Goal: Task Accomplishment & Management: Use online tool/utility

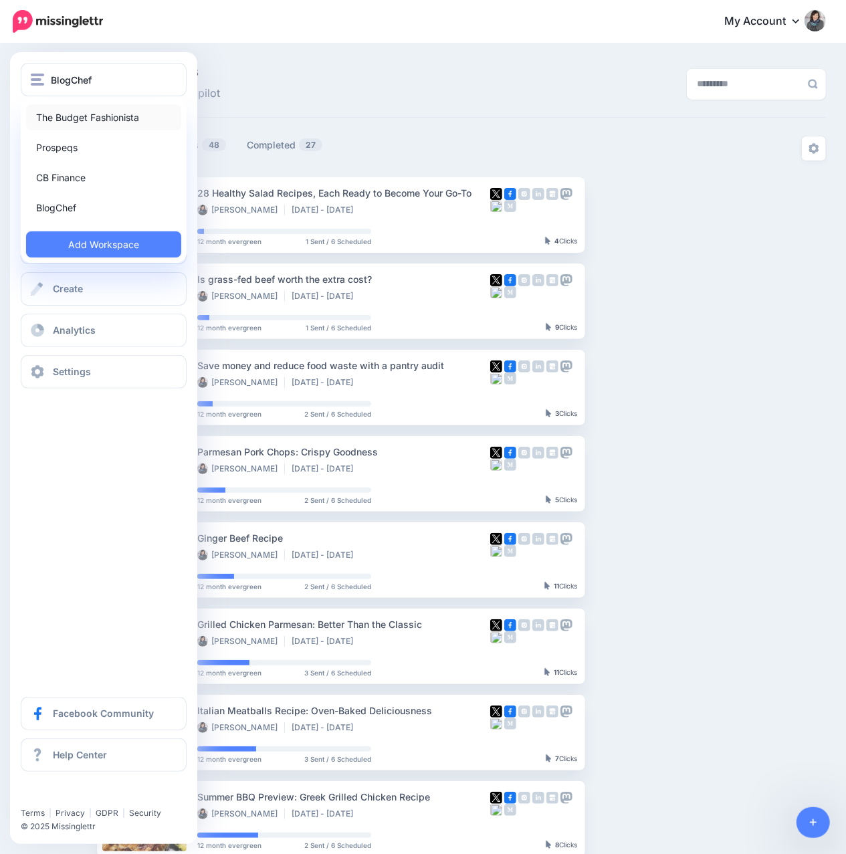
click at [60, 110] on link "The Budget Fashionista" at bounding box center [103, 117] width 155 height 26
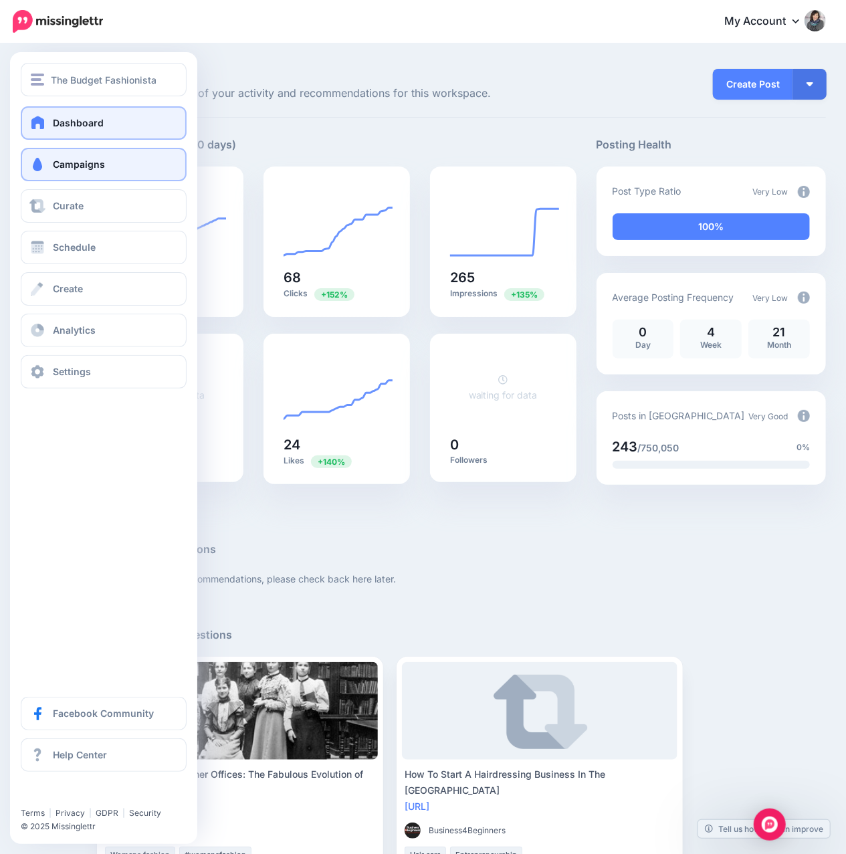
click at [57, 161] on span "Campaigns" at bounding box center [79, 163] width 52 height 11
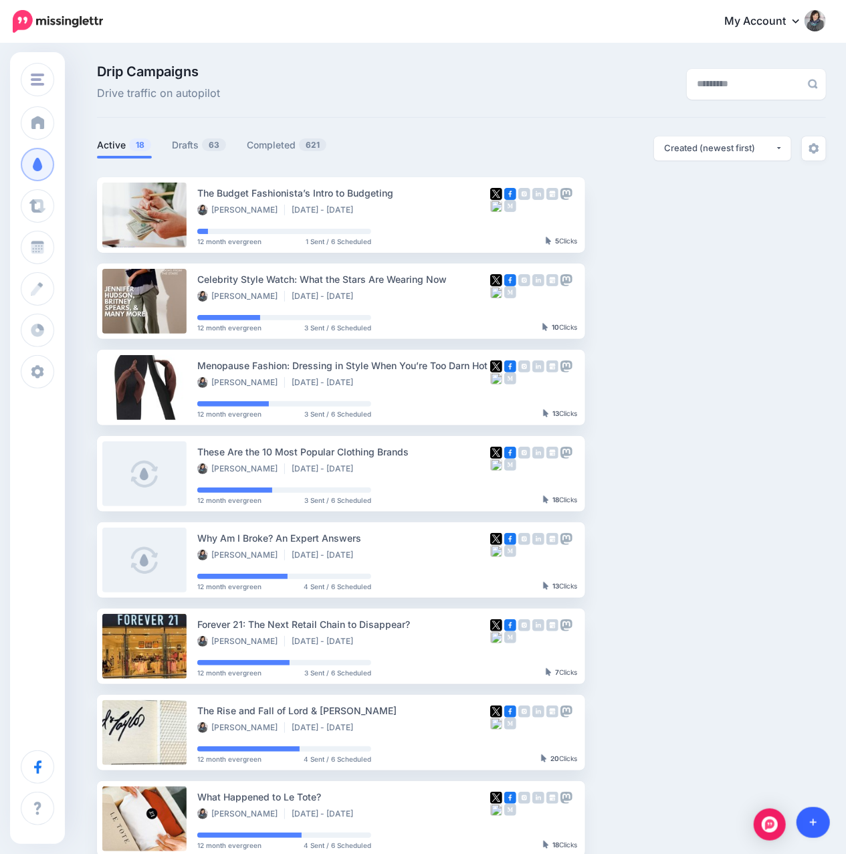
click at [805, 824] on link at bounding box center [813, 822] width 34 height 31
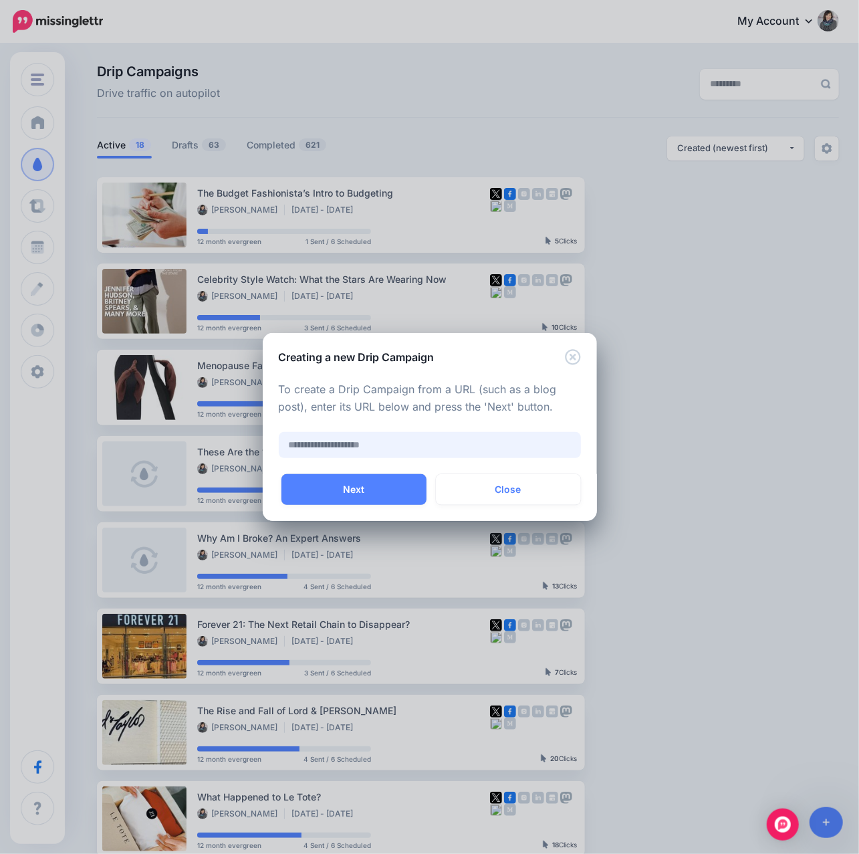
click at [480, 442] on input "text" at bounding box center [430, 445] width 302 height 26
paste input "**********"
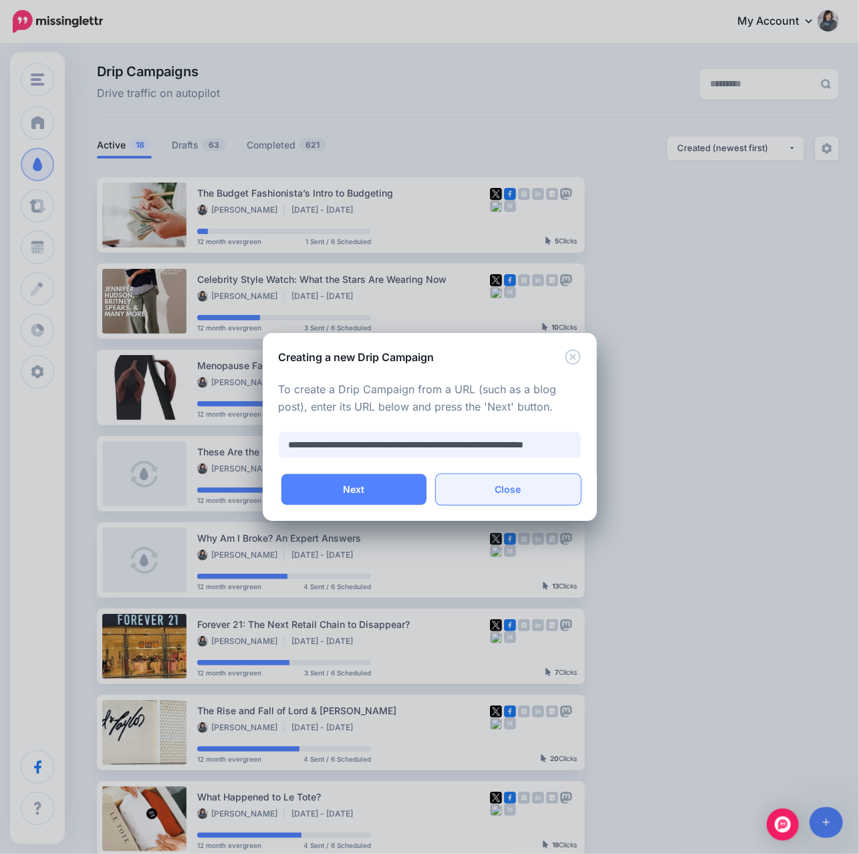
scroll to position [0, 45]
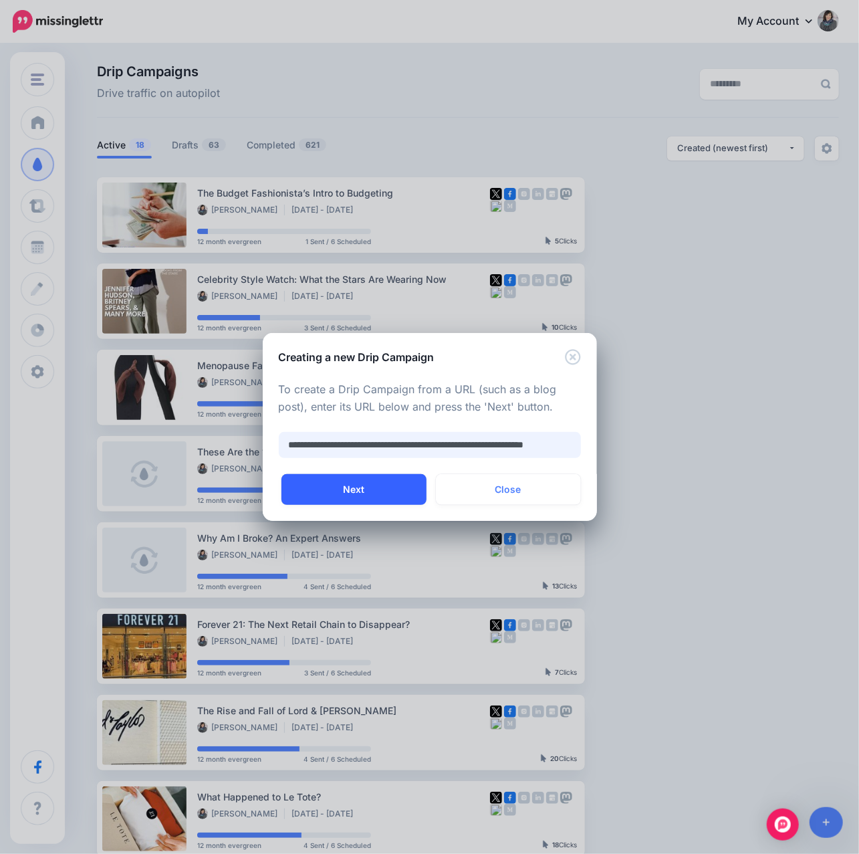
type input "**********"
click at [403, 493] on button "Next" at bounding box center [353, 489] width 145 height 31
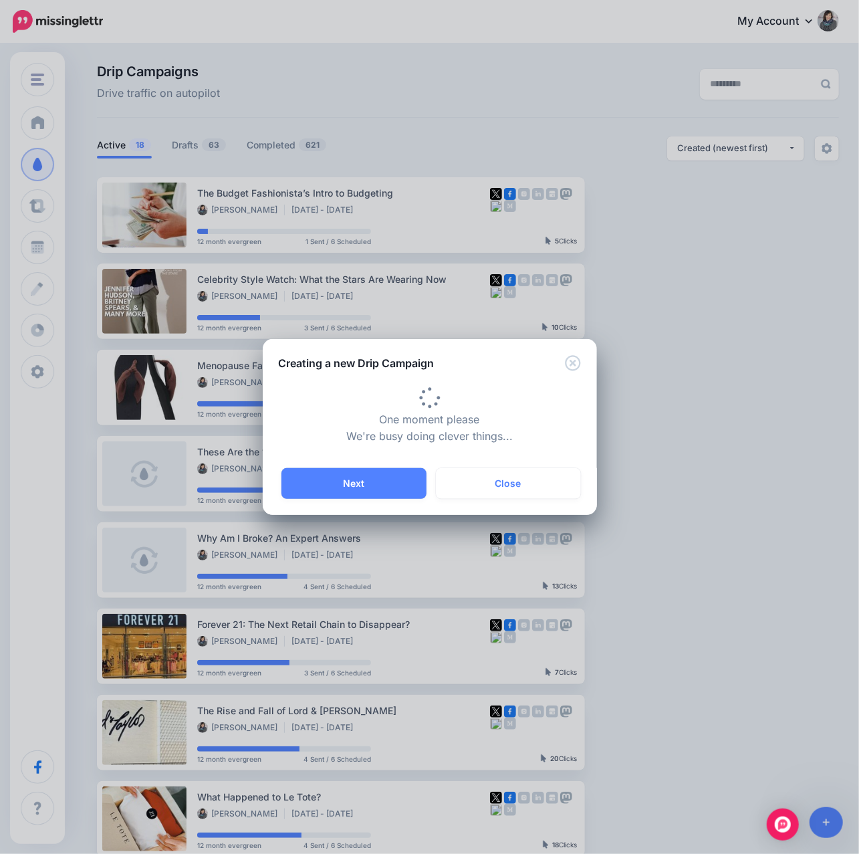
type input "**********"
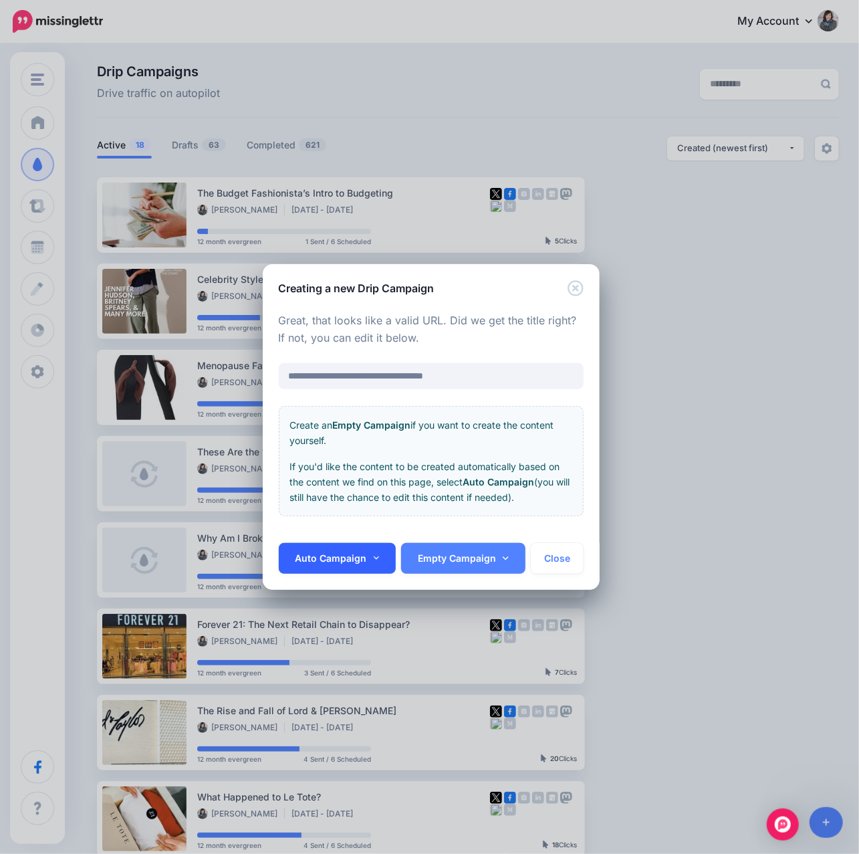
click at [357, 564] on link "Auto Campaign" at bounding box center [338, 558] width 118 height 31
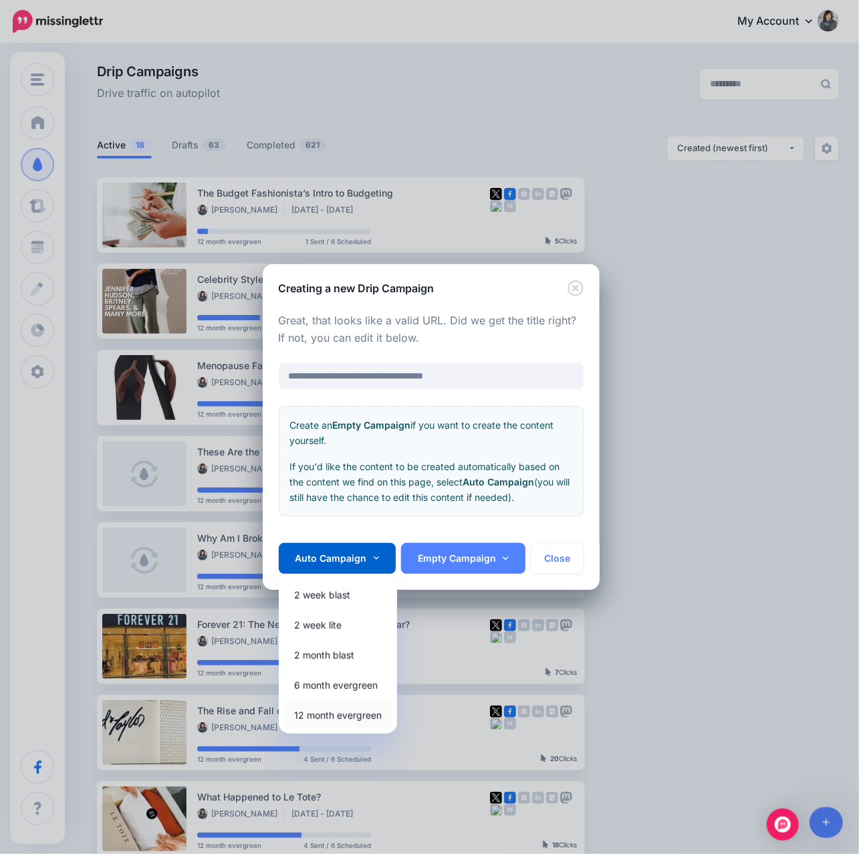
click at [350, 719] on link "12 month evergreen" at bounding box center [338, 715] width 108 height 26
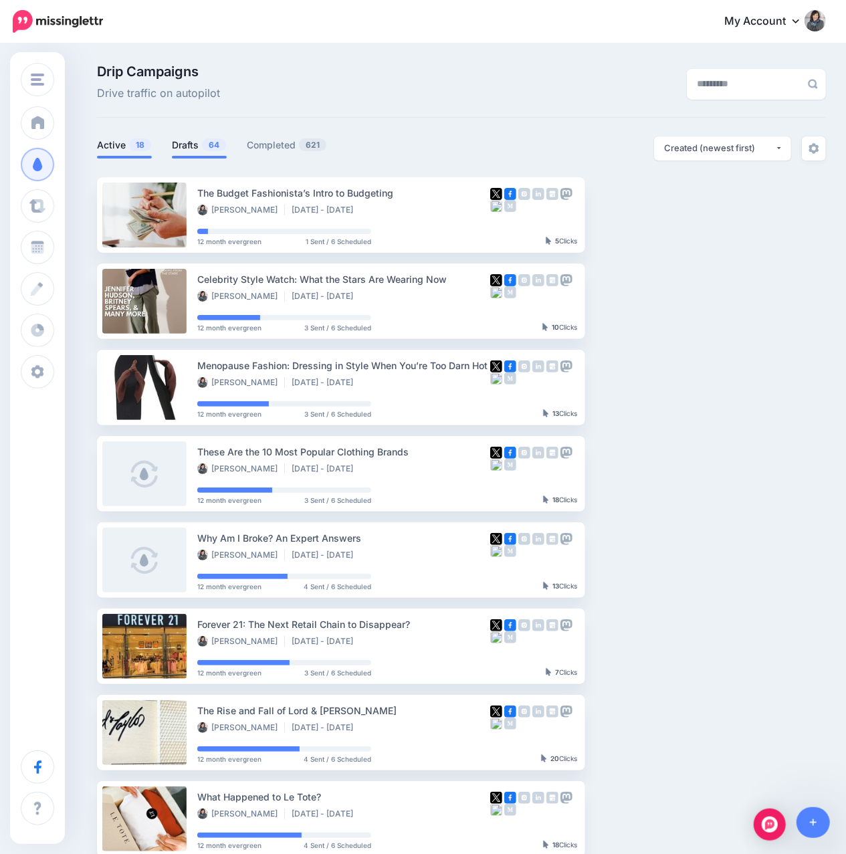
click at [193, 142] on link "Drafts 64" at bounding box center [199, 145] width 55 height 16
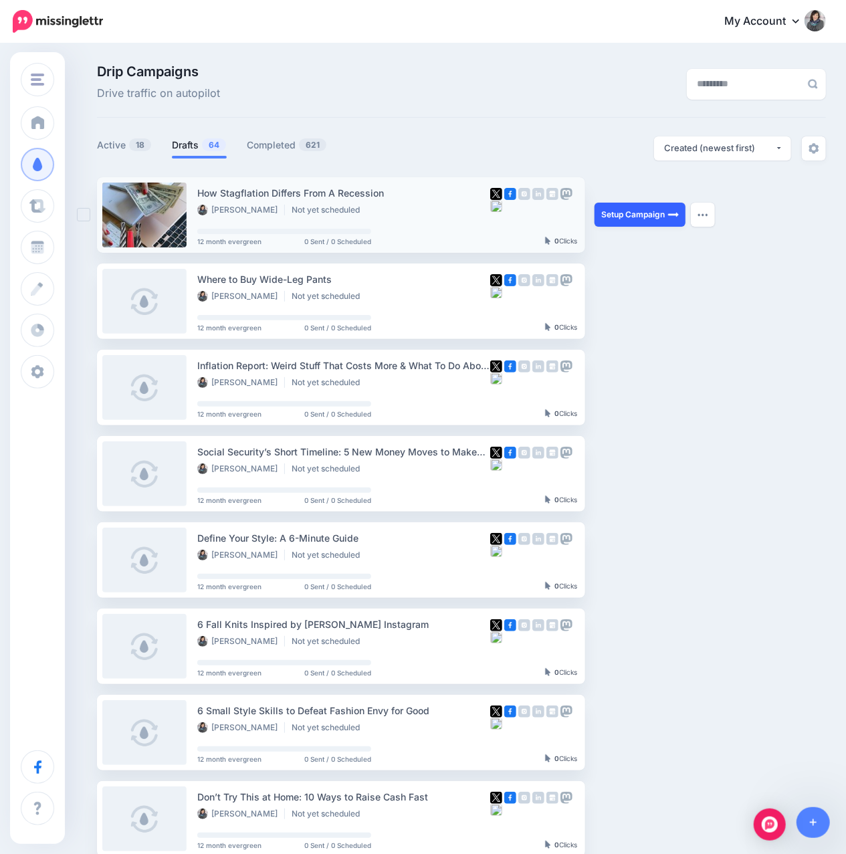
click at [621, 217] on link "Setup Campaign" at bounding box center [639, 215] width 91 height 24
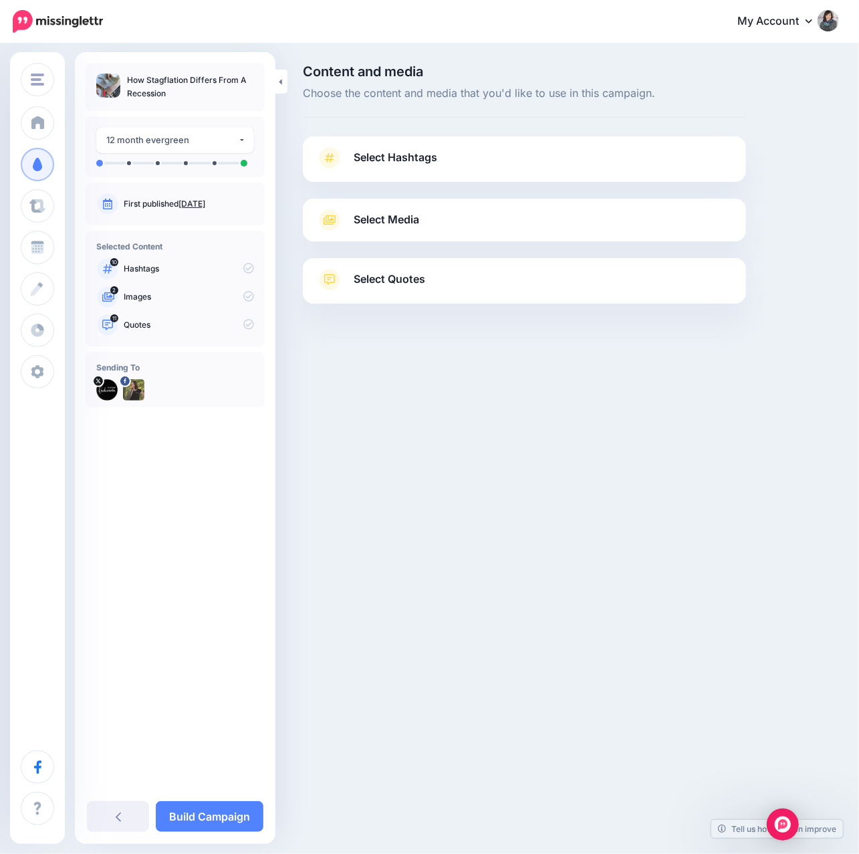
click at [410, 169] on link "Select Hashtags" at bounding box center [524, 164] width 417 height 35
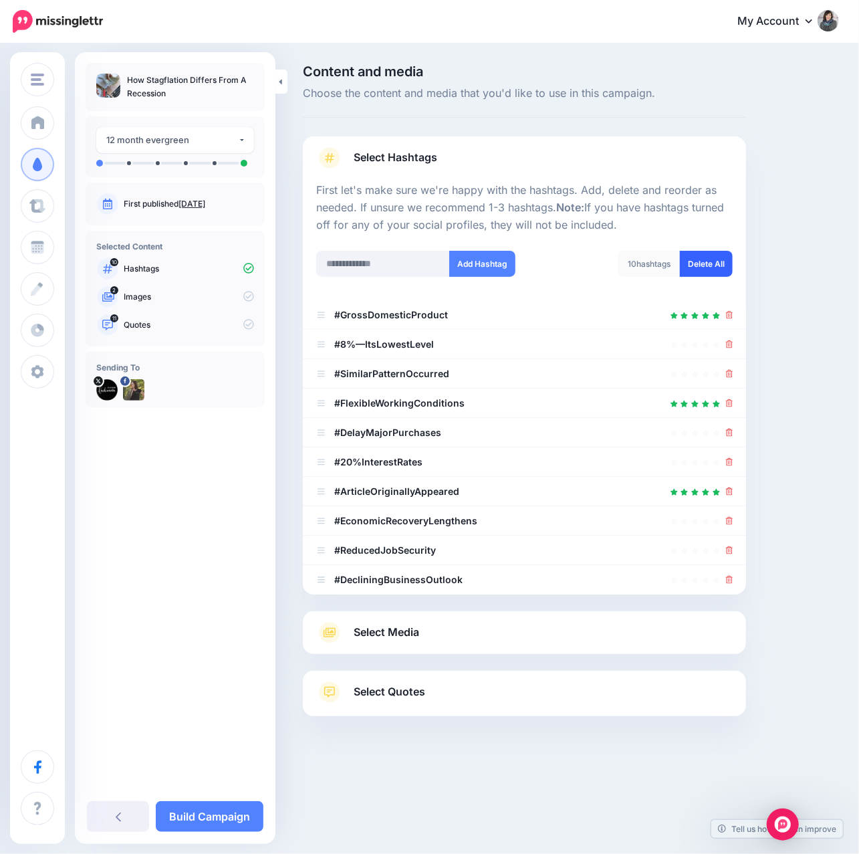
click at [707, 265] on link "Delete All" at bounding box center [706, 264] width 53 height 26
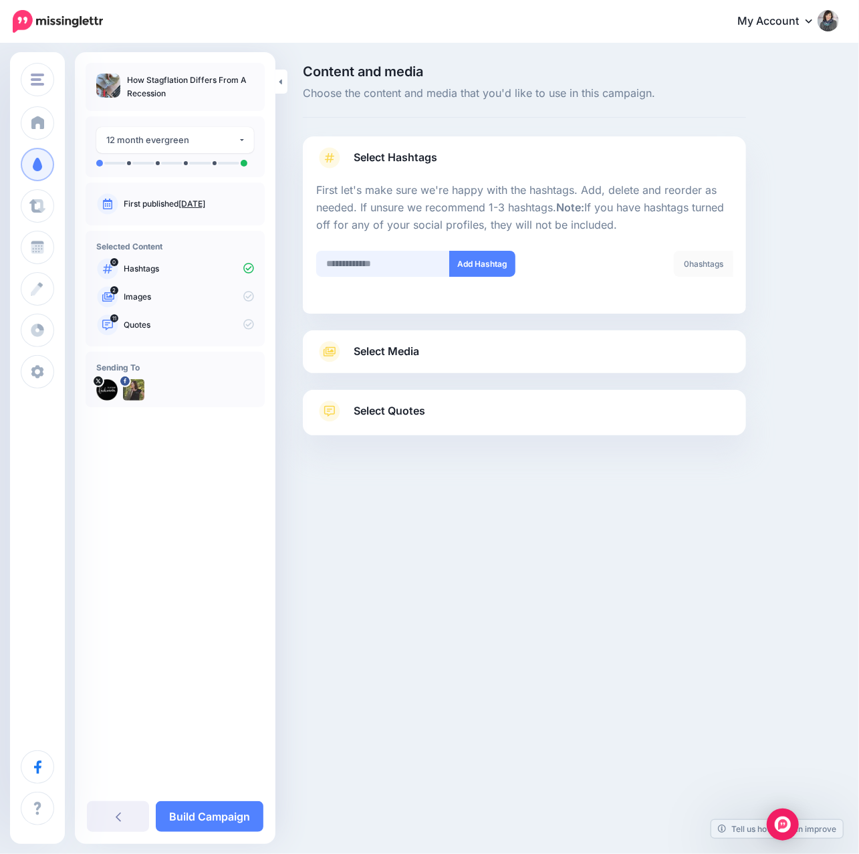
click at [354, 259] on input "text" at bounding box center [383, 264] width 134 height 26
type input "**********"
click at [491, 257] on button "Add Hashtag" at bounding box center [482, 264] width 66 height 26
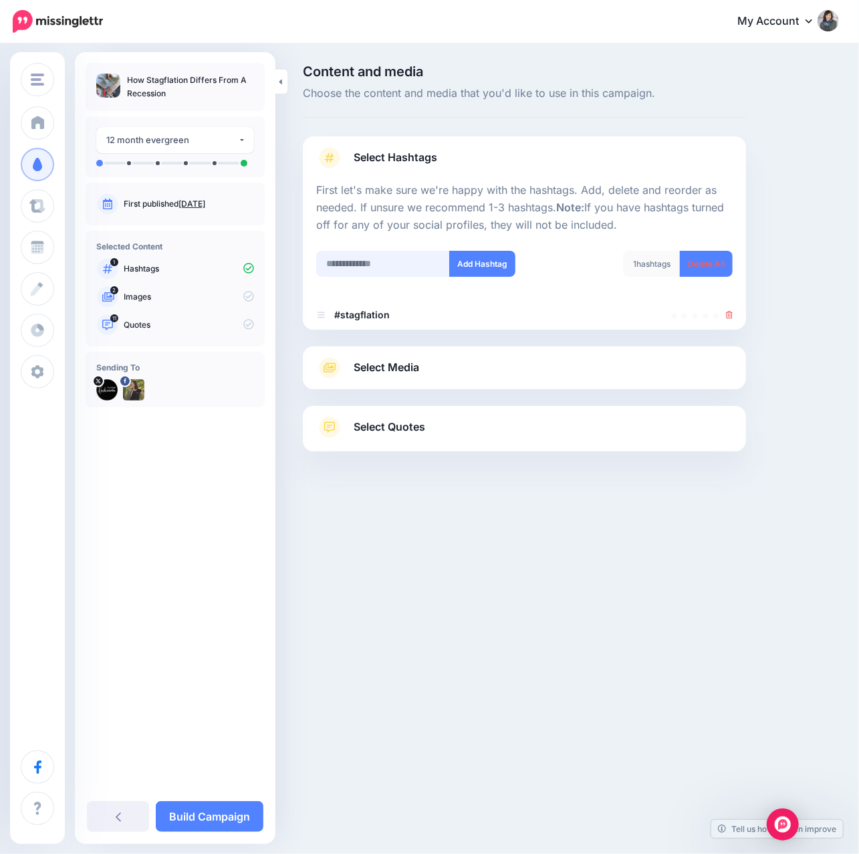
click at [417, 265] on input "text" at bounding box center [383, 264] width 134 height 26
paste input "*********"
type input "*********"
click at [468, 265] on button "Add Hashtag" at bounding box center [482, 264] width 66 height 26
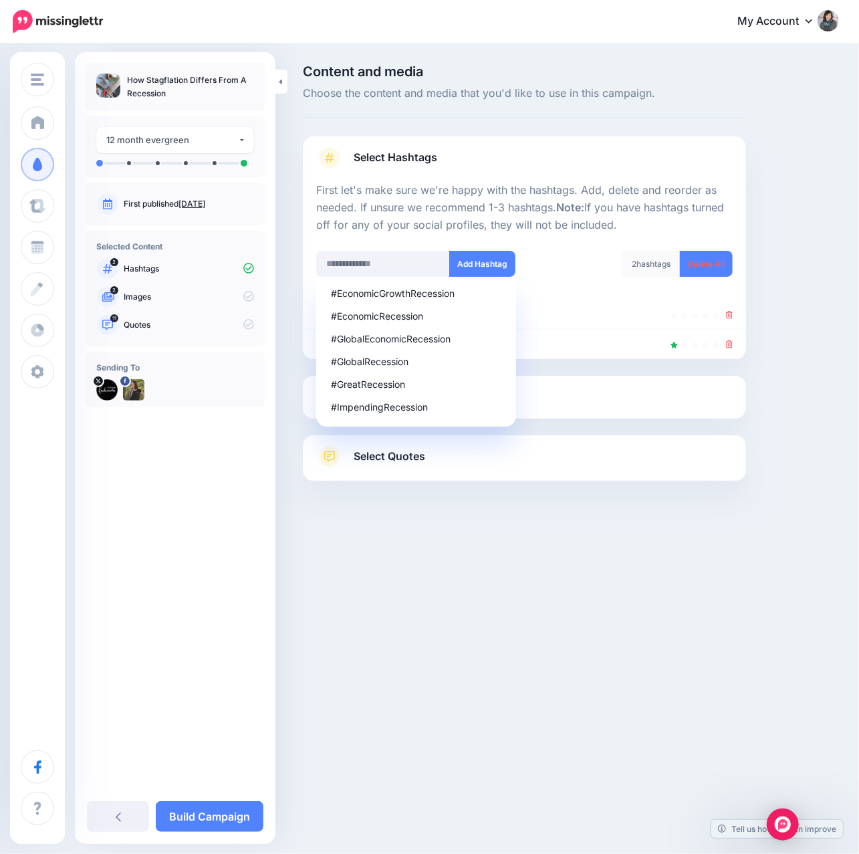
click at [366, 606] on div "The Budget Fashionista The Budget Fashionista Prospeqs CB Finance BlogChef Add …" at bounding box center [429, 427] width 859 height 854
click at [619, 407] on link "Select Media" at bounding box center [524, 396] width 417 height 21
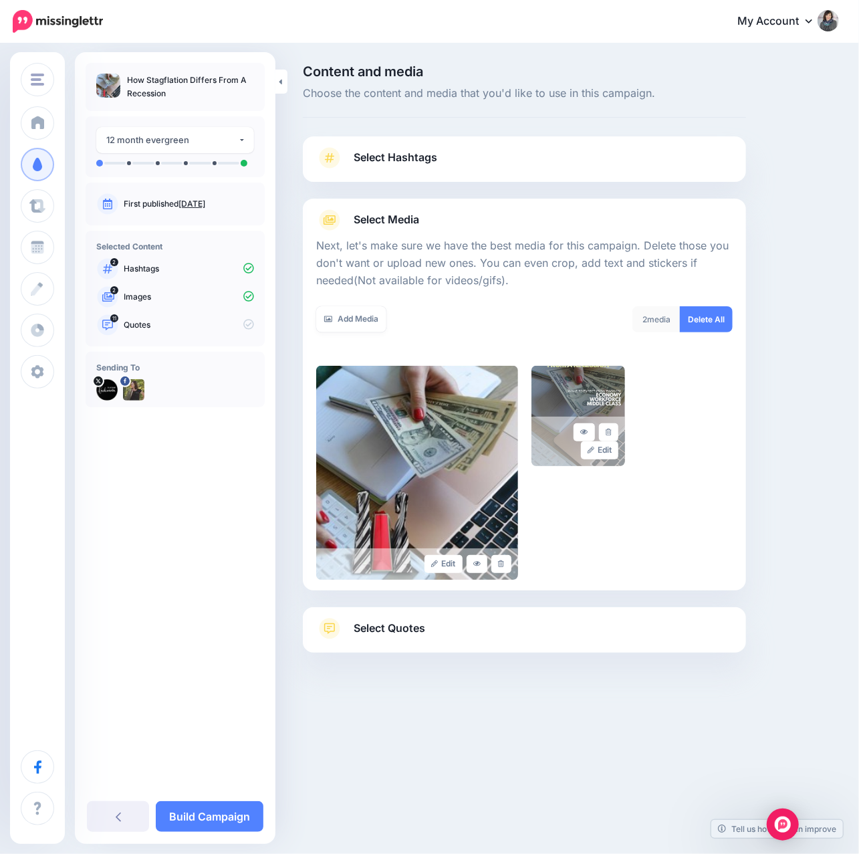
click at [476, 638] on link "Select Quotes" at bounding box center [524, 635] width 417 height 35
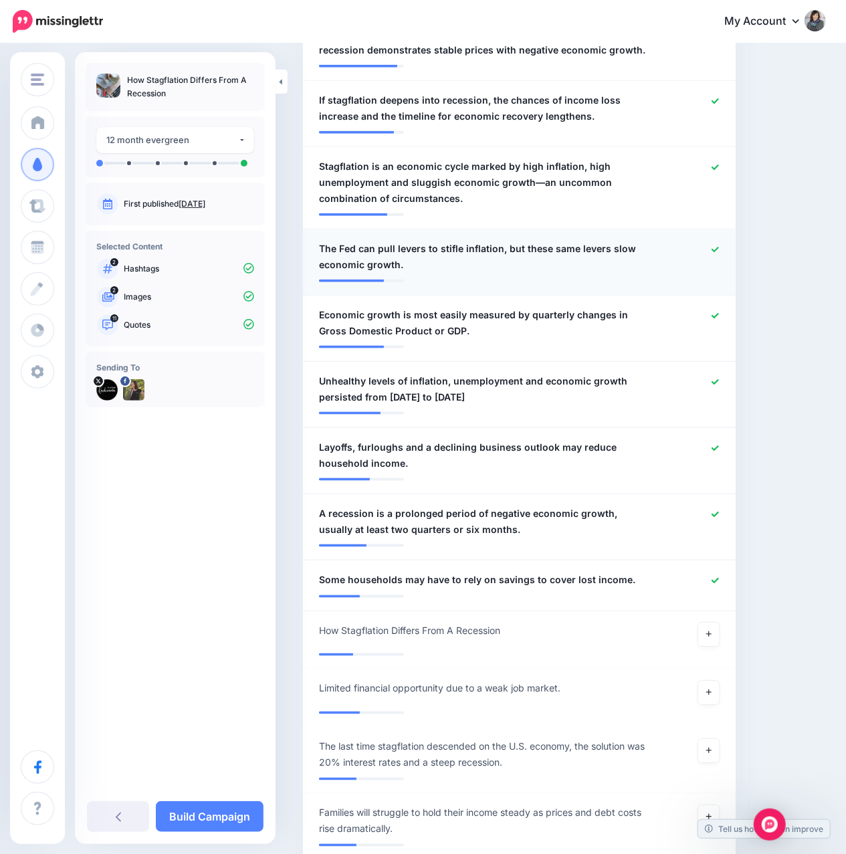
scroll to position [624, 0]
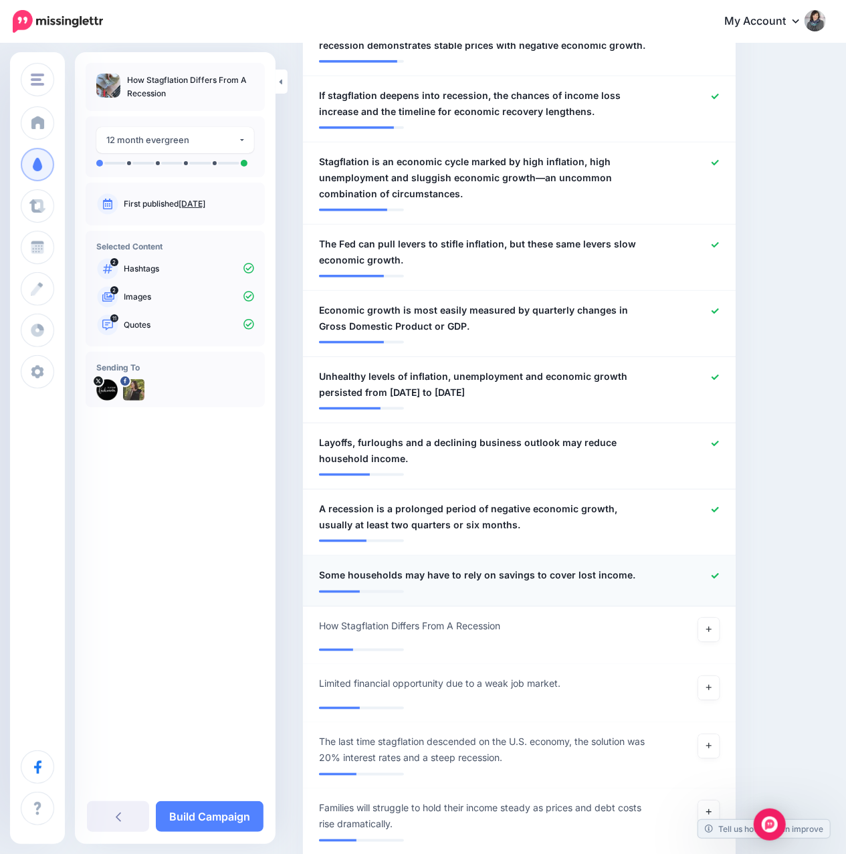
click at [719, 573] on icon at bounding box center [714, 575] width 7 height 5
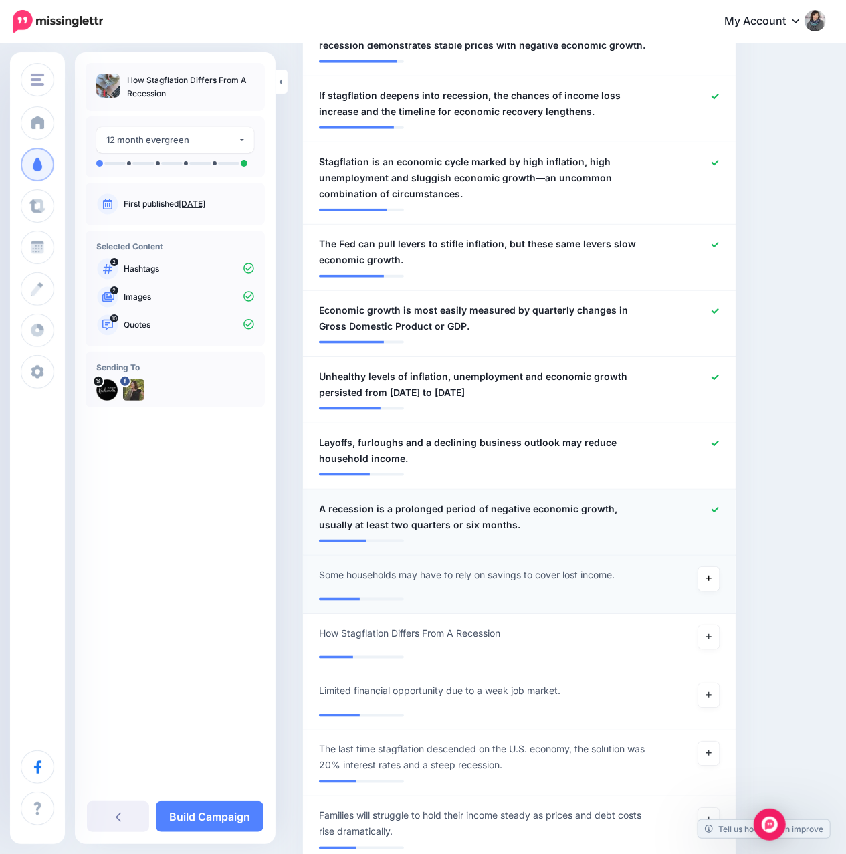
click at [719, 506] on icon at bounding box center [714, 509] width 7 height 7
click at [719, 440] on icon at bounding box center [714, 443] width 7 height 7
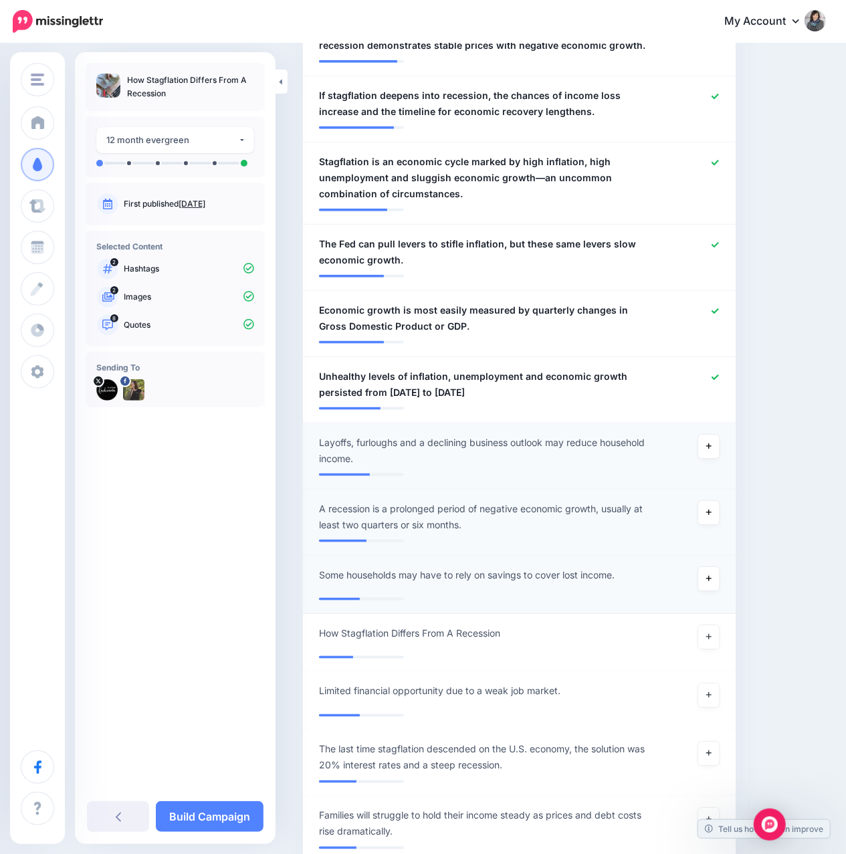
scroll to position [535, 0]
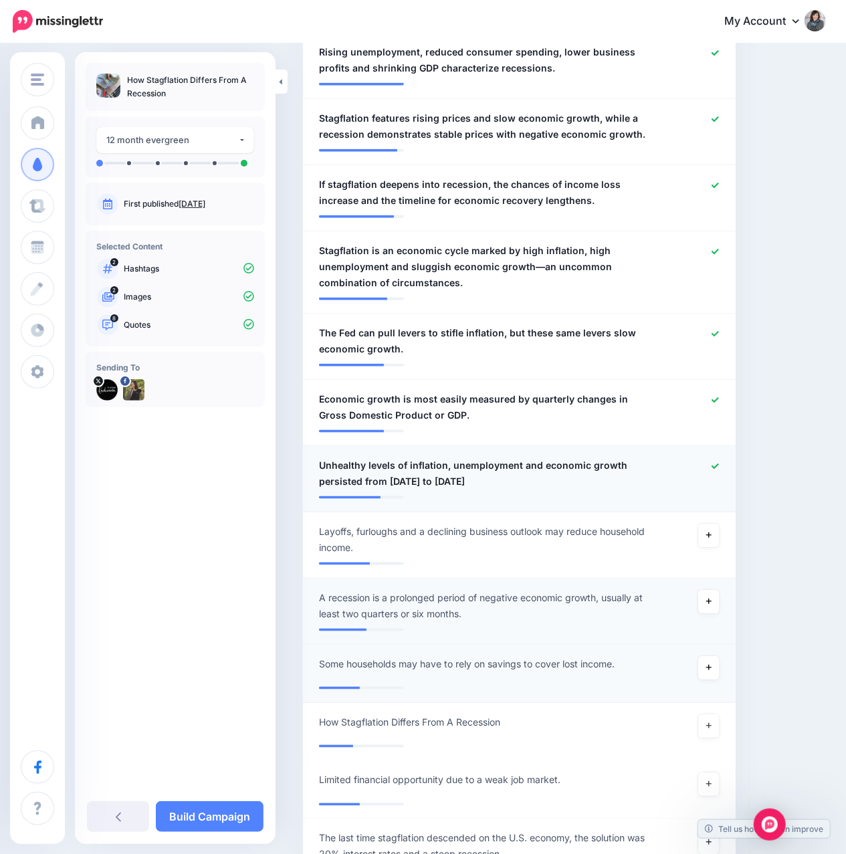
click at [719, 463] on icon at bounding box center [714, 466] width 7 height 7
click at [719, 396] on icon at bounding box center [714, 399] width 7 height 7
click at [719, 330] on icon at bounding box center [714, 333] width 7 height 7
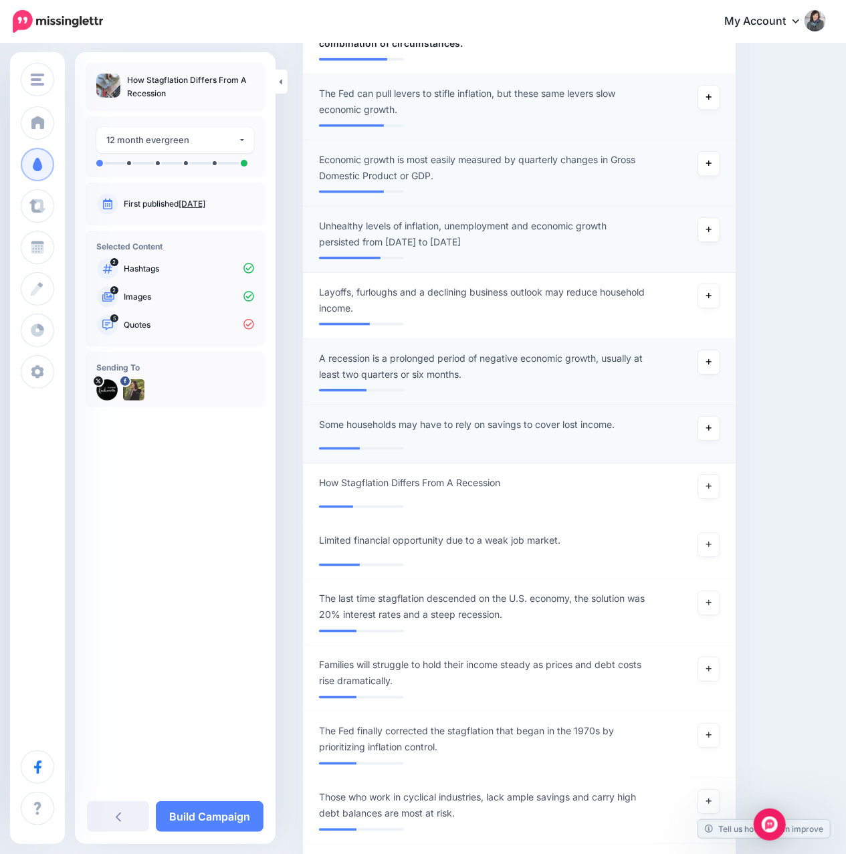
scroll to position [802, 0]
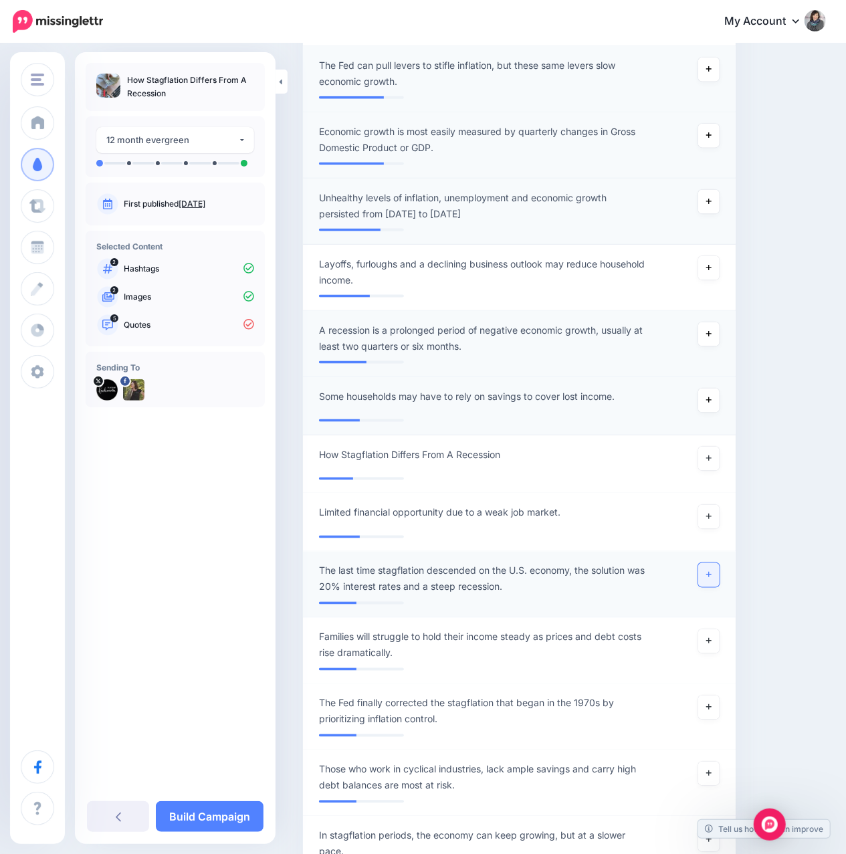
click at [711, 572] on icon at bounding box center [708, 574] width 5 height 5
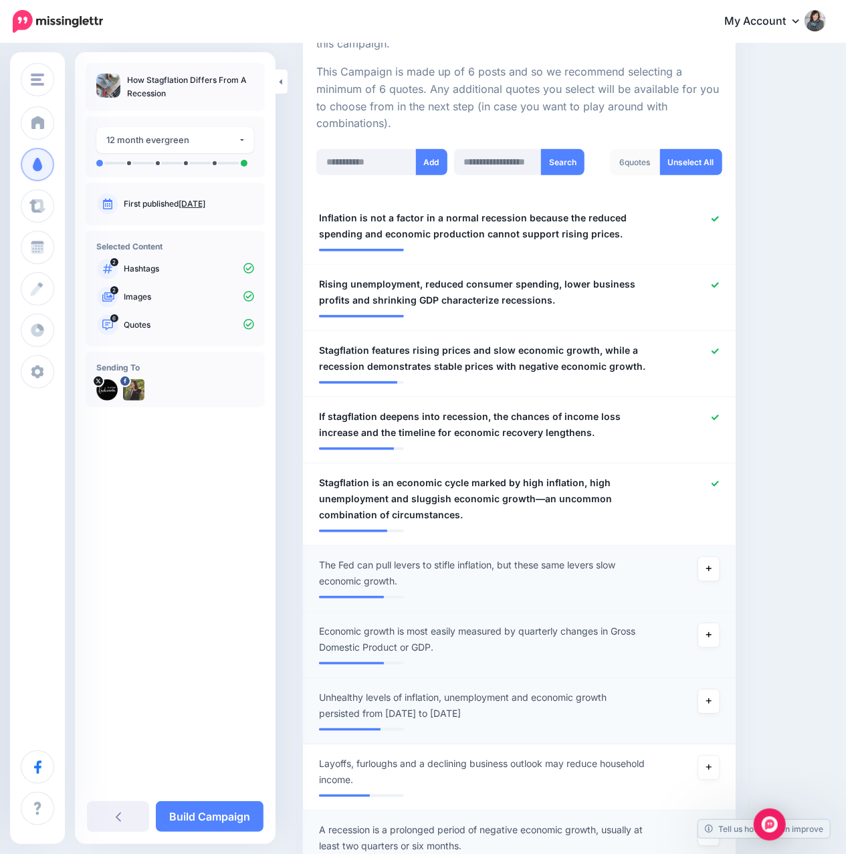
scroll to position [150, 0]
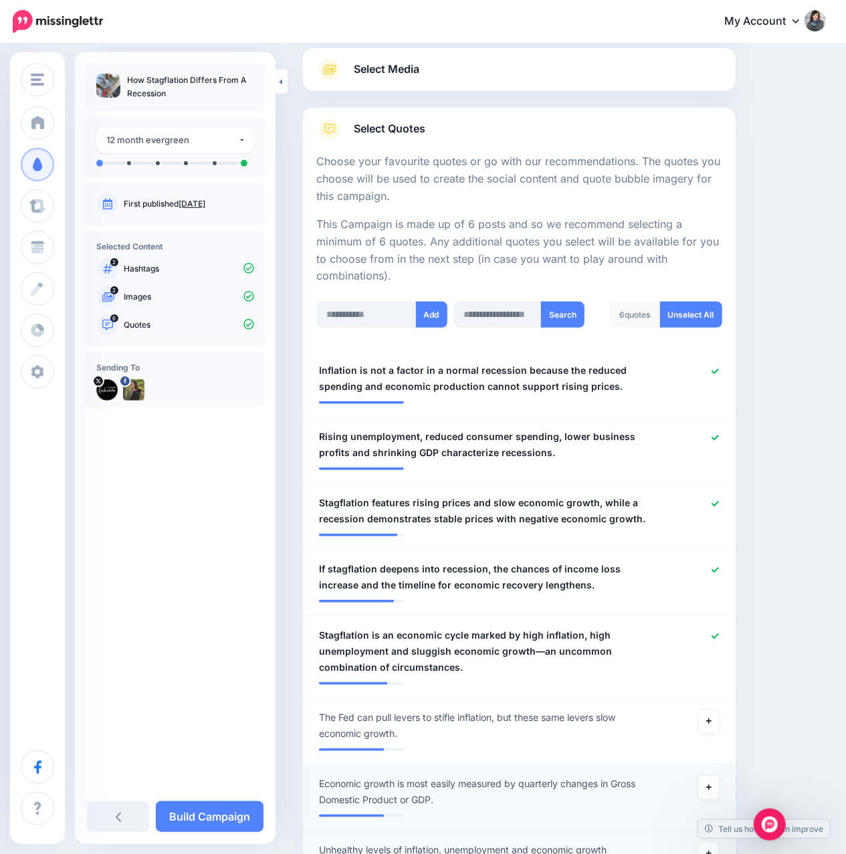
drag, startPoint x: 233, startPoint y: 808, endPoint x: 219, endPoint y: 771, distance: 39.8
click at [233, 808] on link "Build Campaign" at bounding box center [210, 816] width 108 height 31
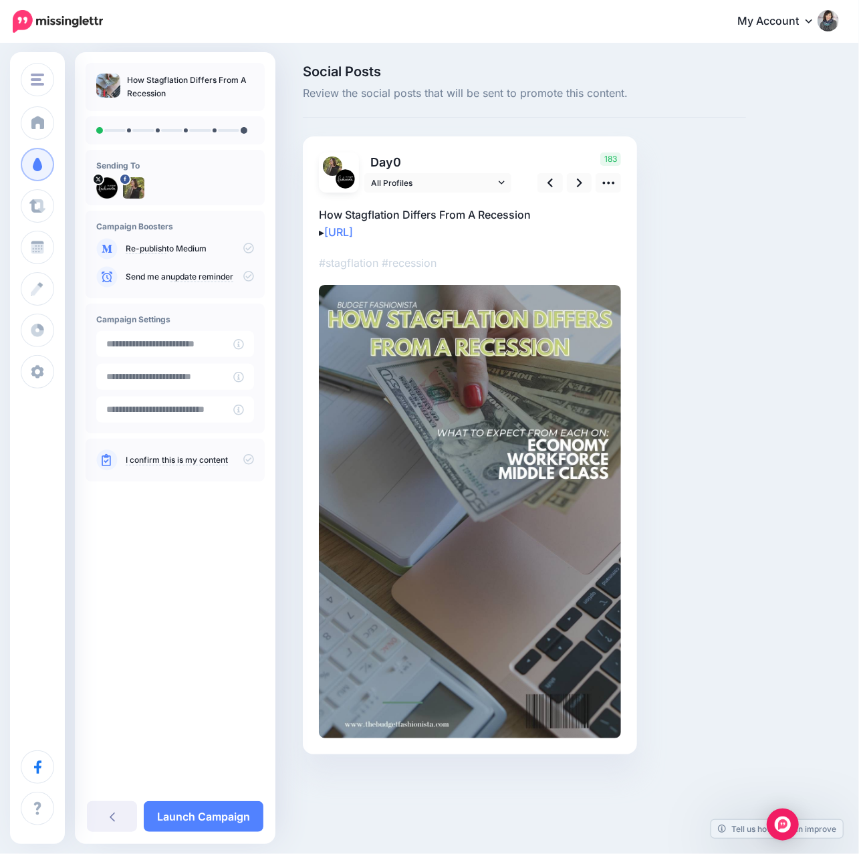
click at [780, 134] on div "Social Posts Review the social posts that will be sent to promote this content.…" at bounding box center [571, 429] width 556 height 729
click at [247, 459] on icon at bounding box center [248, 459] width 11 height 11
click at [608, 182] on icon at bounding box center [609, 183] width 14 height 14
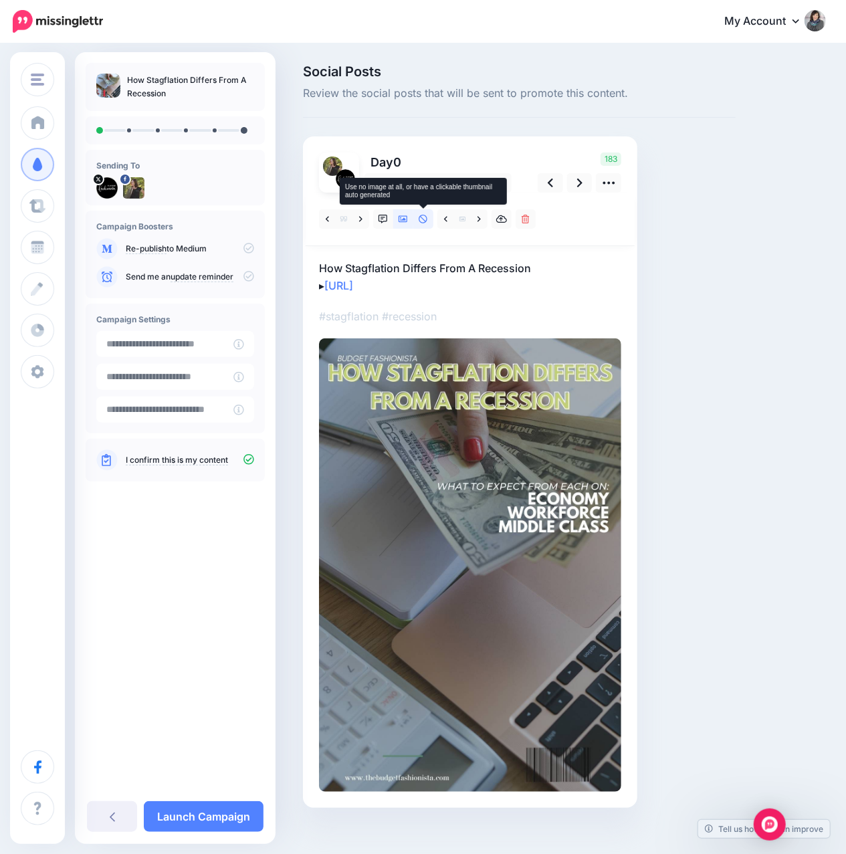
click at [421, 220] on icon at bounding box center [423, 219] width 9 height 9
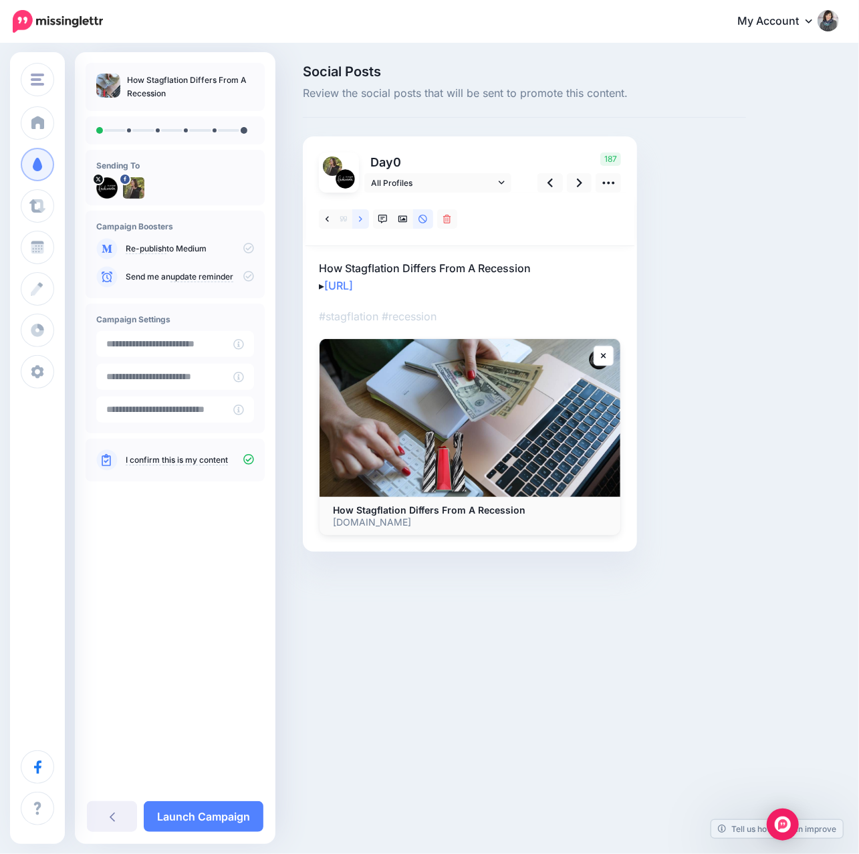
click at [364, 220] on link at bounding box center [360, 218] width 17 height 19
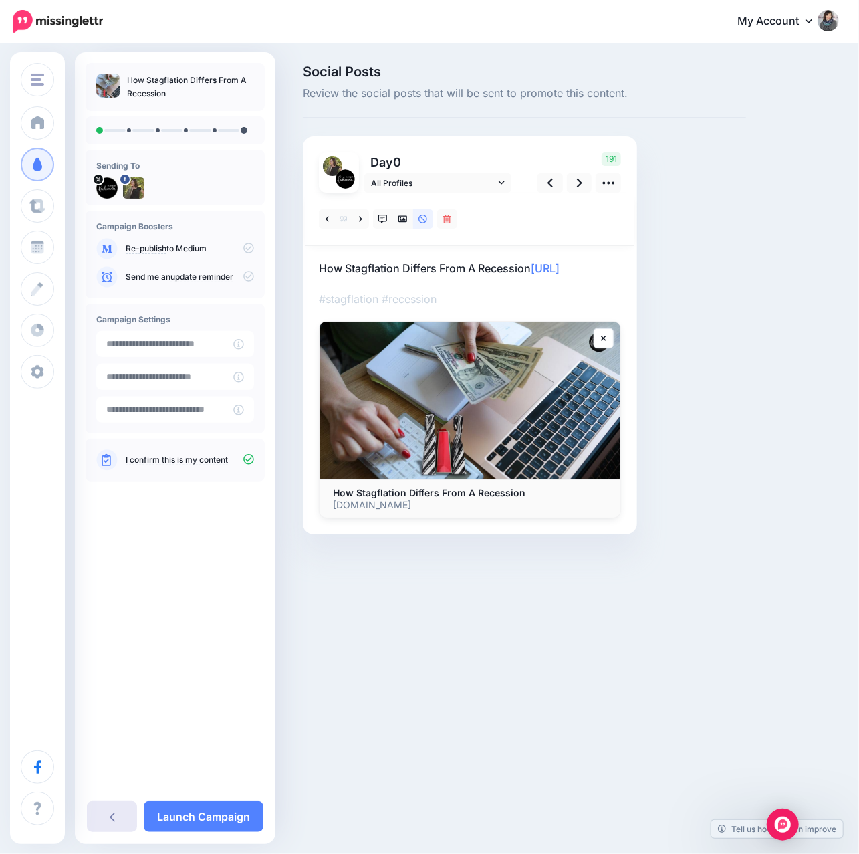
click at [110, 809] on link at bounding box center [112, 816] width 50 height 31
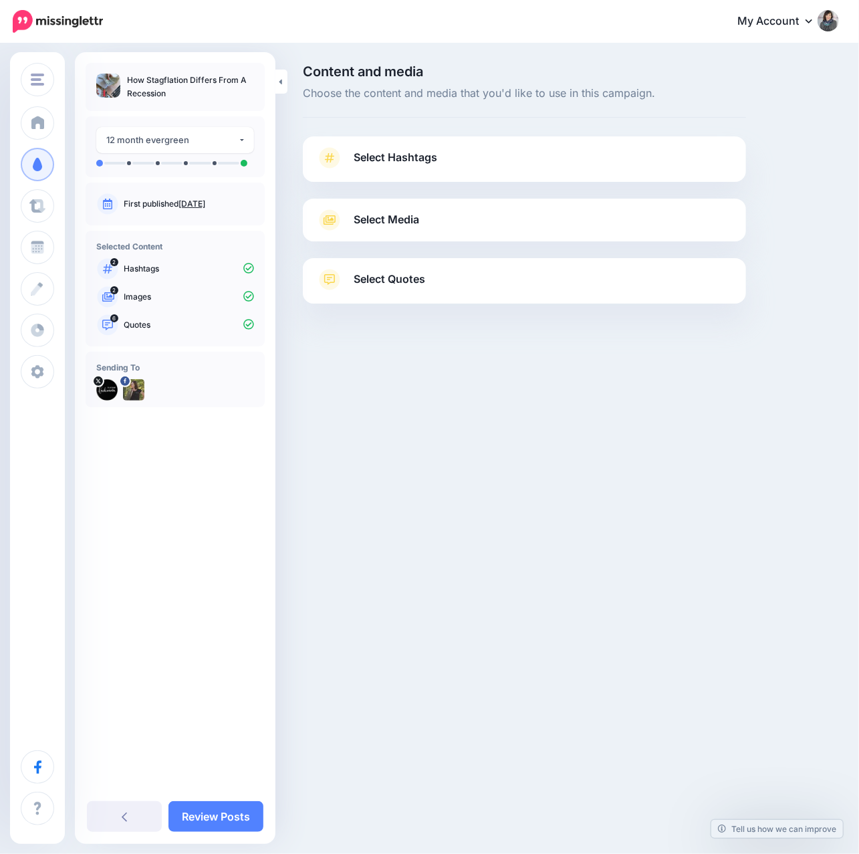
click at [388, 160] on span "Select Hashtags" at bounding box center [396, 157] width 84 height 18
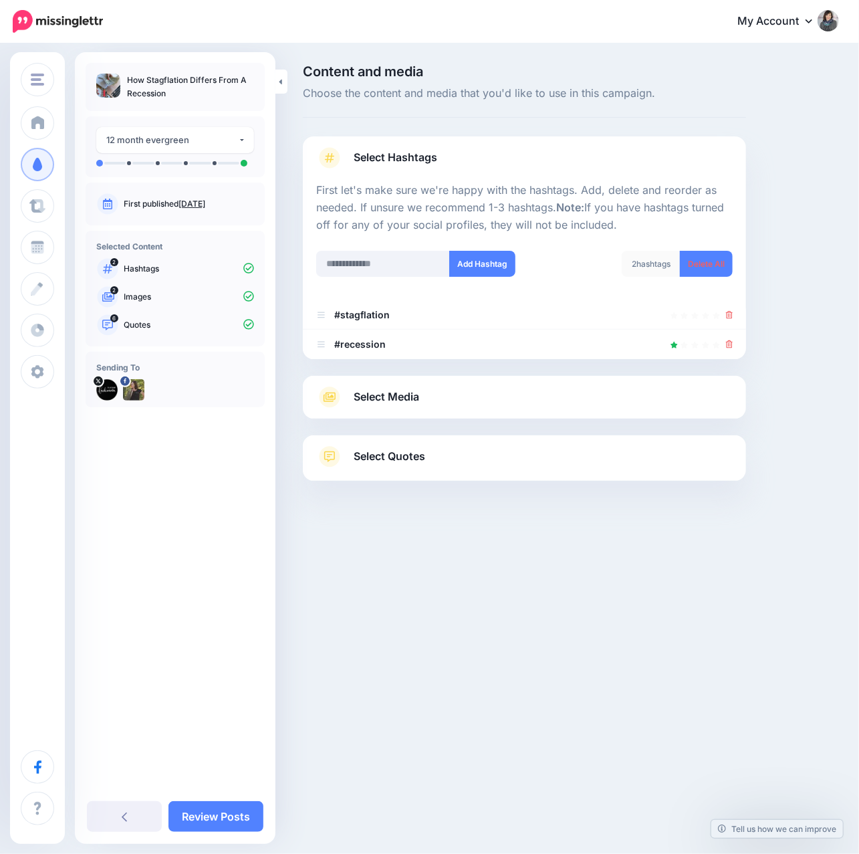
click at [372, 410] on div "Select Media Next, let's make sure we have the best media for this campaign. De…" at bounding box center [524, 397] width 443 height 43
click at [386, 393] on span "Select Media" at bounding box center [387, 397] width 66 height 18
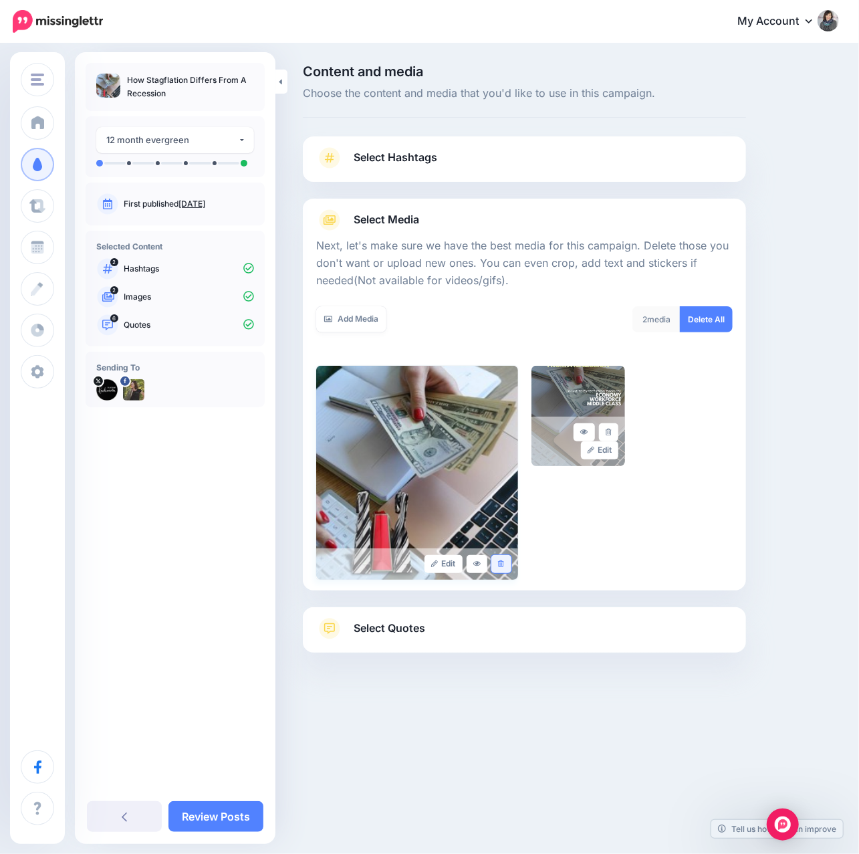
click at [506, 564] on link at bounding box center [500, 564] width 19 height 18
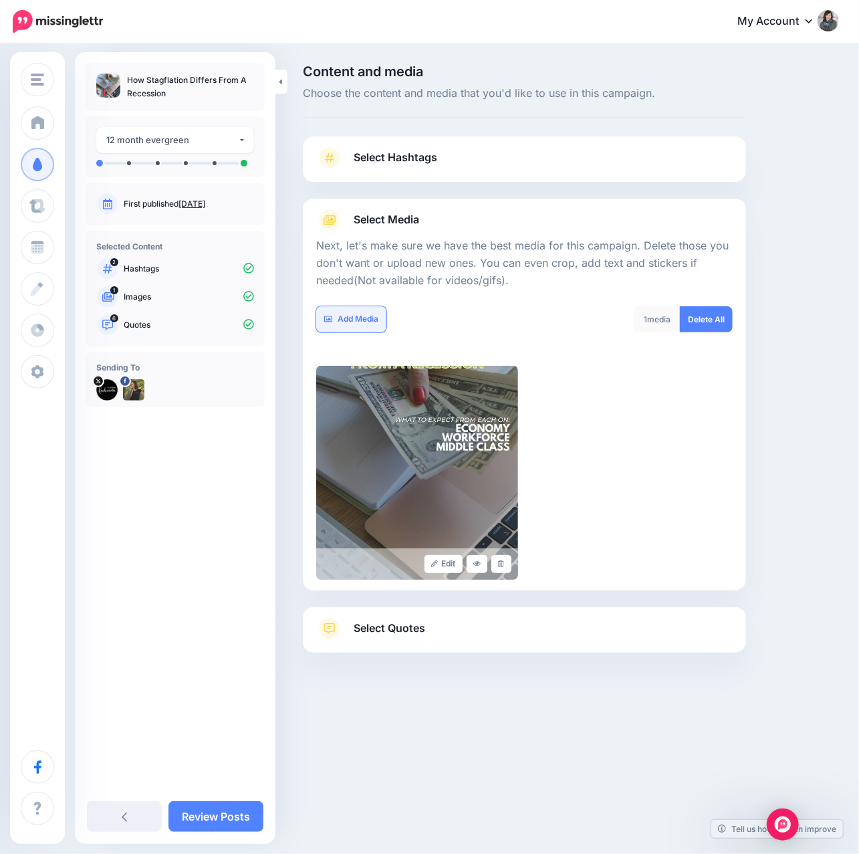
click at [353, 314] on link "Add Media" at bounding box center [351, 319] width 70 height 26
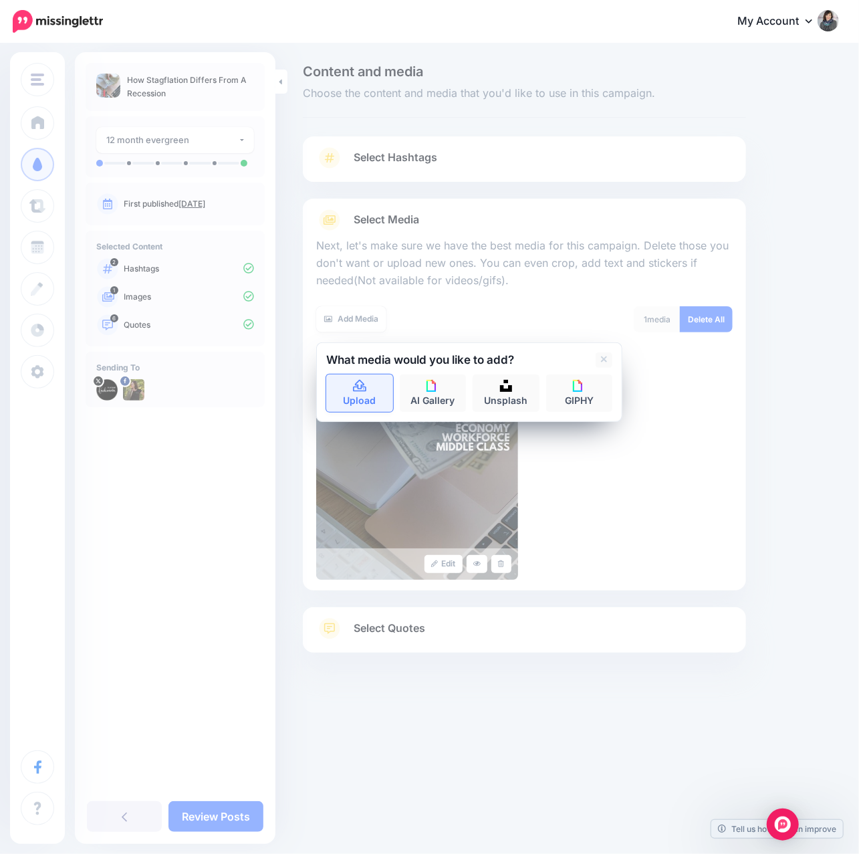
click at [372, 394] on link "Upload" at bounding box center [359, 392] width 67 height 37
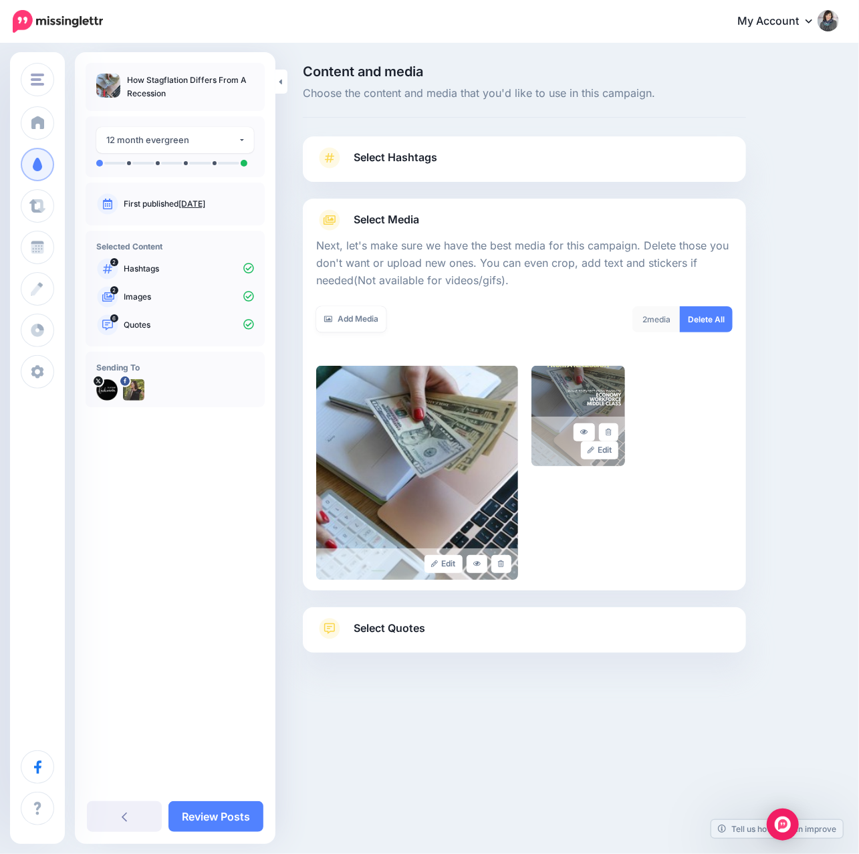
click at [380, 638] on link "Select Quotes" at bounding box center [524, 635] width 417 height 35
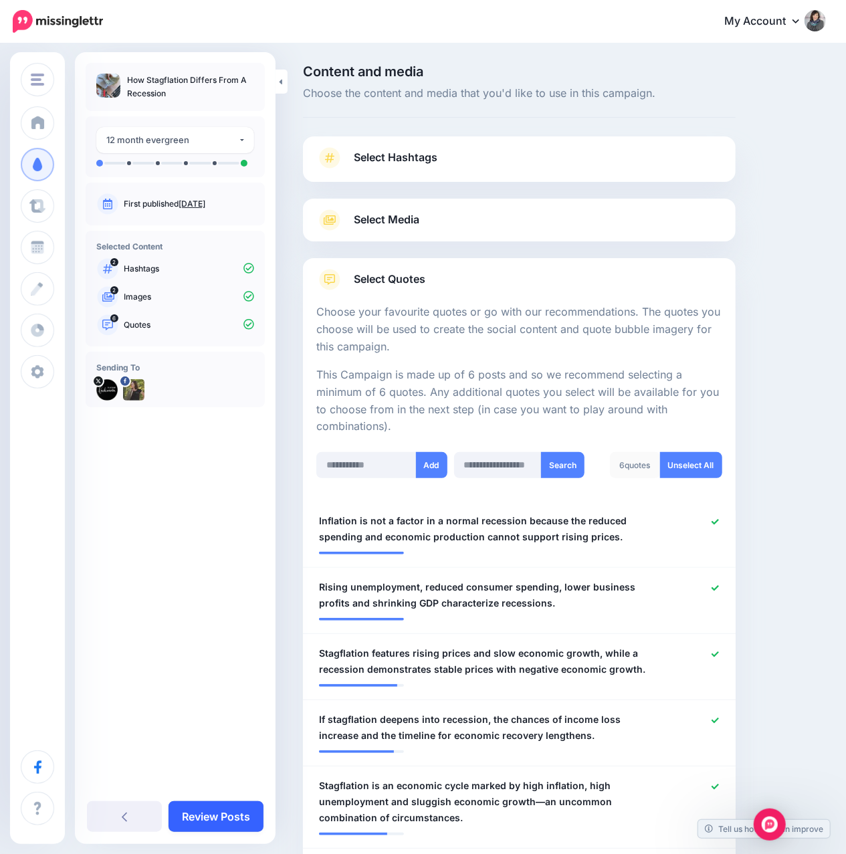
click at [212, 814] on link "Review Posts" at bounding box center [215, 816] width 95 height 31
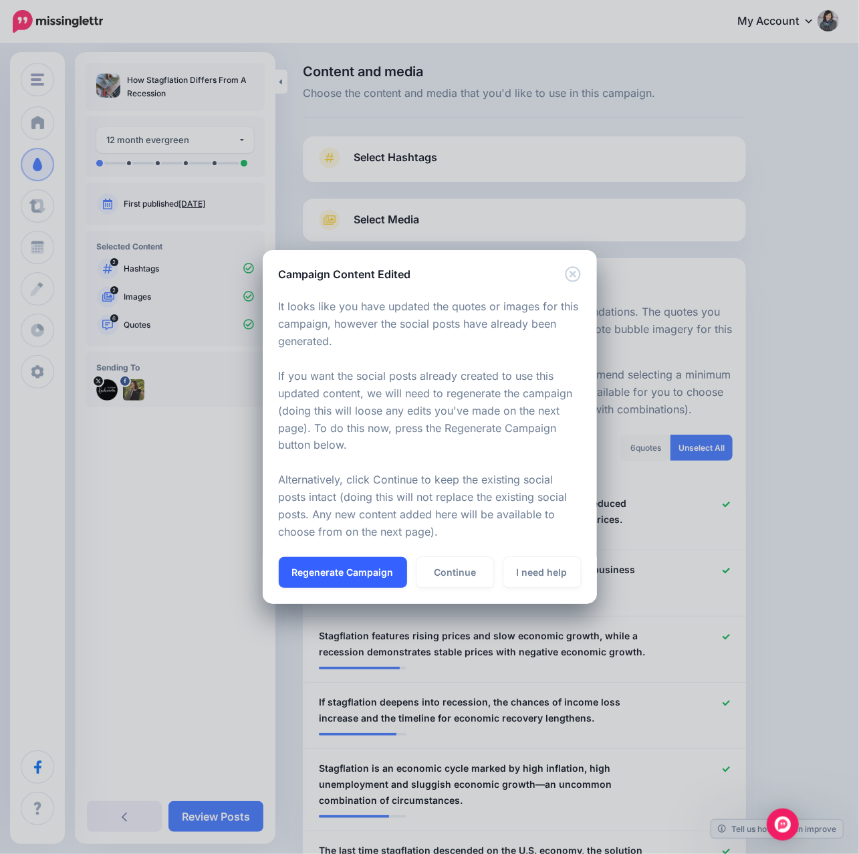
click at [324, 567] on button "Regenerate Campaign" at bounding box center [343, 572] width 128 height 31
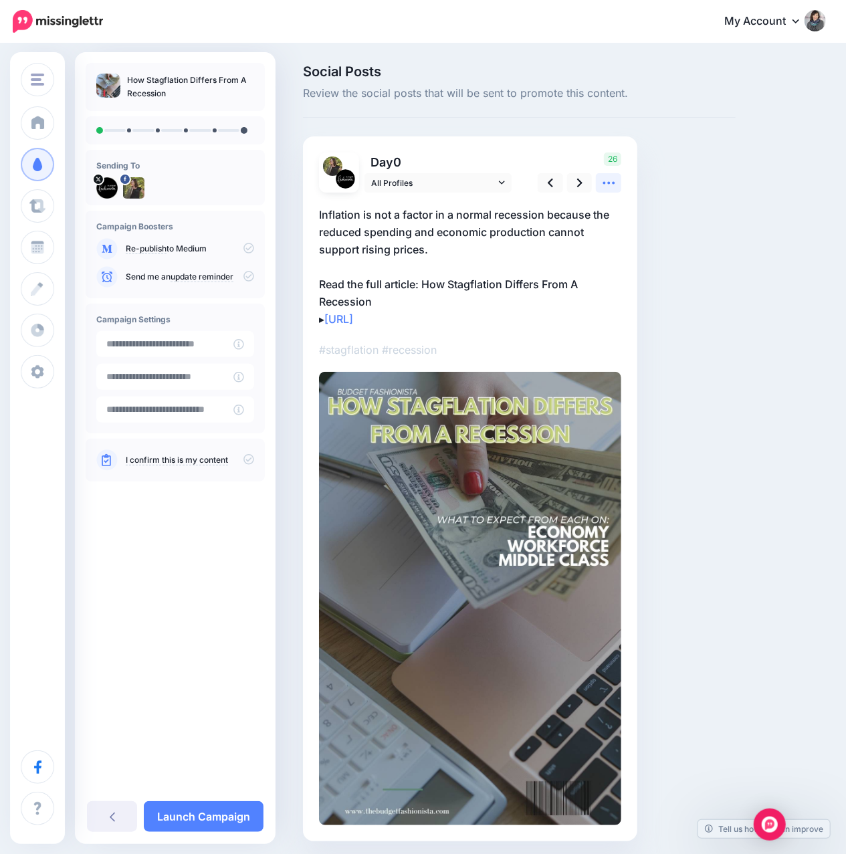
click at [604, 187] on icon at bounding box center [609, 183] width 14 height 14
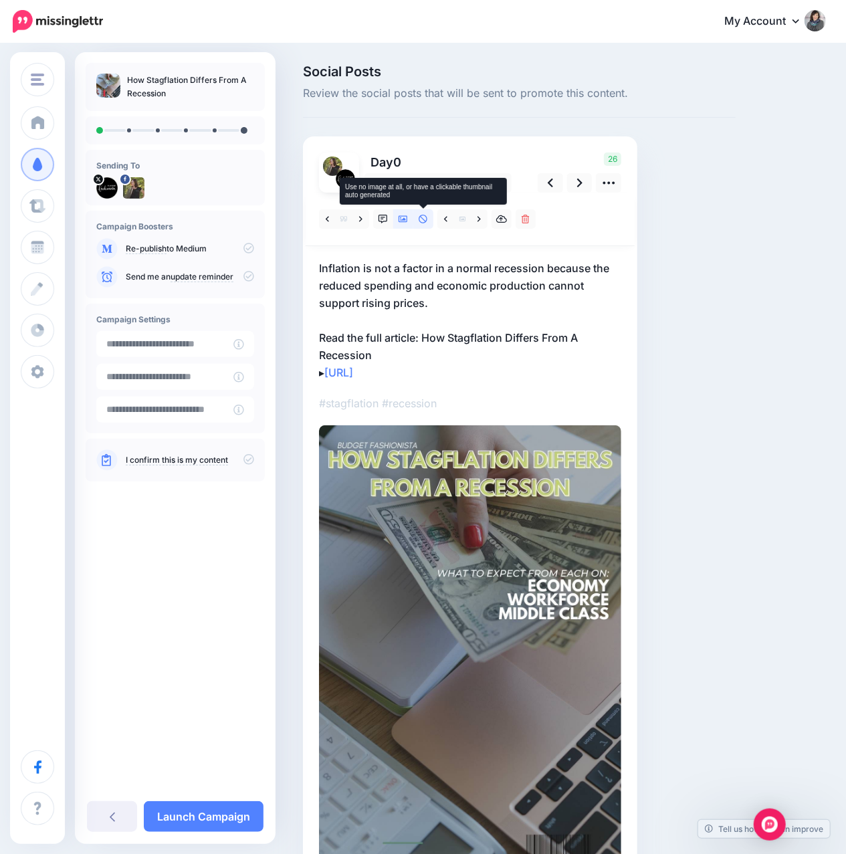
click at [421, 223] on link at bounding box center [423, 218] width 20 height 19
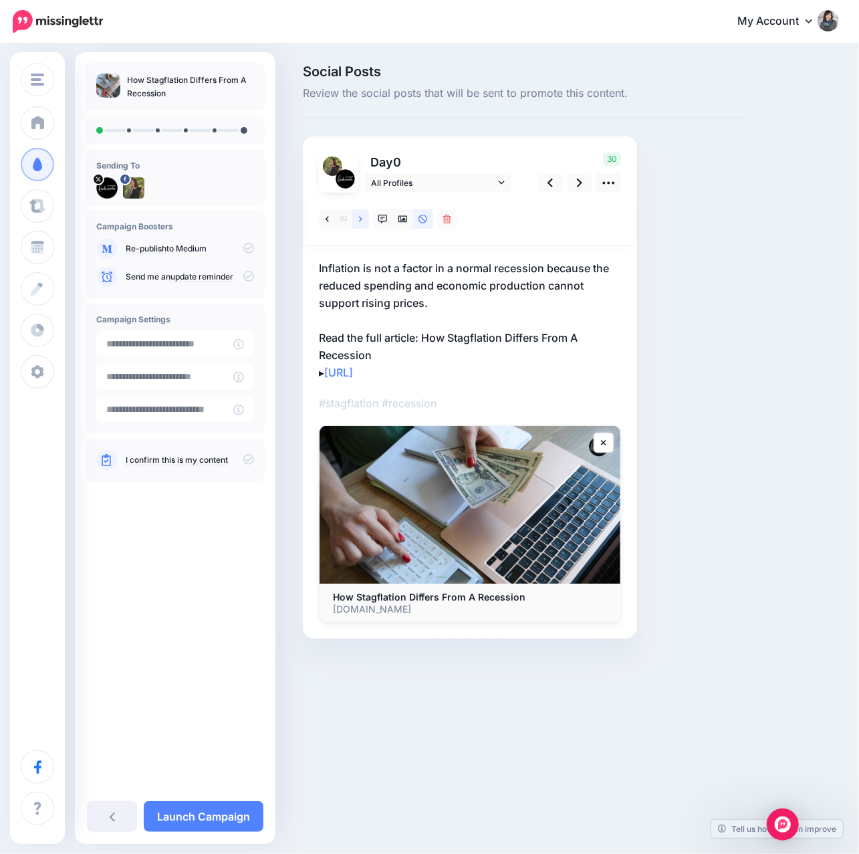
click at [362, 219] on icon at bounding box center [360, 219] width 3 height 9
click at [362, 219] on icon at bounding box center [360, 218] width 3 height 5
click at [580, 188] on icon at bounding box center [579, 183] width 5 height 14
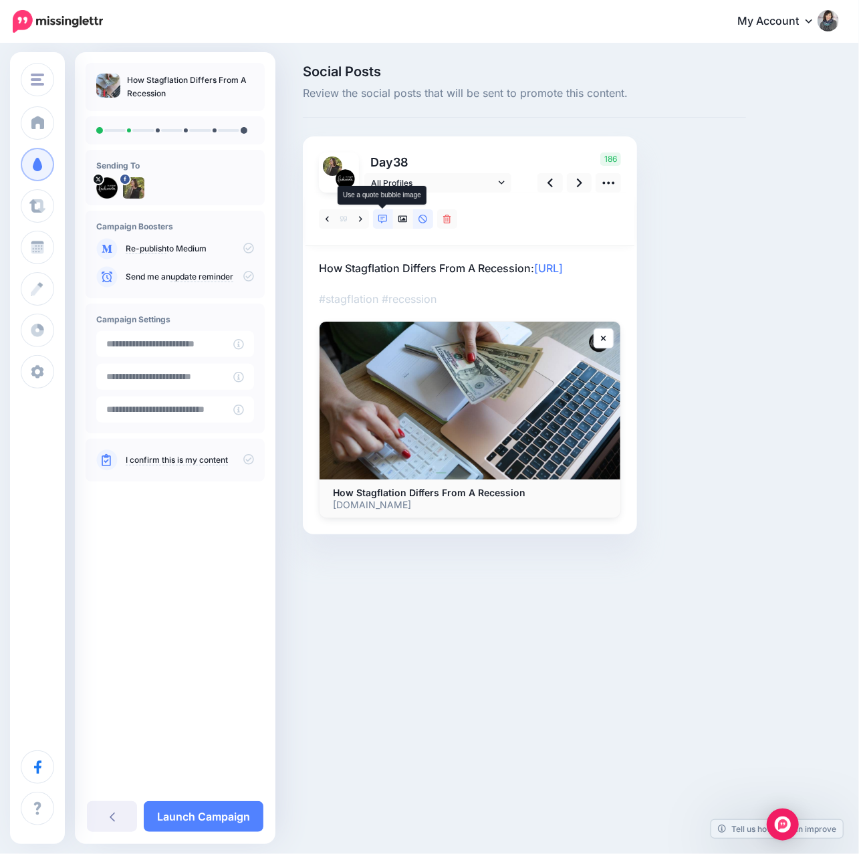
click at [386, 223] on icon at bounding box center [382, 219] width 9 height 9
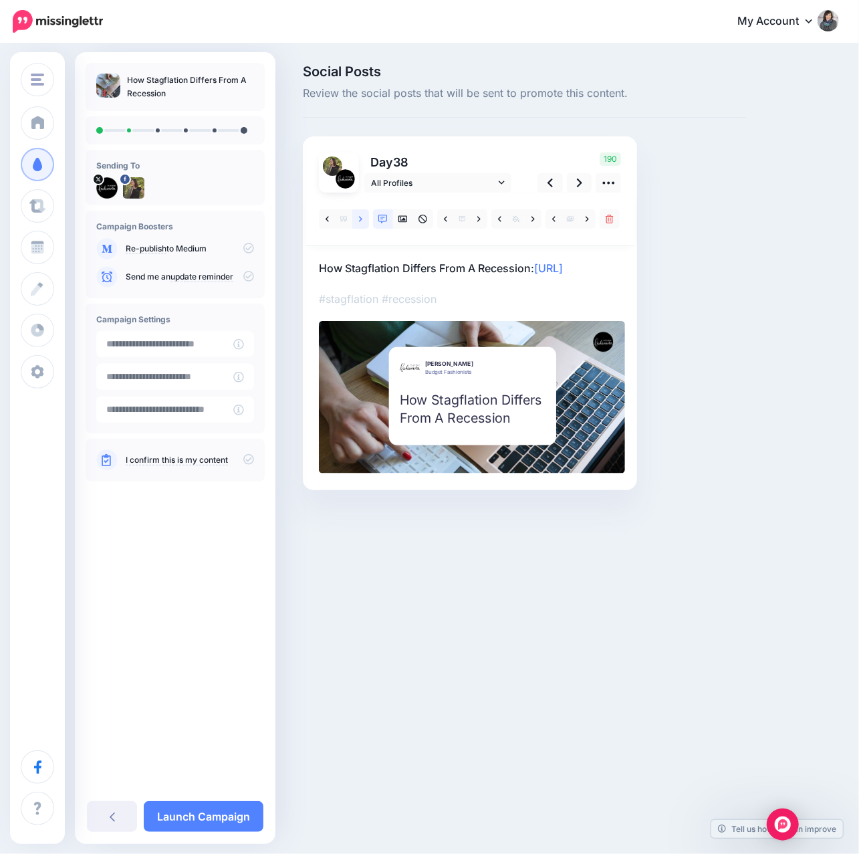
click at [362, 215] on link at bounding box center [360, 218] width 17 height 19
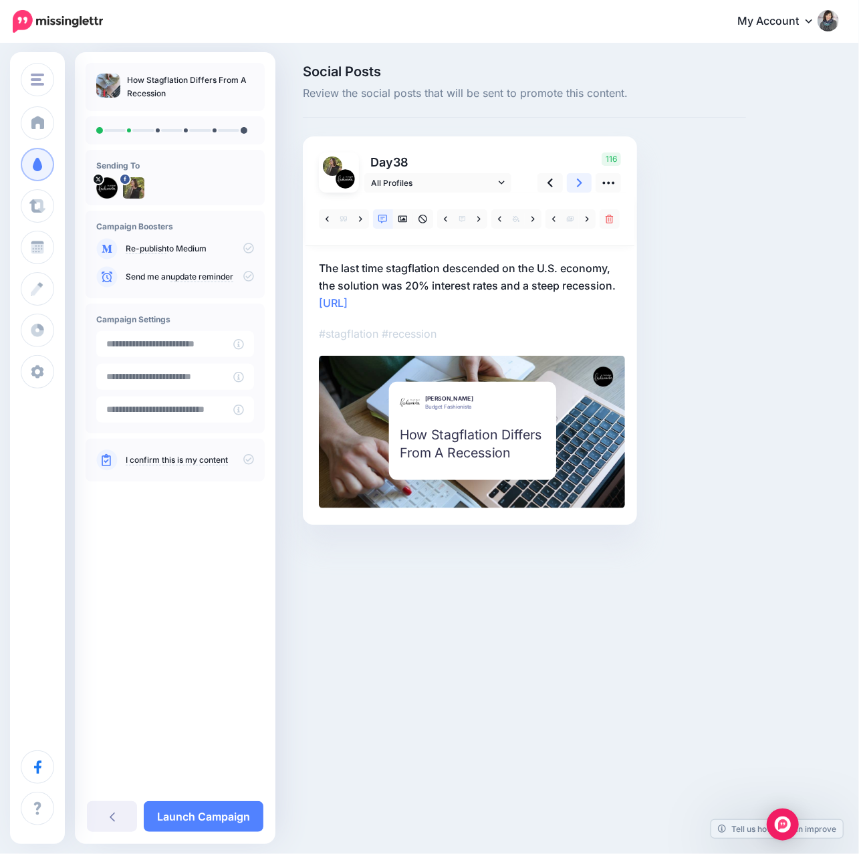
click at [583, 187] on link at bounding box center [579, 182] width 25 height 19
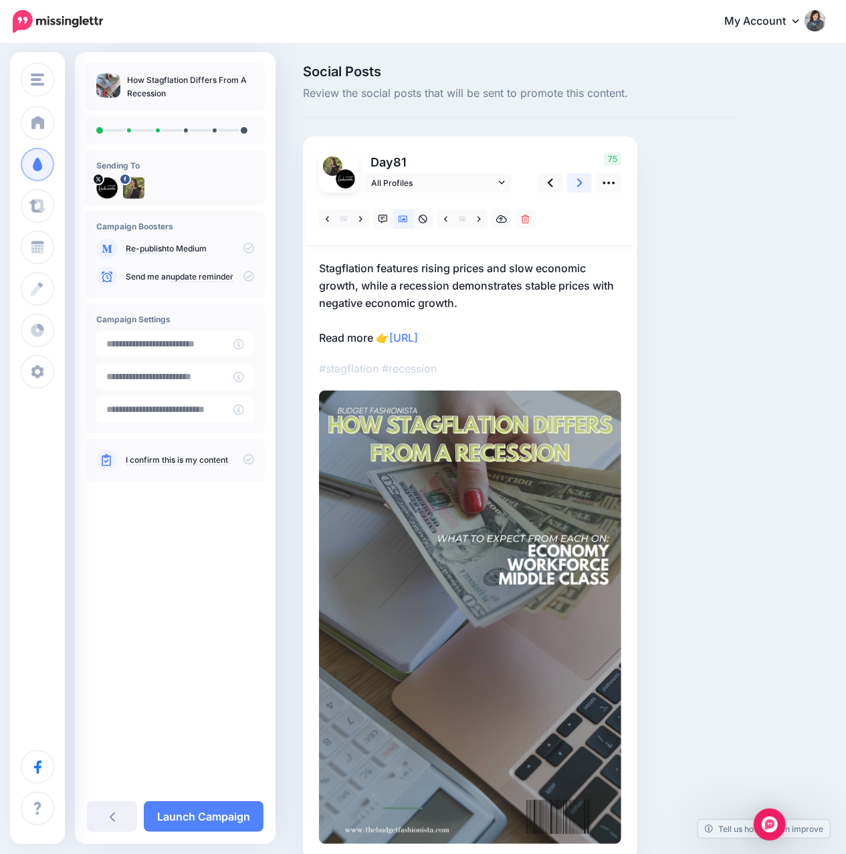
scroll to position [66, 0]
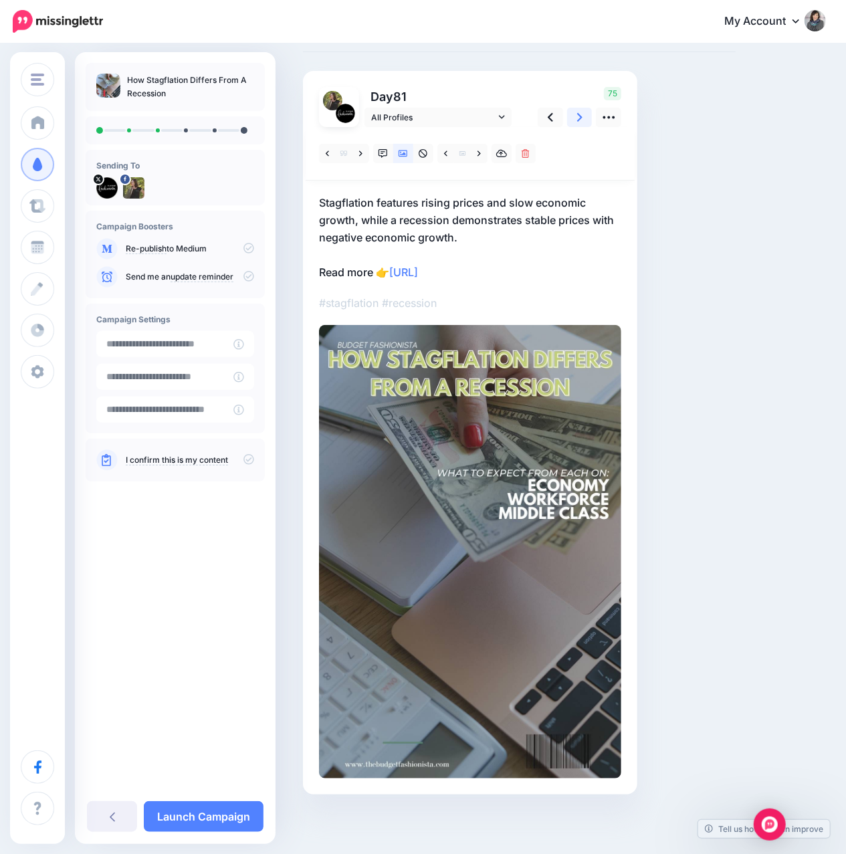
click at [581, 112] on icon at bounding box center [579, 117] width 5 height 14
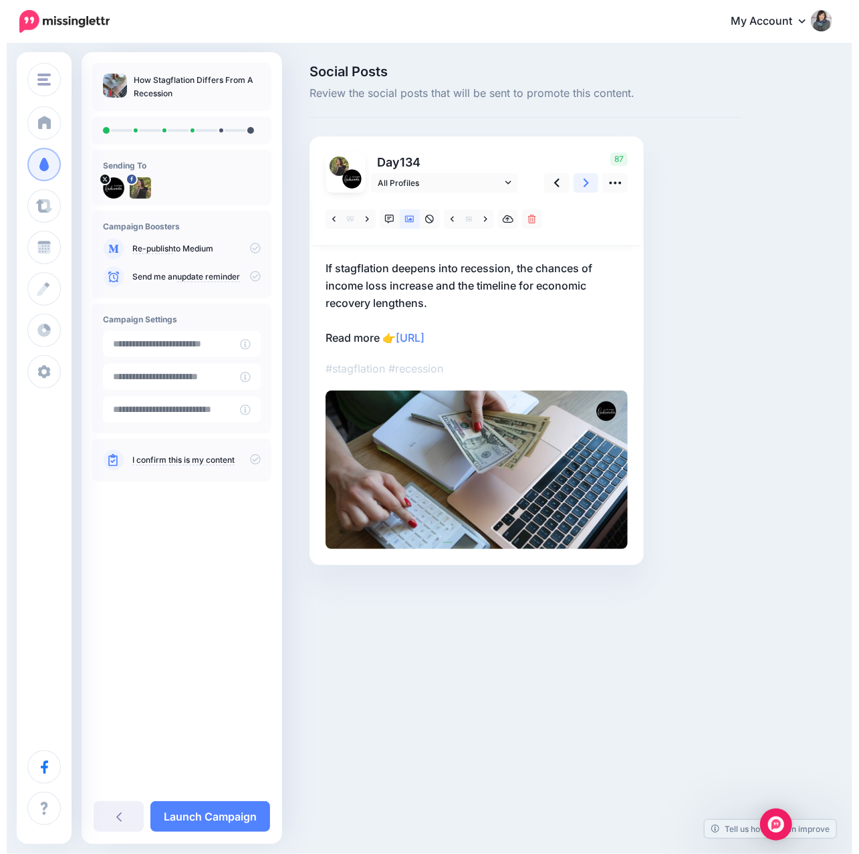
scroll to position [0, 0]
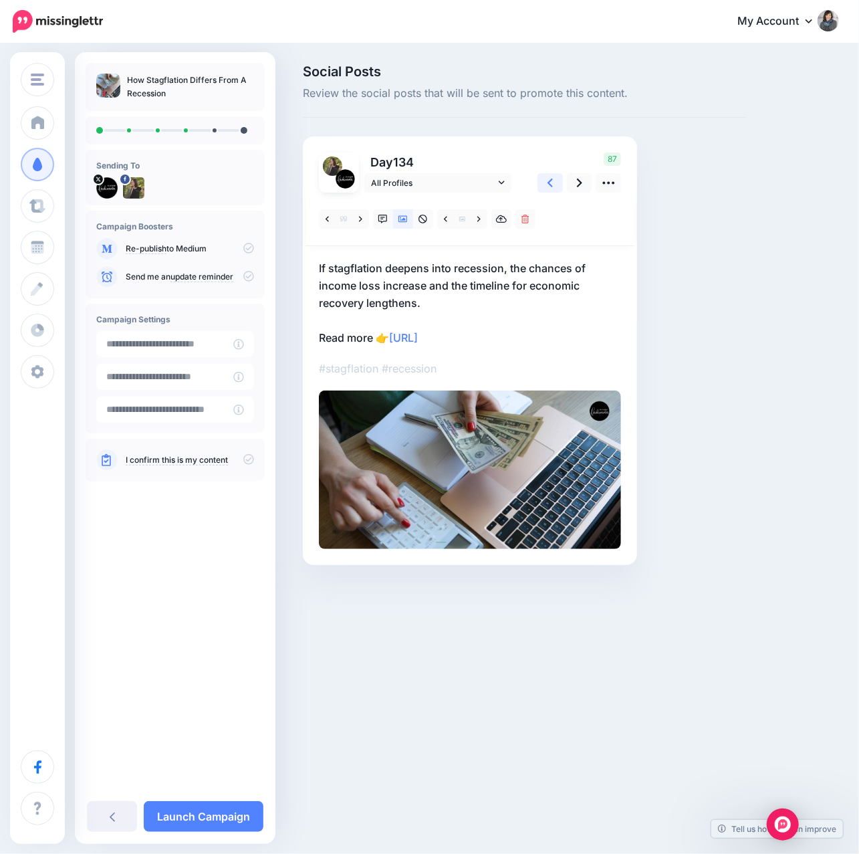
click at [556, 179] on link at bounding box center [550, 182] width 25 height 19
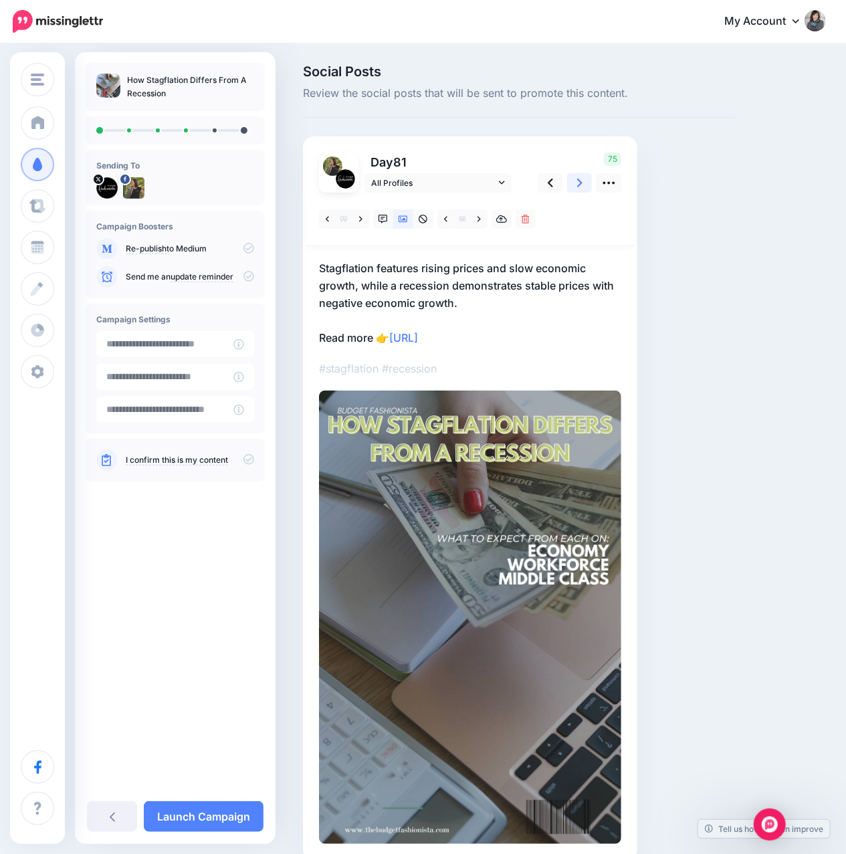
click at [578, 180] on icon at bounding box center [579, 183] width 5 height 9
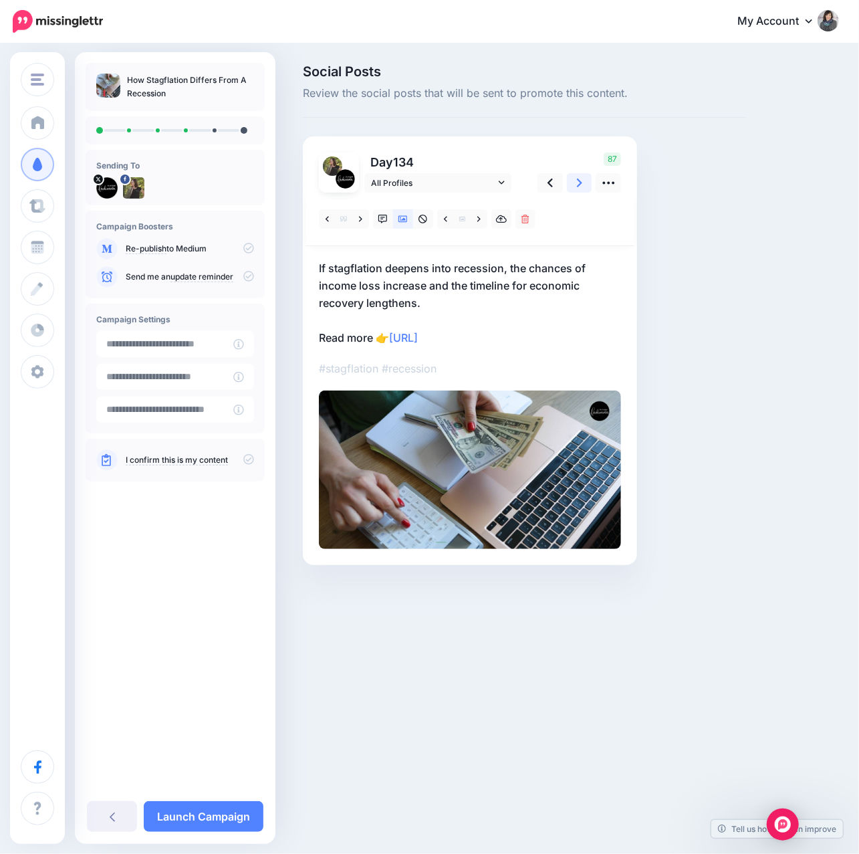
click at [578, 180] on icon at bounding box center [579, 183] width 5 height 9
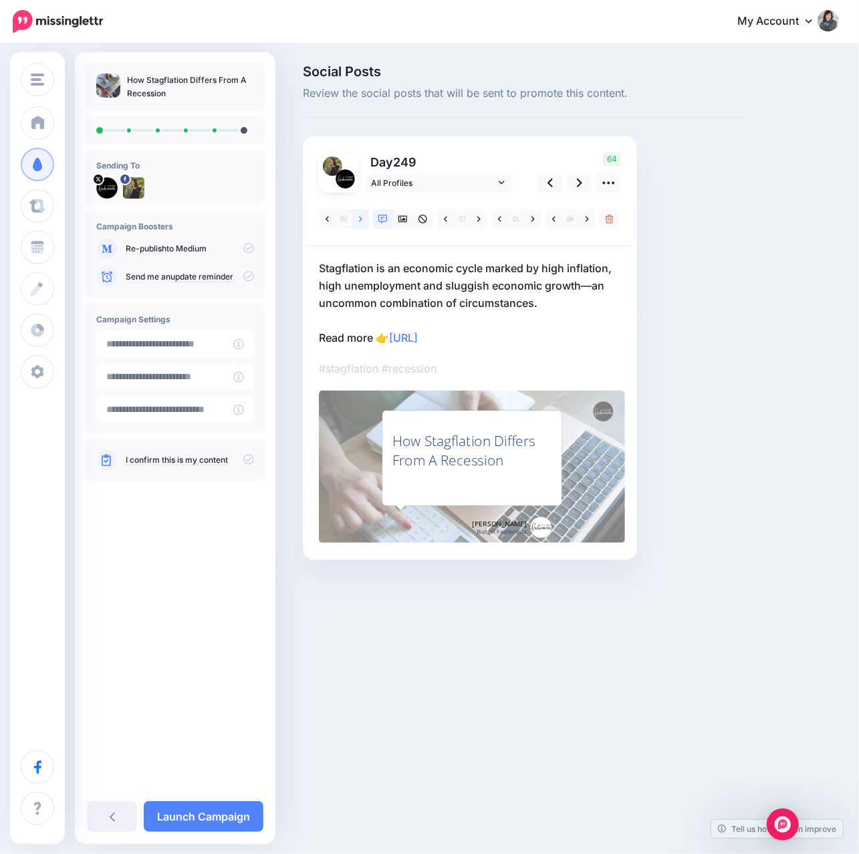
click at [359, 218] on icon at bounding box center [360, 219] width 3 height 9
click at [575, 185] on link at bounding box center [579, 182] width 25 height 19
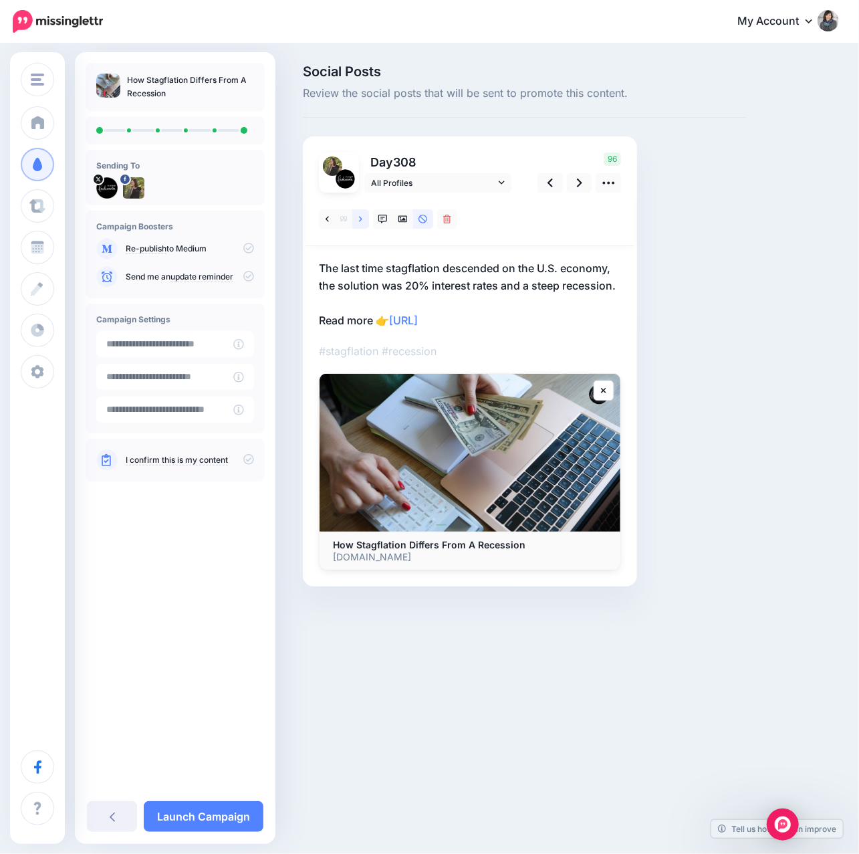
click at [362, 213] on link at bounding box center [360, 218] width 17 height 19
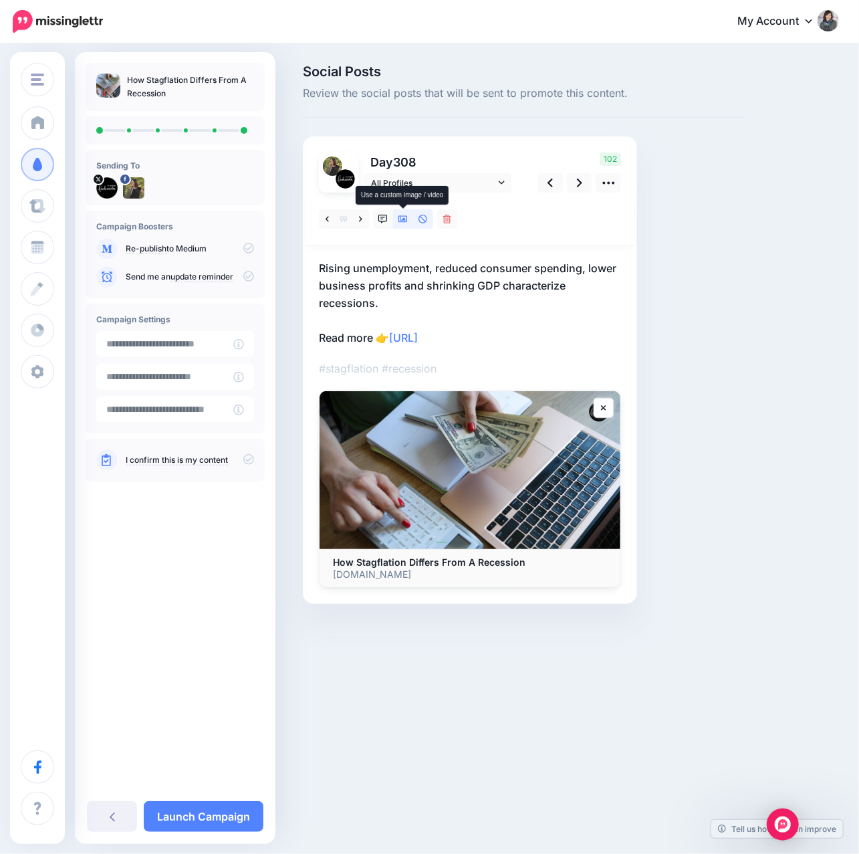
click at [399, 215] on icon at bounding box center [402, 219] width 9 height 9
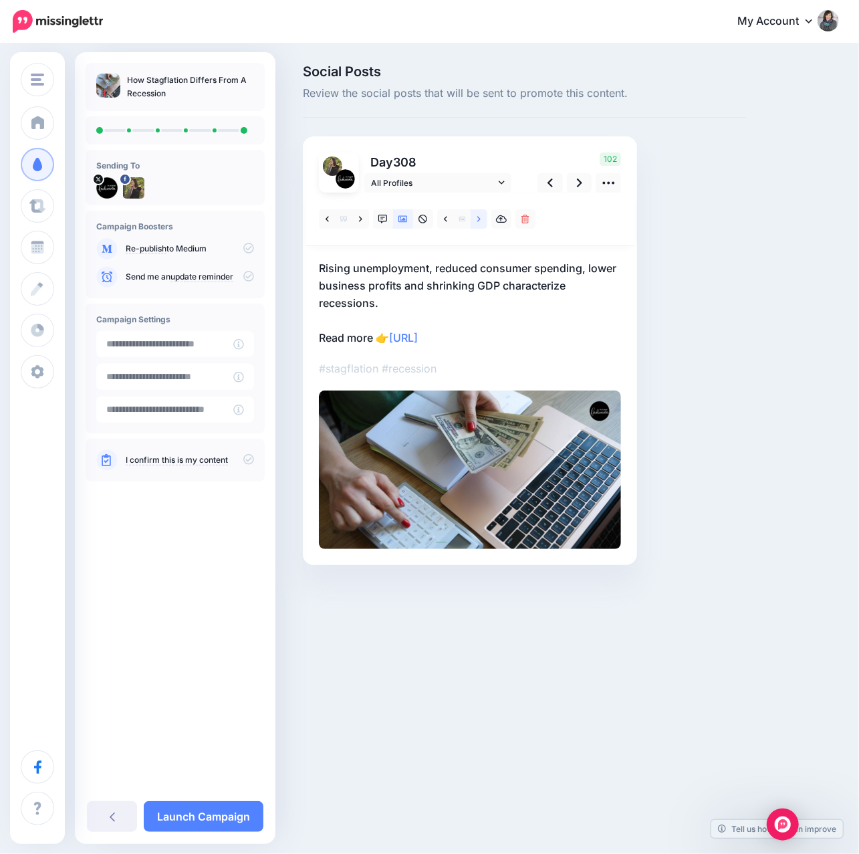
click at [476, 222] on link at bounding box center [479, 218] width 17 height 19
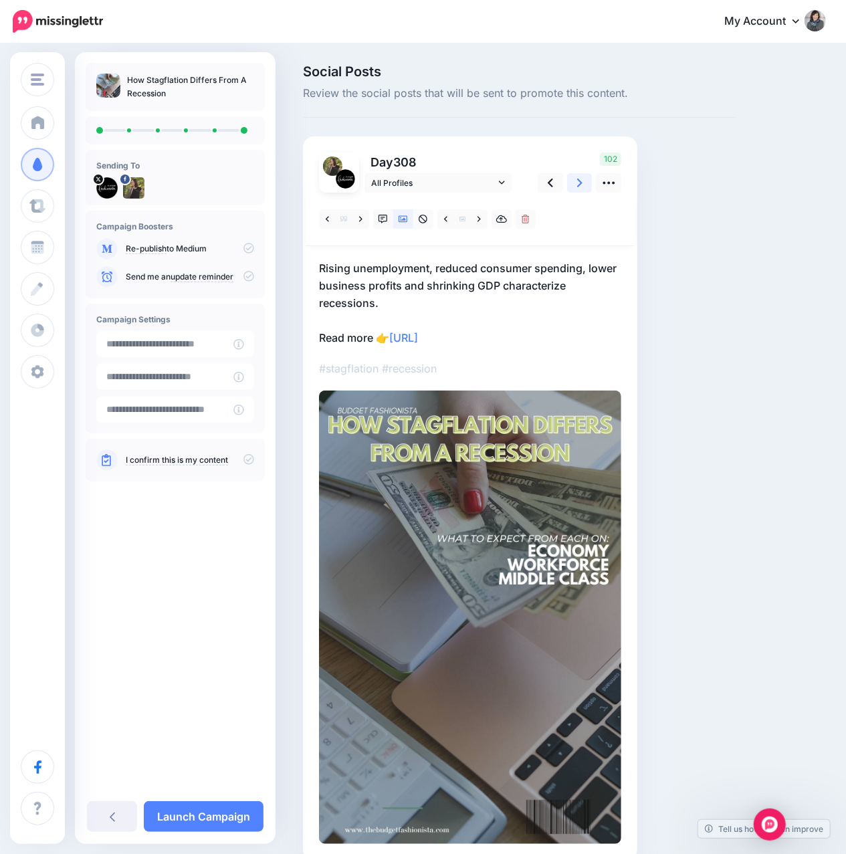
click at [583, 186] on link at bounding box center [579, 182] width 25 height 19
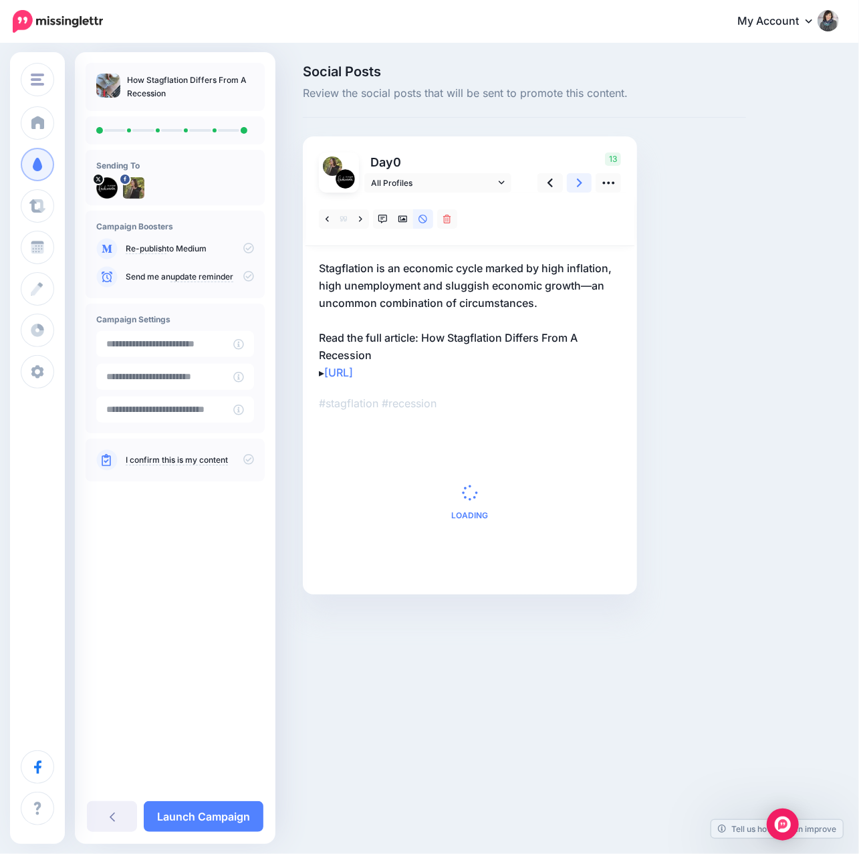
click at [583, 186] on link at bounding box center [579, 182] width 25 height 19
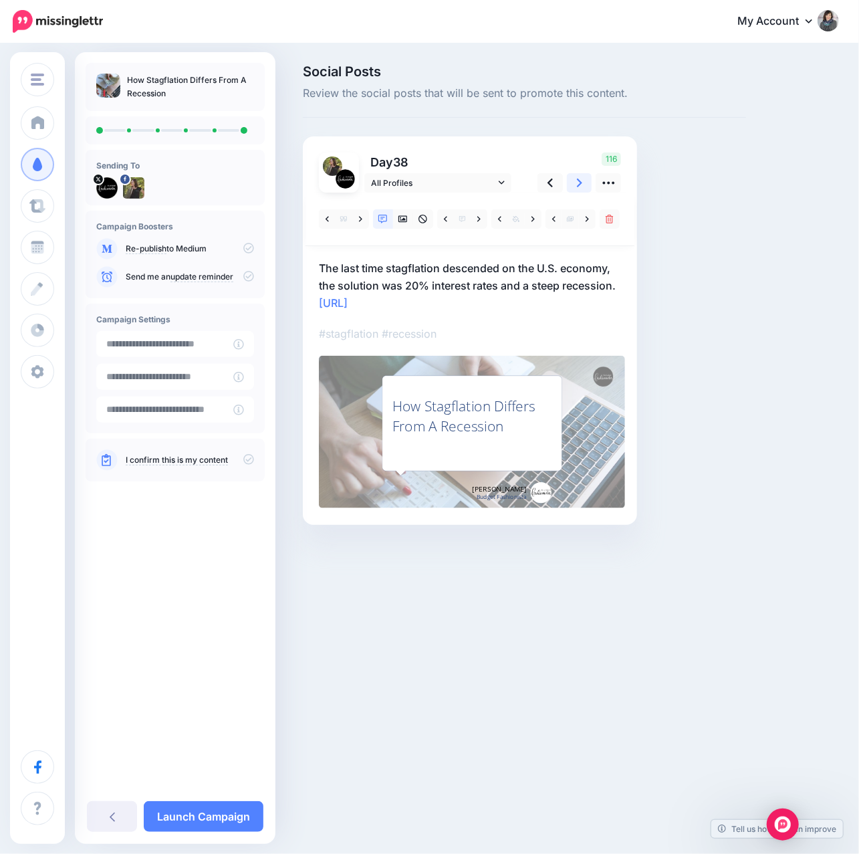
click at [583, 186] on link at bounding box center [579, 182] width 25 height 19
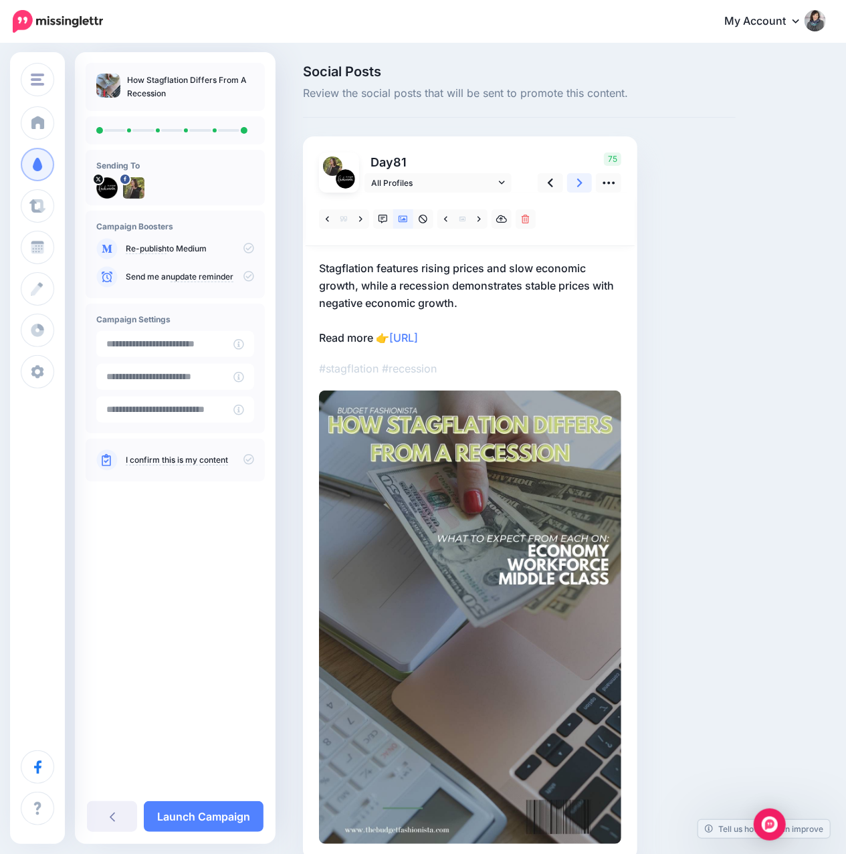
click at [583, 186] on link at bounding box center [579, 182] width 25 height 19
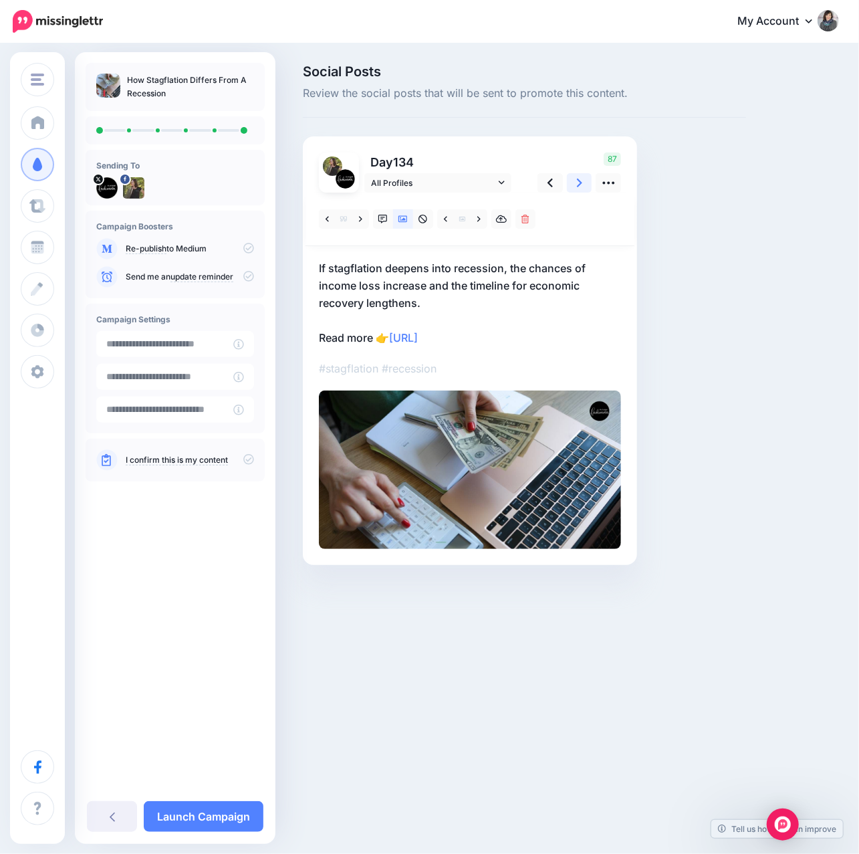
click at [583, 186] on link at bounding box center [579, 182] width 25 height 19
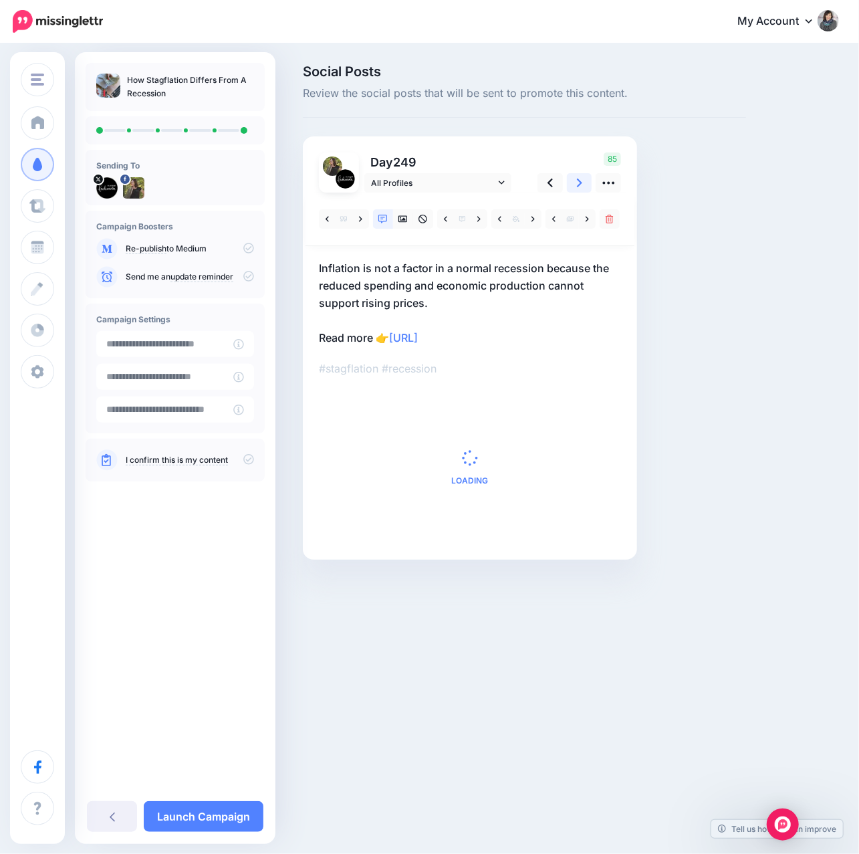
click at [583, 186] on link at bounding box center [579, 182] width 25 height 19
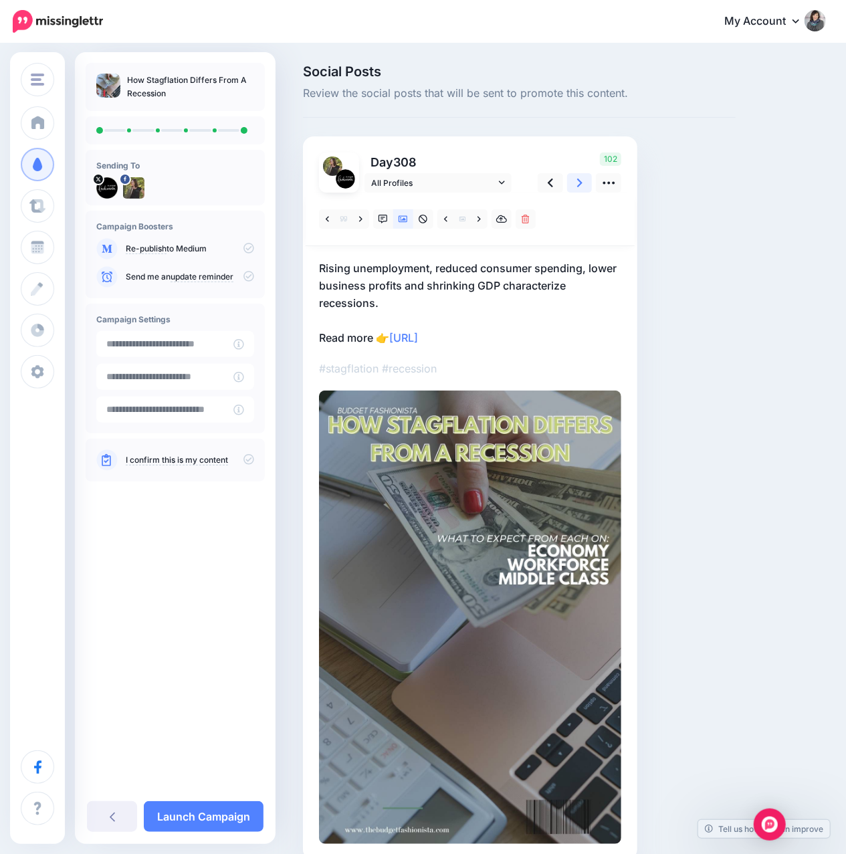
click at [583, 186] on link at bounding box center [579, 182] width 25 height 19
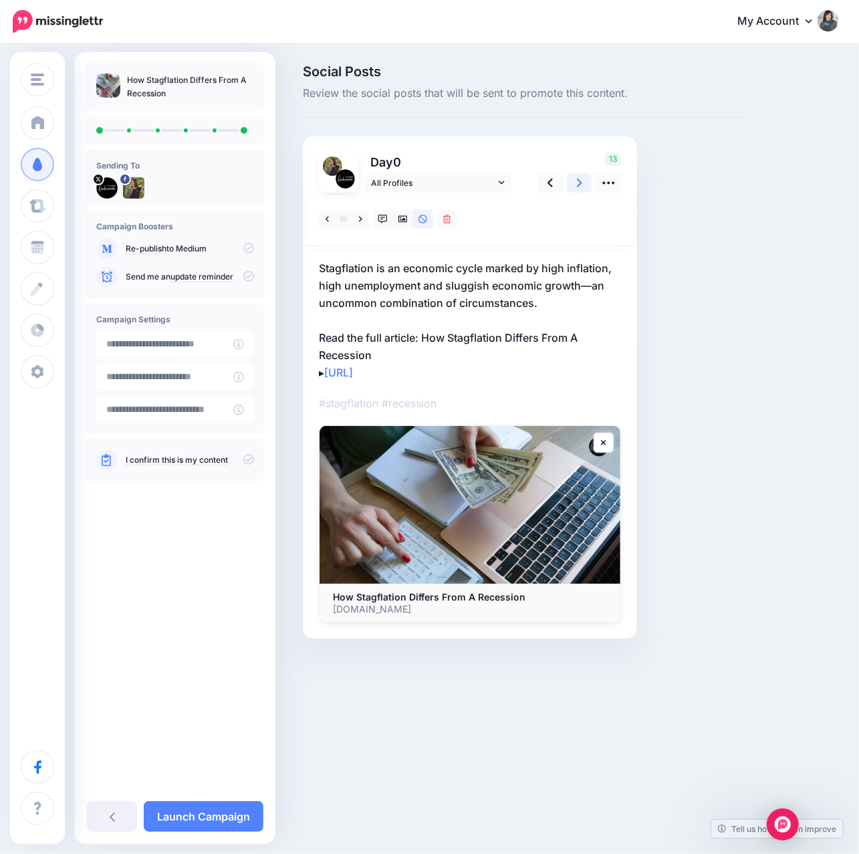
click at [578, 187] on icon at bounding box center [579, 183] width 5 height 9
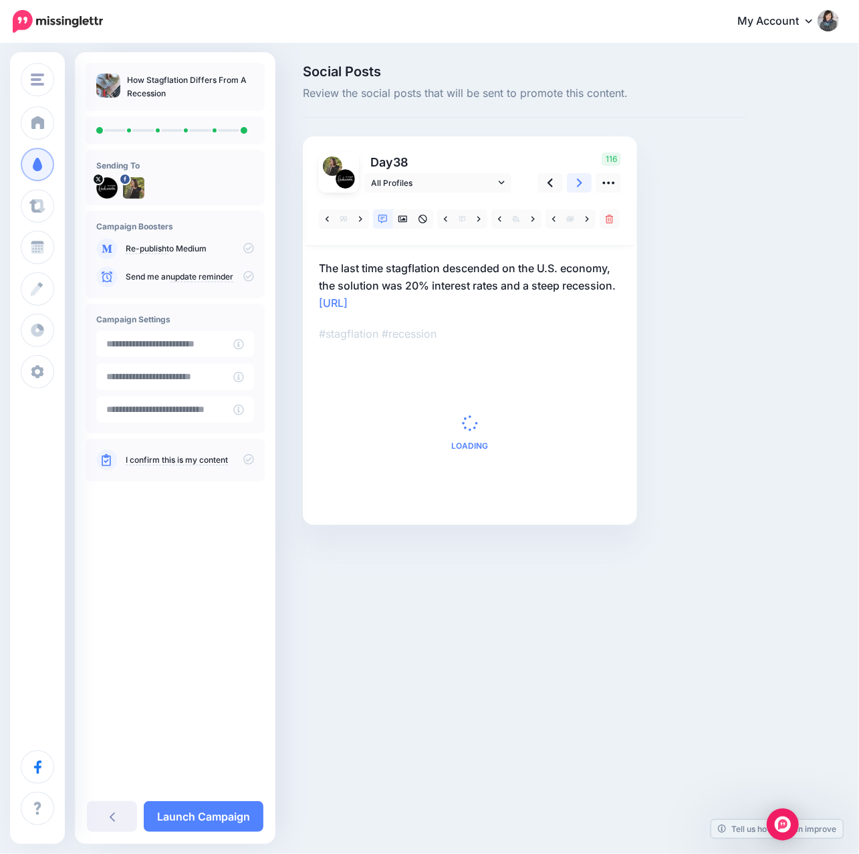
click at [578, 187] on icon at bounding box center [579, 183] width 5 height 9
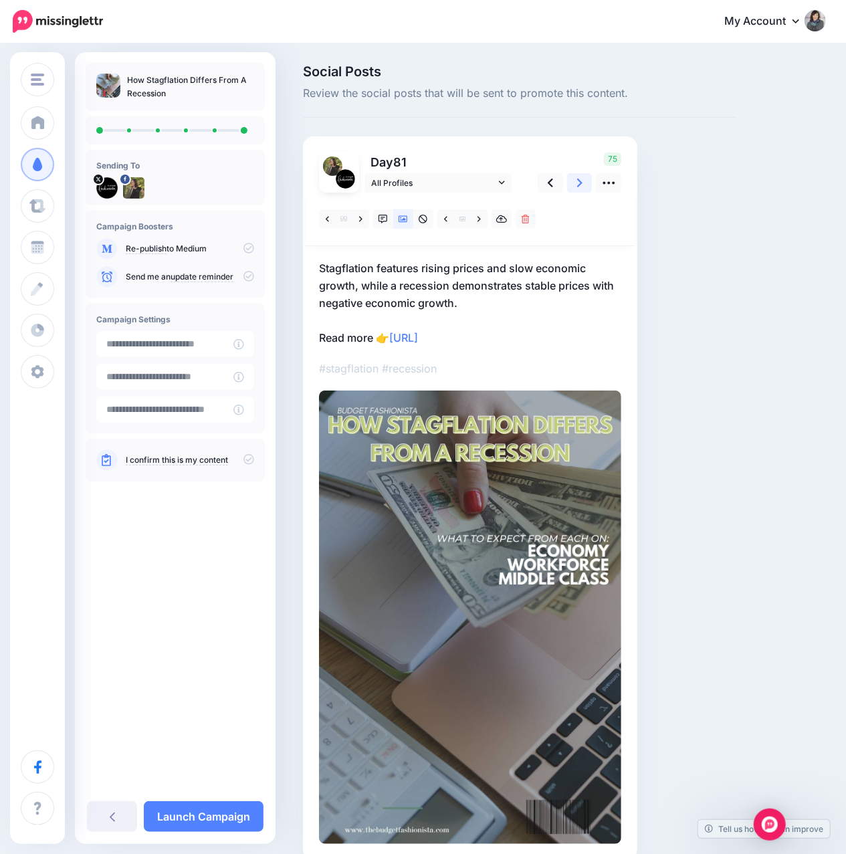
click at [578, 187] on icon at bounding box center [579, 183] width 5 height 9
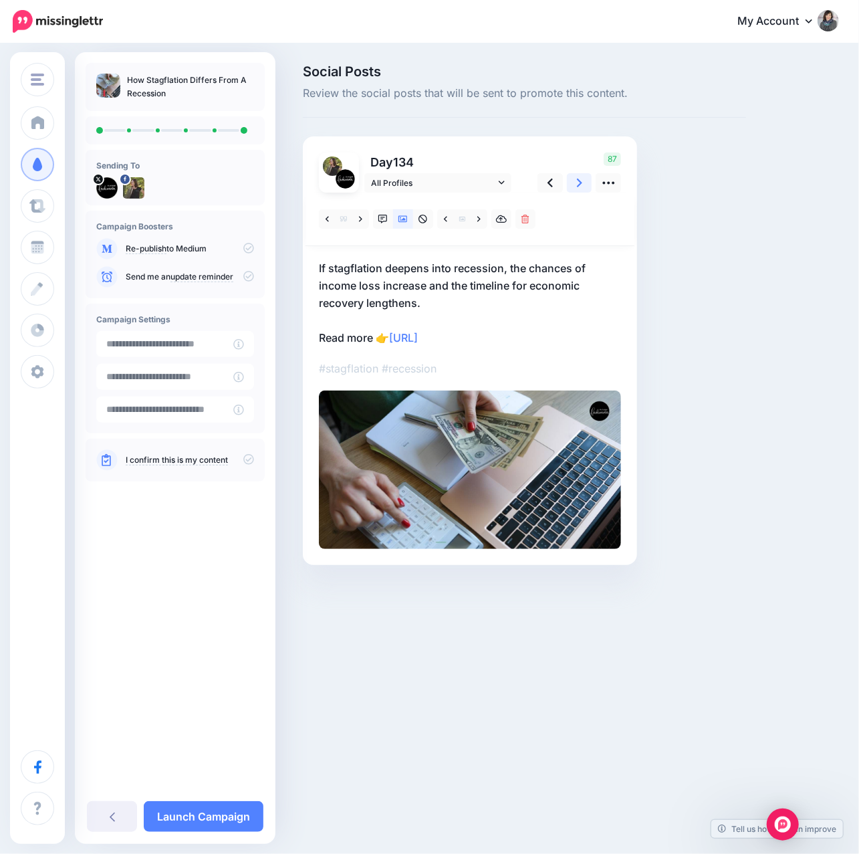
click at [578, 187] on icon at bounding box center [579, 183] width 5 height 9
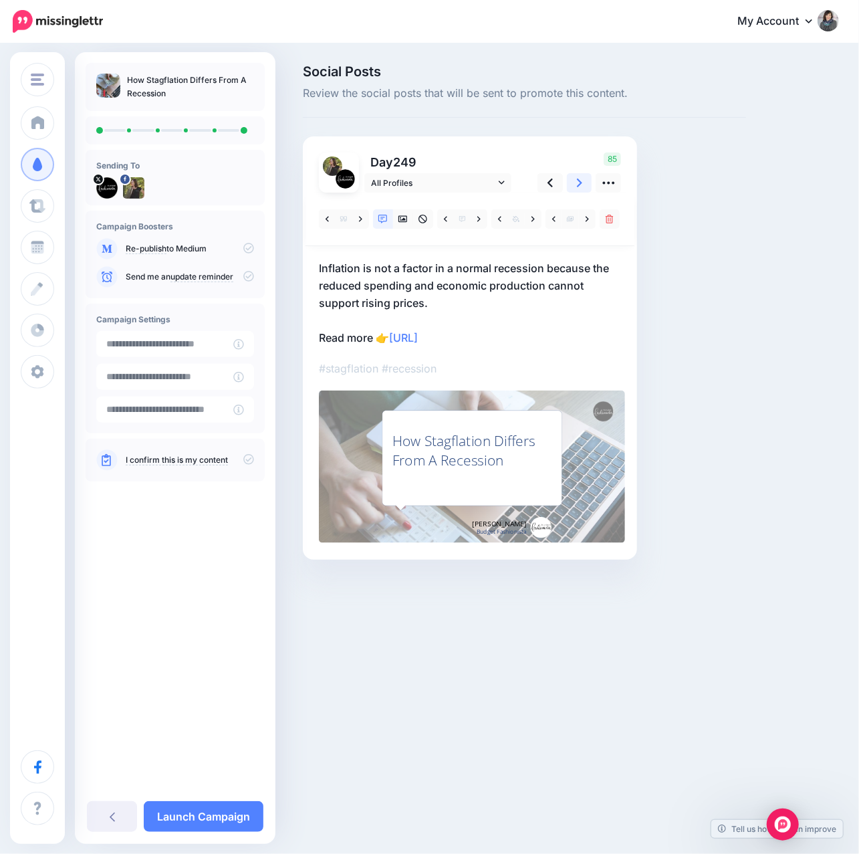
click at [578, 187] on icon at bounding box center [579, 183] width 5 height 9
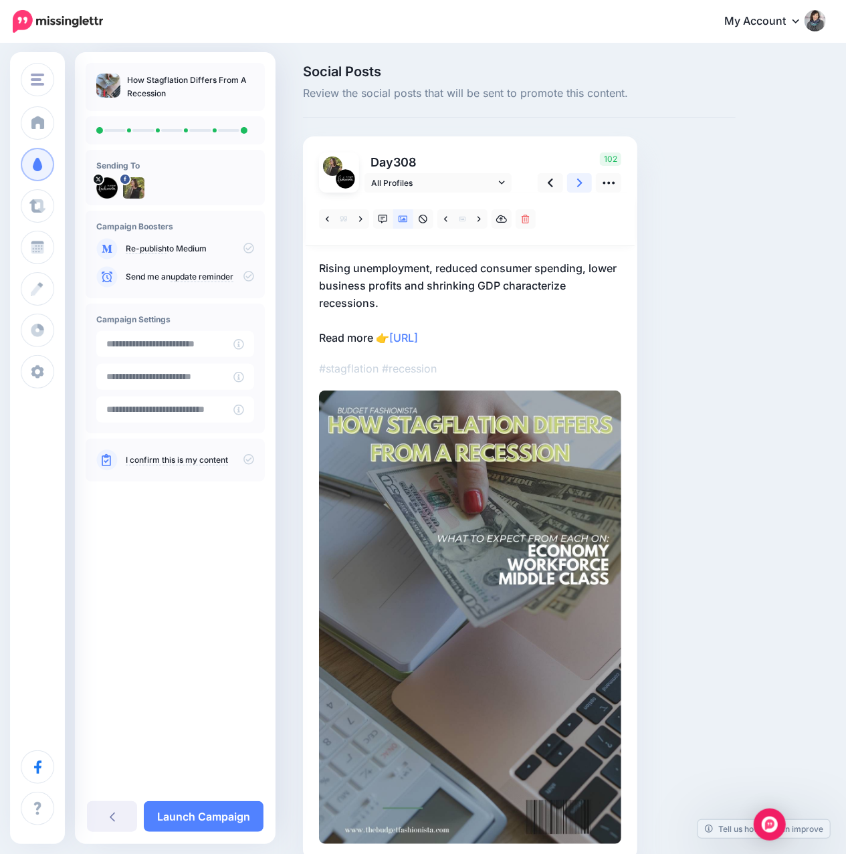
click at [578, 187] on icon at bounding box center [579, 183] width 5 height 9
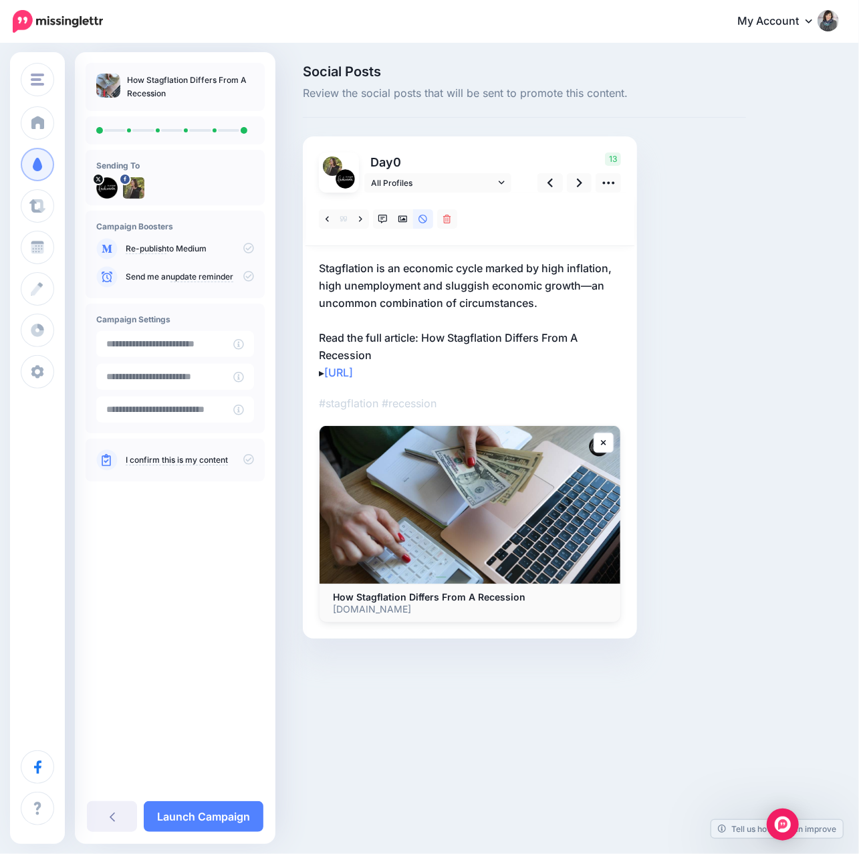
click at [251, 460] on icon at bounding box center [248, 459] width 11 height 11
click at [247, 808] on link "Launch Campaign" at bounding box center [204, 816] width 120 height 31
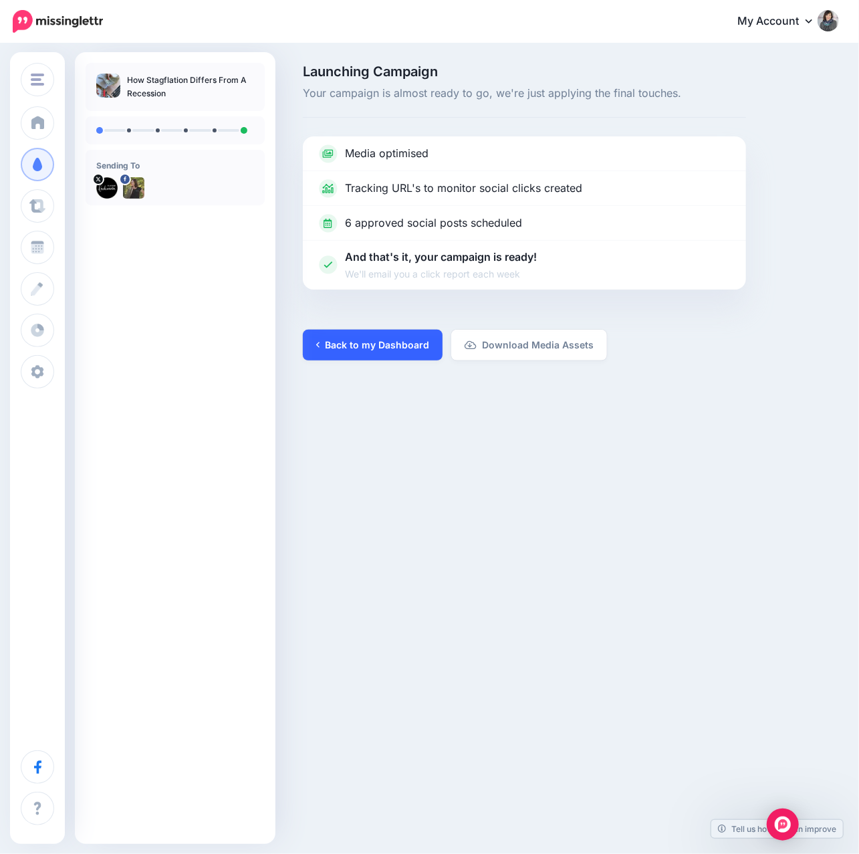
click at [368, 352] on link "Back to my Dashboard" at bounding box center [373, 345] width 140 height 31
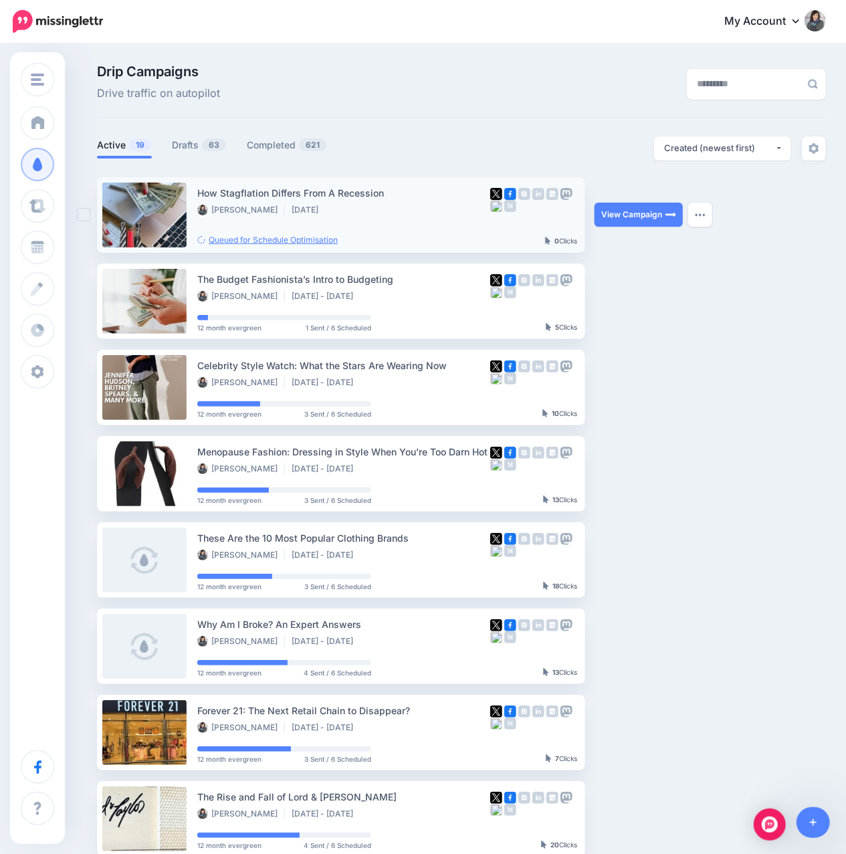
click at [265, 239] on link "Queued for Schedule Optimisation" at bounding box center [267, 240] width 140 height 10
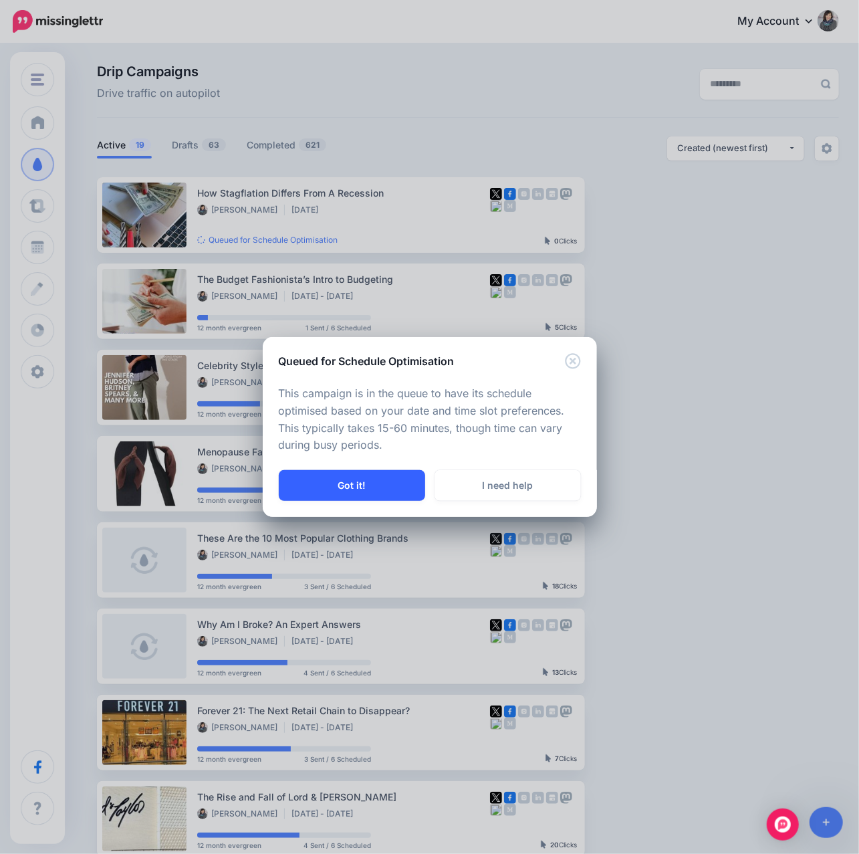
click at [330, 487] on button "Got it!" at bounding box center [352, 485] width 146 height 31
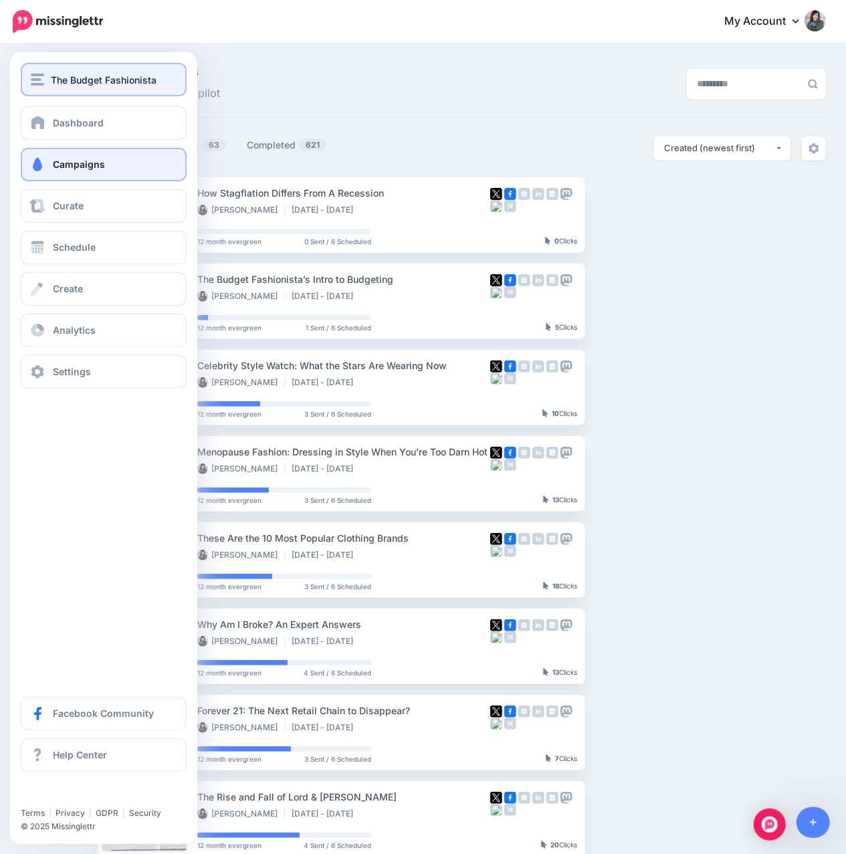
click at [41, 91] on button "The Budget Fashionista" at bounding box center [104, 79] width 166 height 33
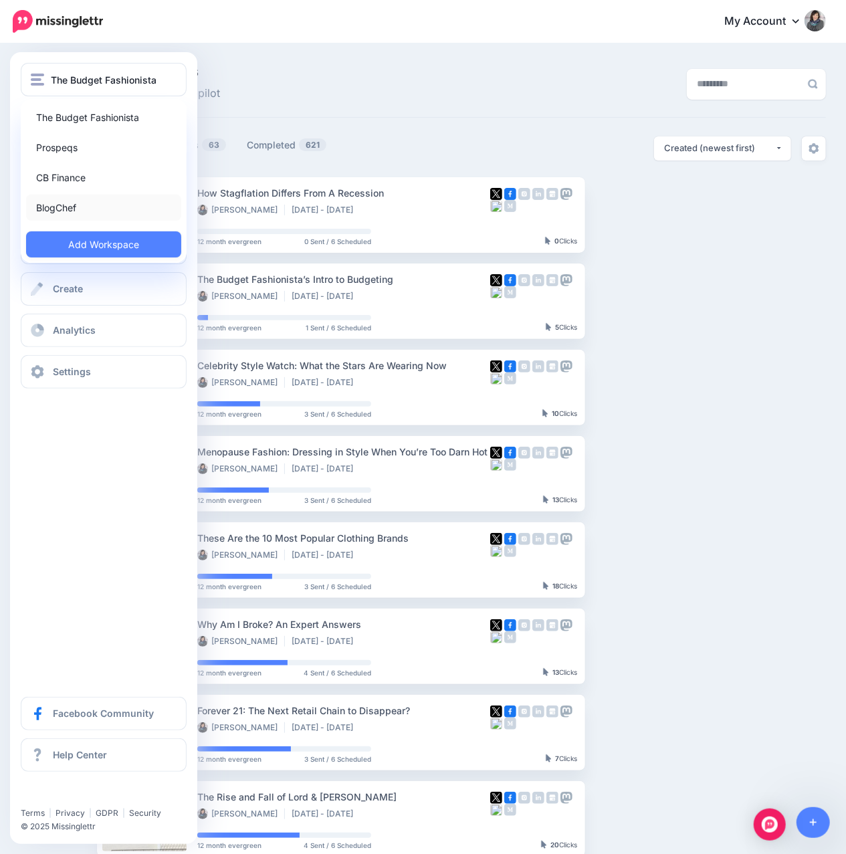
click at [63, 213] on link "BlogChef" at bounding box center [103, 208] width 155 height 26
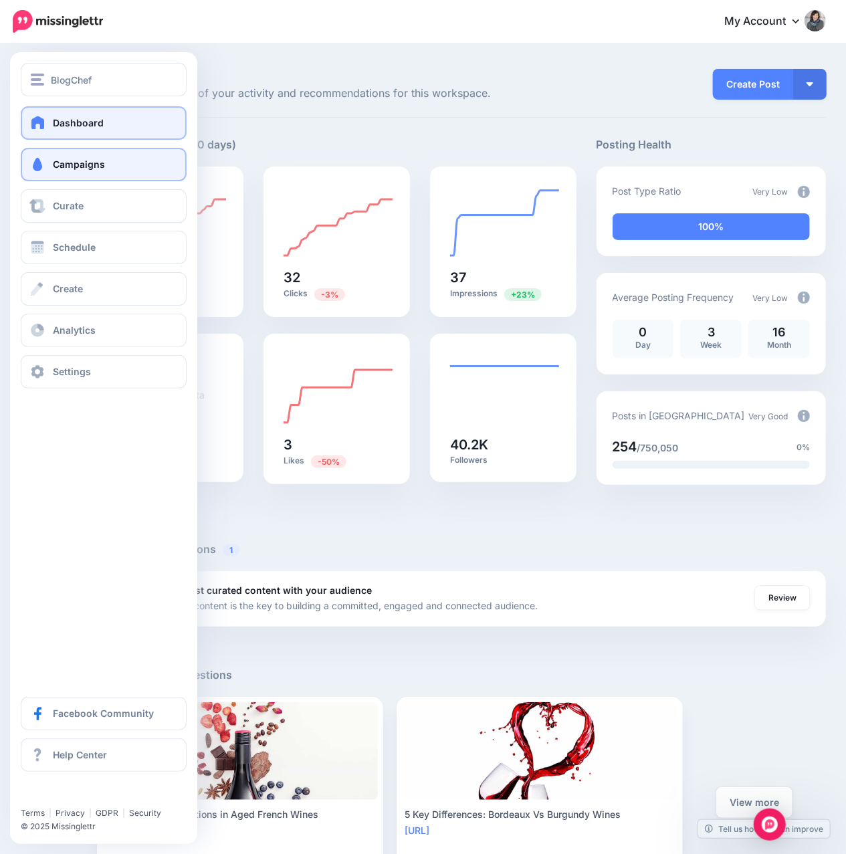
click at [92, 166] on span "Campaigns" at bounding box center [79, 163] width 52 height 11
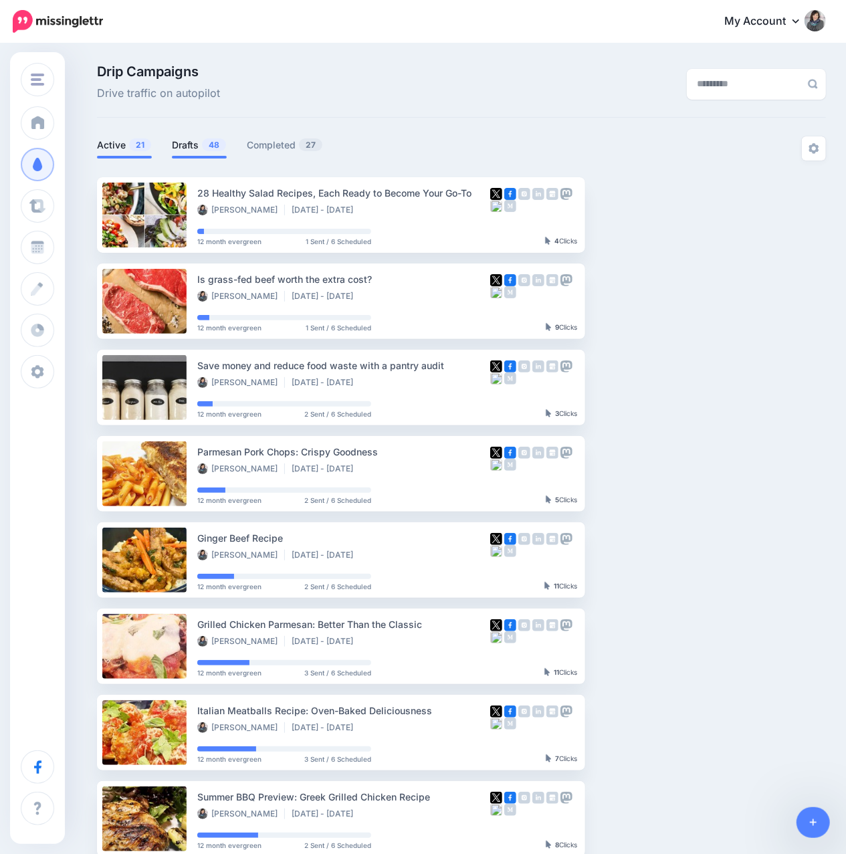
click at [185, 147] on link "Drafts 48" at bounding box center [199, 145] width 55 height 16
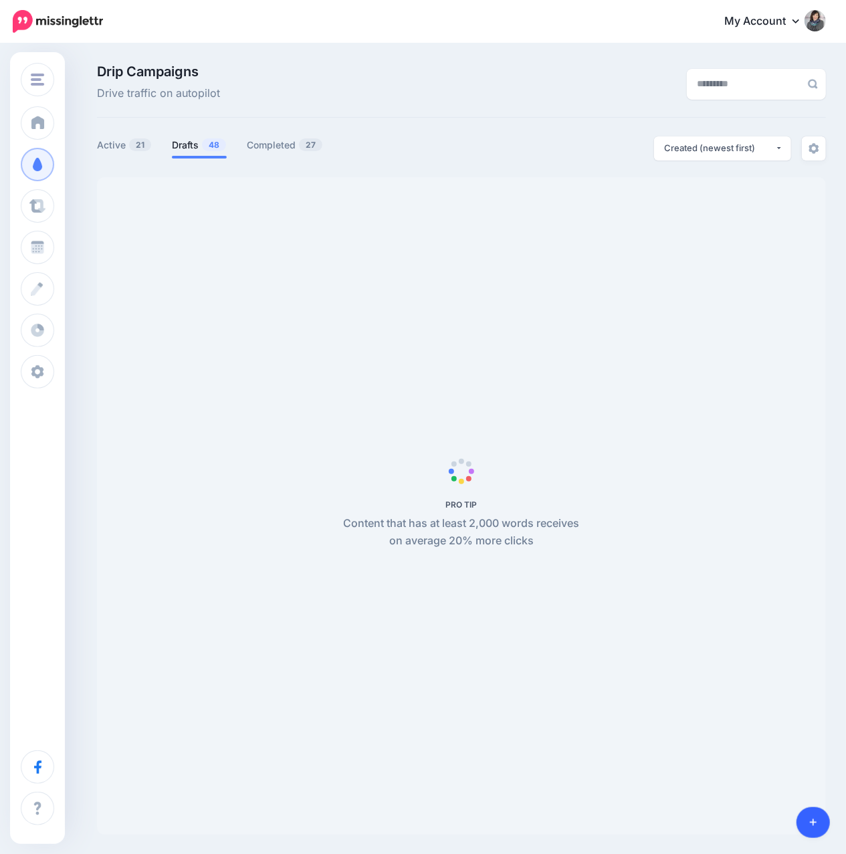
click at [814, 810] on link at bounding box center [813, 822] width 34 height 31
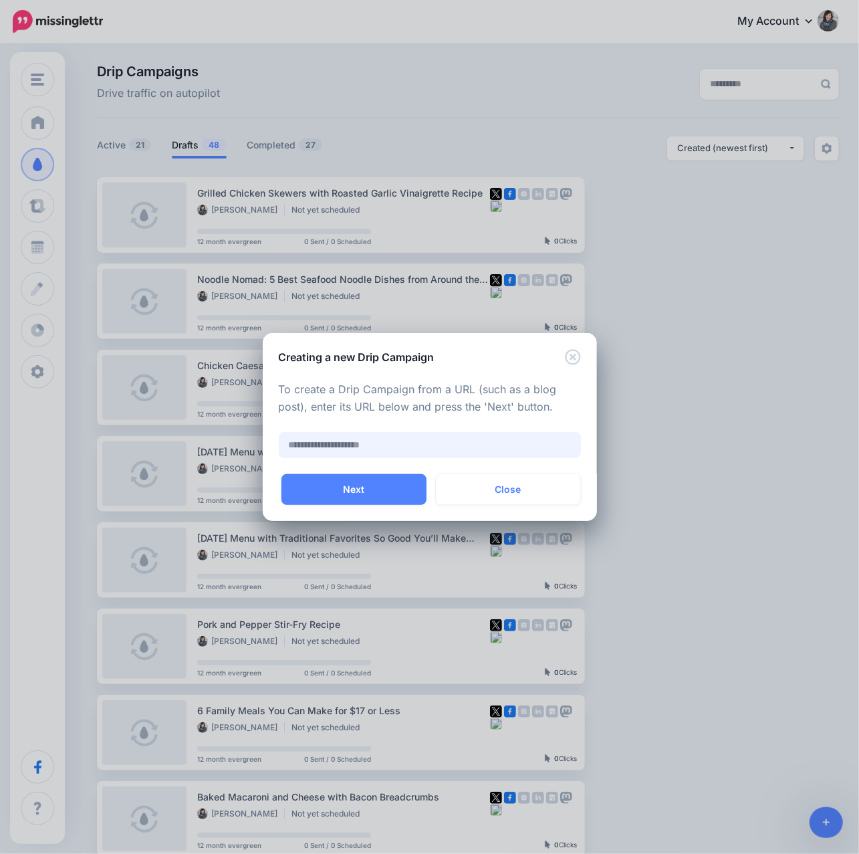
click at [421, 450] on input "text" at bounding box center [430, 445] width 302 height 26
paste input "**********"
type input "**********"
click at [410, 487] on button "Next" at bounding box center [353, 489] width 145 height 31
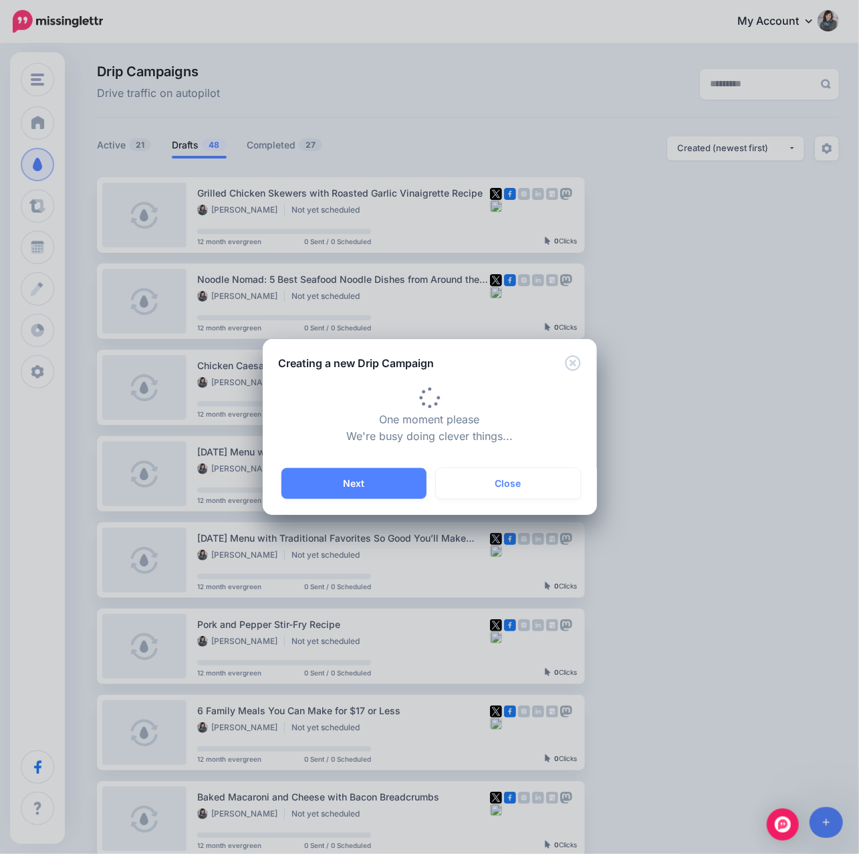
type input "**********"
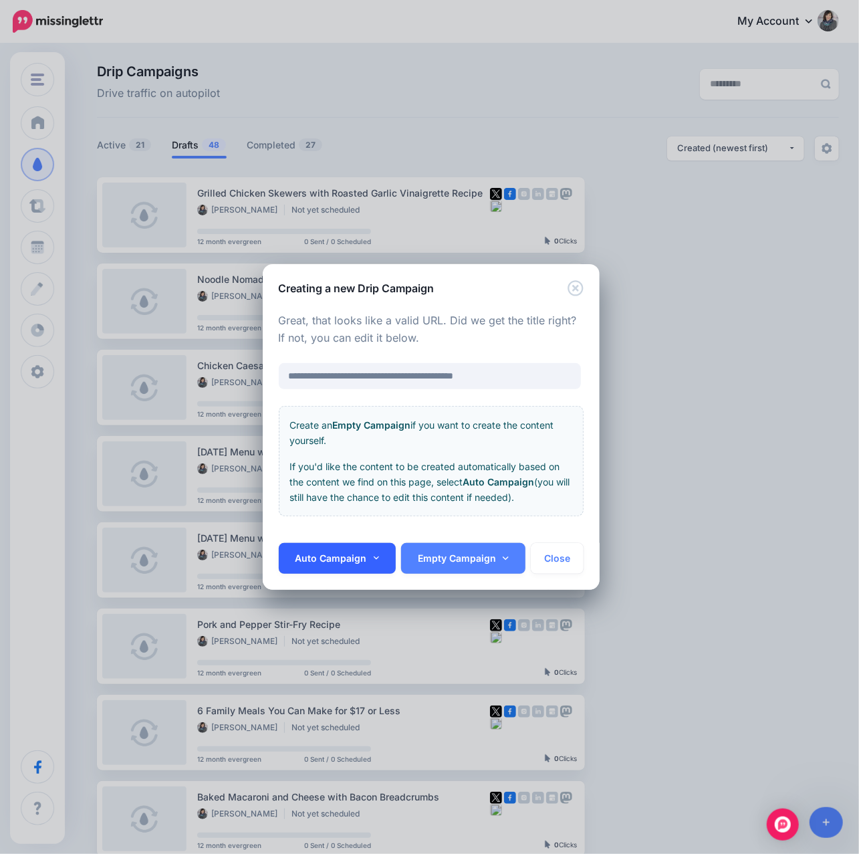
click at [370, 564] on link "Auto Campaign" at bounding box center [338, 558] width 118 height 31
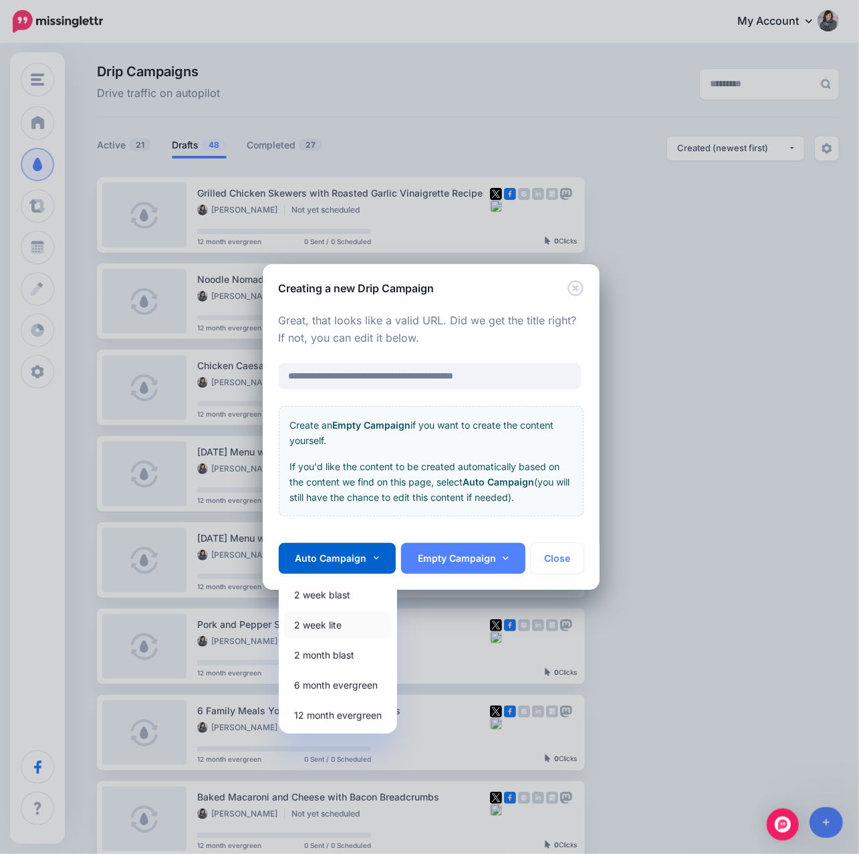
click at [326, 624] on link "2 week lite" at bounding box center [338, 625] width 108 height 26
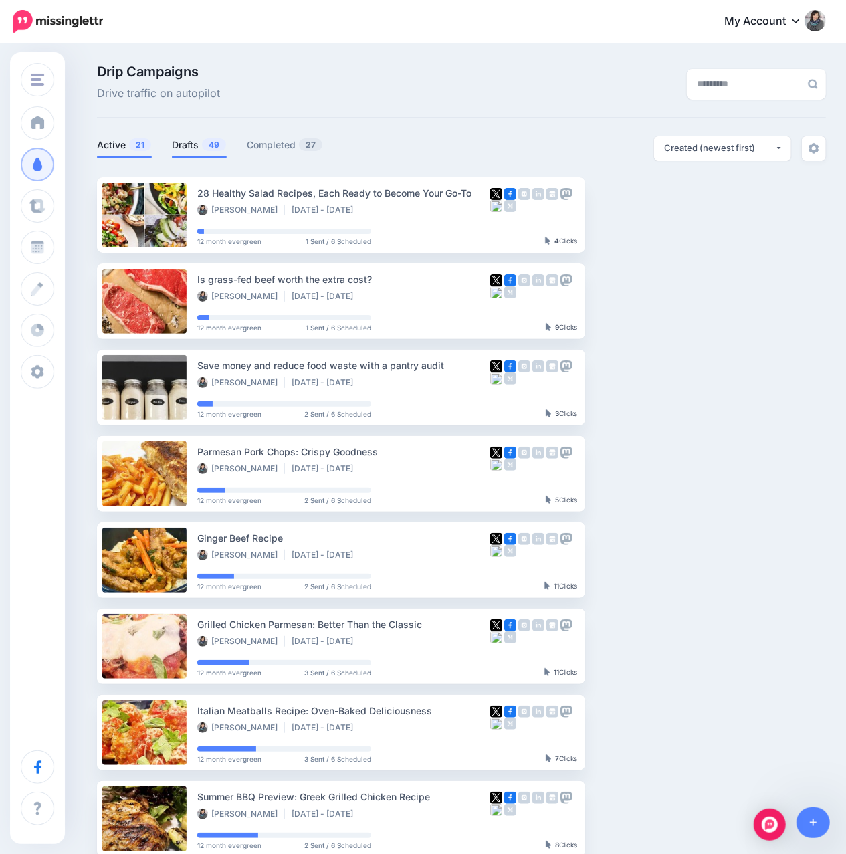
click at [212, 138] on link "Drafts 49" at bounding box center [199, 145] width 55 height 16
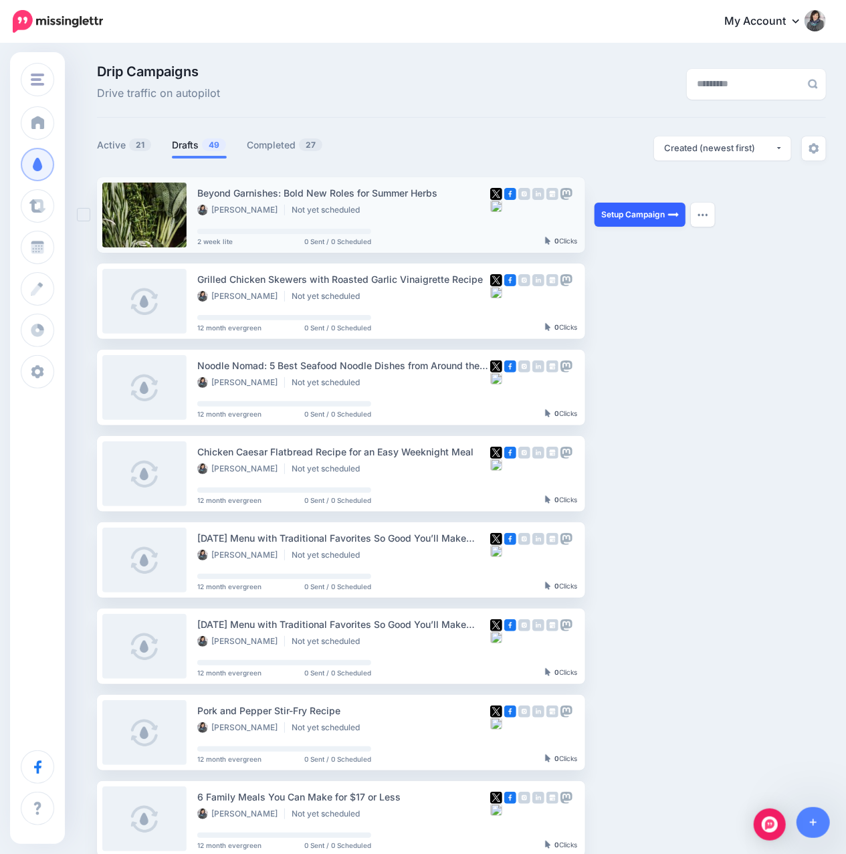
click at [616, 218] on link "Setup Campaign" at bounding box center [639, 215] width 91 height 24
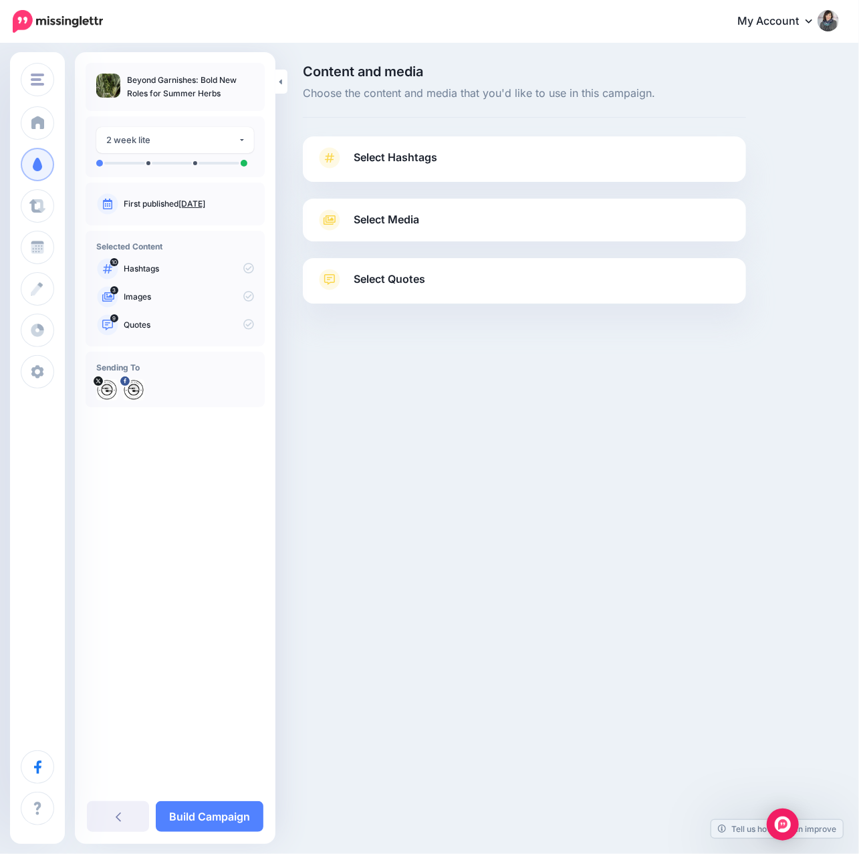
click at [393, 164] on span "Select Hashtags" at bounding box center [396, 157] width 84 height 18
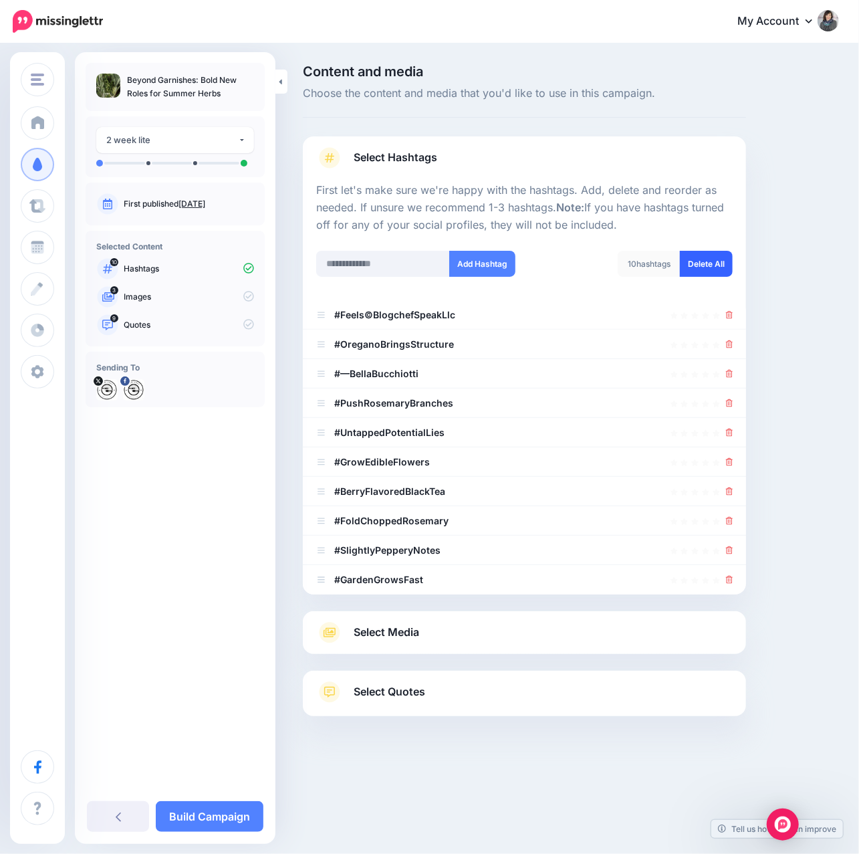
click at [704, 261] on link "Delete All" at bounding box center [706, 264] width 53 height 26
click at [375, 265] on input "text" at bounding box center [383, 264] width 134 height 26
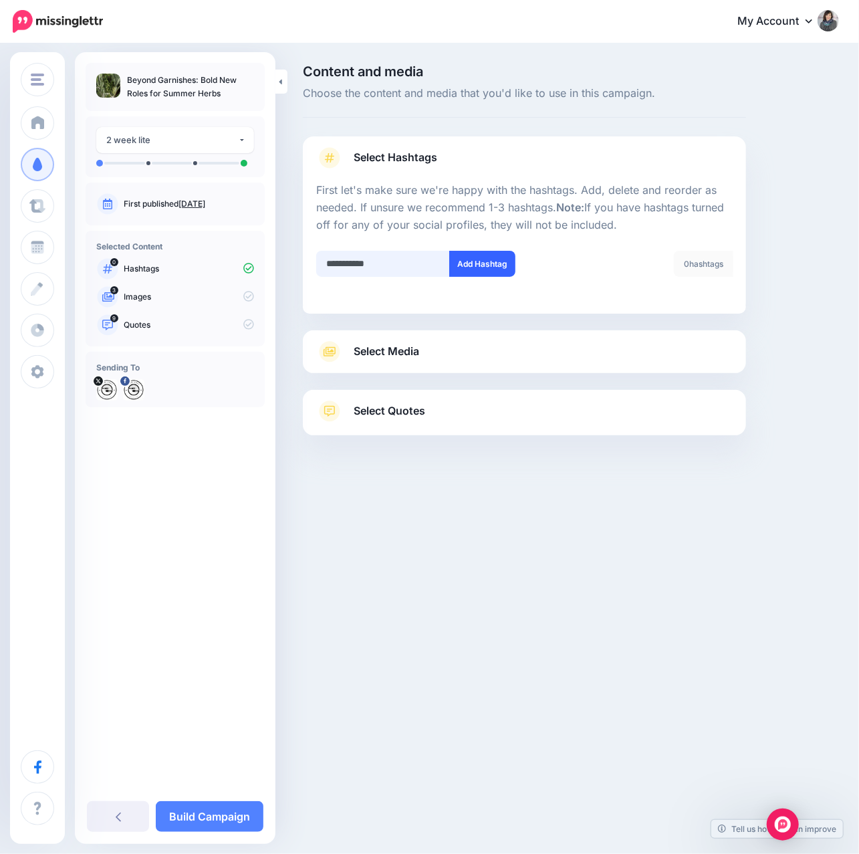
type input "**********"
click at [477, 269] on button "Add Hashtag" at bounding box center [482, 264] width 66 height 26
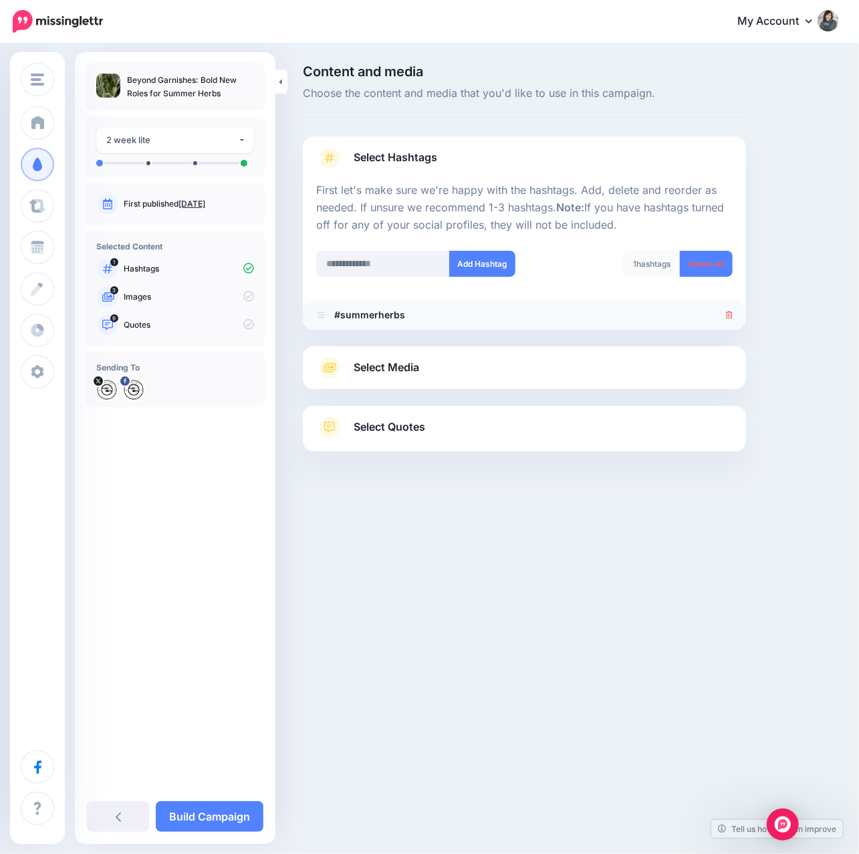
click at [728, 317] on icon at bounding box center [729, 315] width 7 height 8
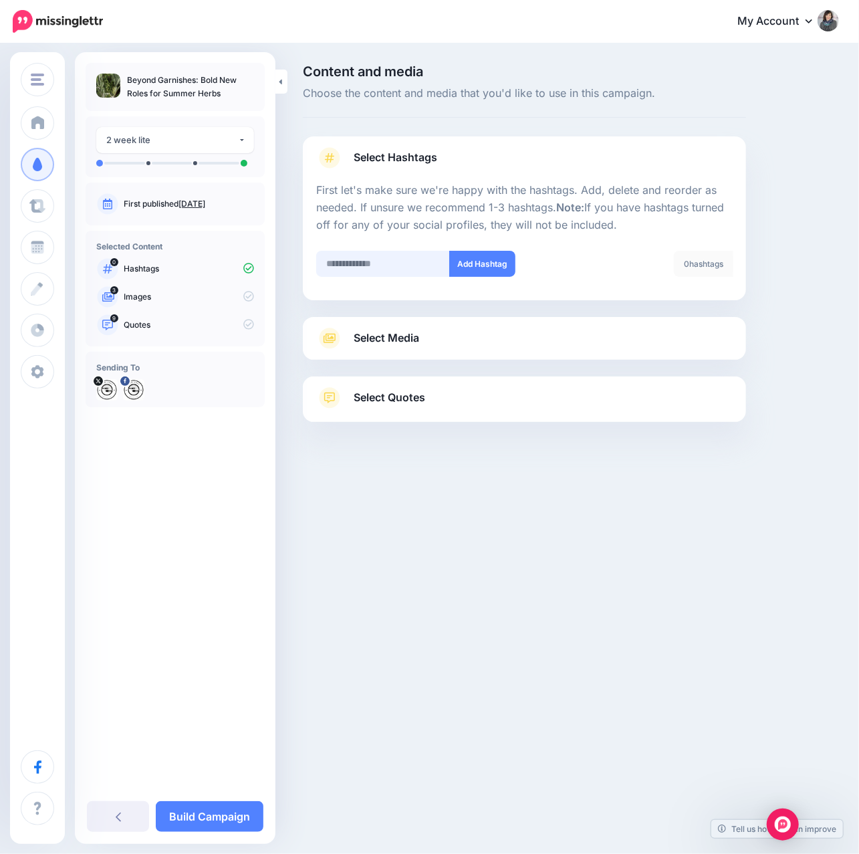
click at [381, 269] on input "text" at bounding box center [383, 264] width 134 height 26
type input "******"
drag, startPoint x: 495, startPoint y: 265, endPoint x: 431, endPoint y: 270, distance: 64.4
click at [493, 265] on button "Add Hashtag" at bounding box center [482, 264] width 66 height 26
click at [394, 267] on input "******" at bounding box center [383, 264] width 134 height 26
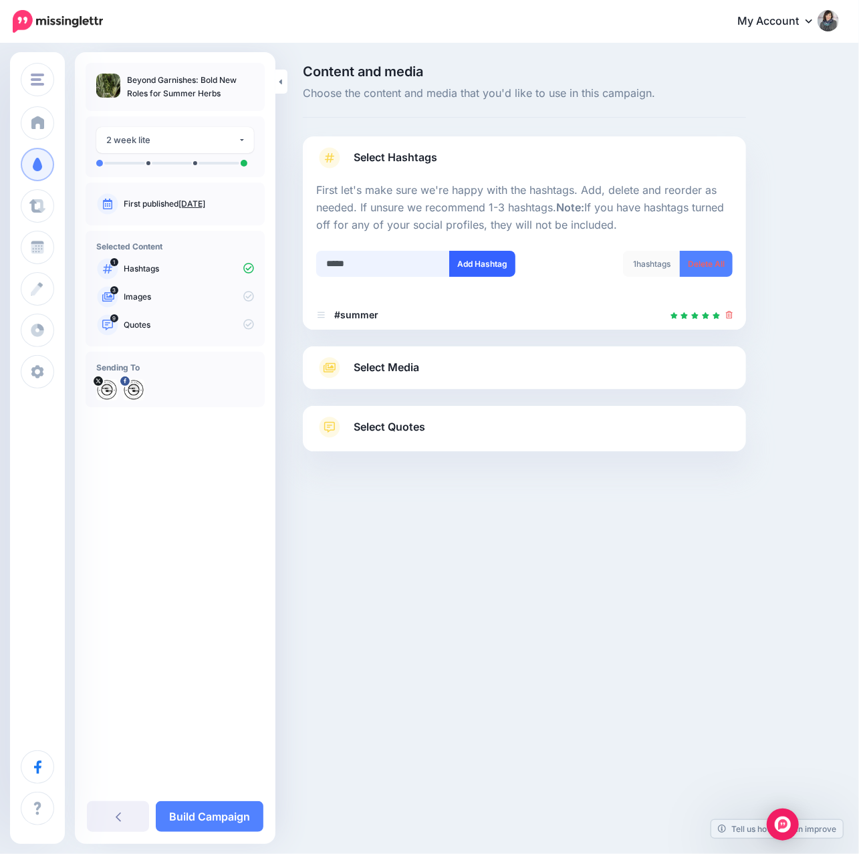
type input "*****"
click at [498, 263] on button "Add Hashtag" at bounding box center [482, 264] width 66 height 26
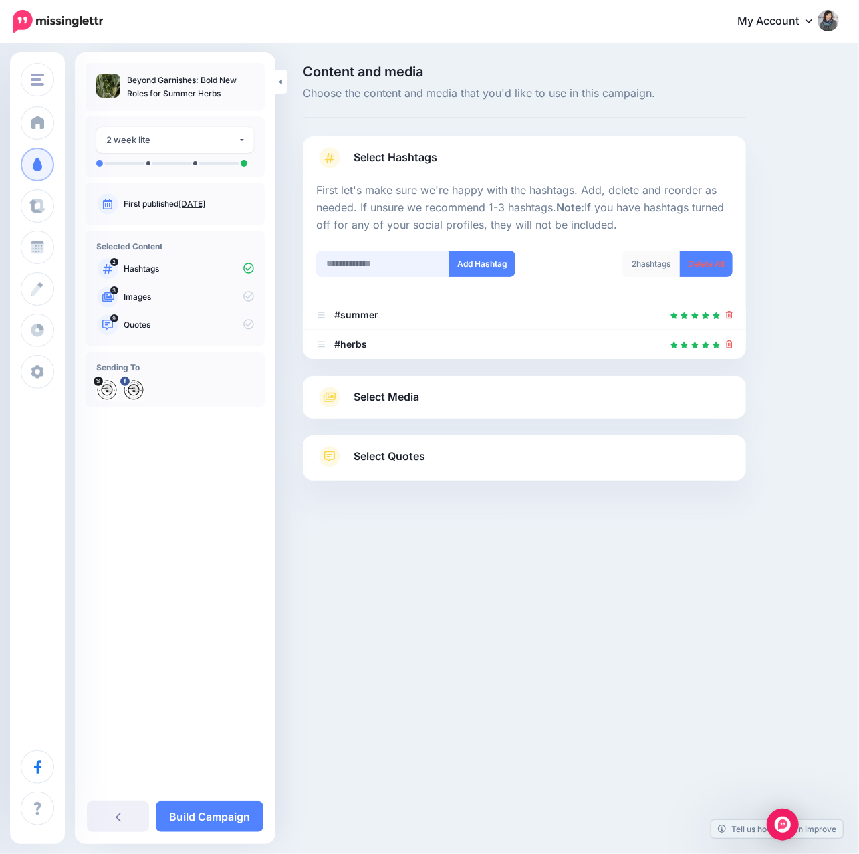
click at [385, 259] on input "text" at bounding box center [383, 264] width 134 height 26
type input "********"
click at [483, 270] on button "Add Hashtag" at bounding box center [482, 264] width 66 height 26
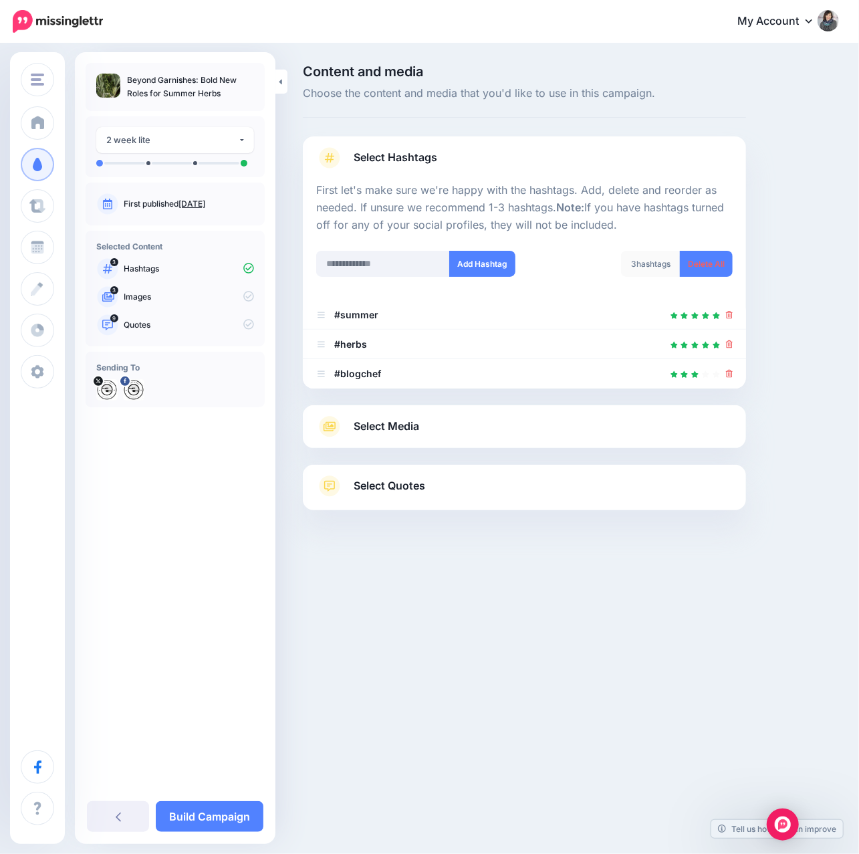
click at [415, 429] on span "Select Media" at bounding box center [387, 426] width 66 height 18
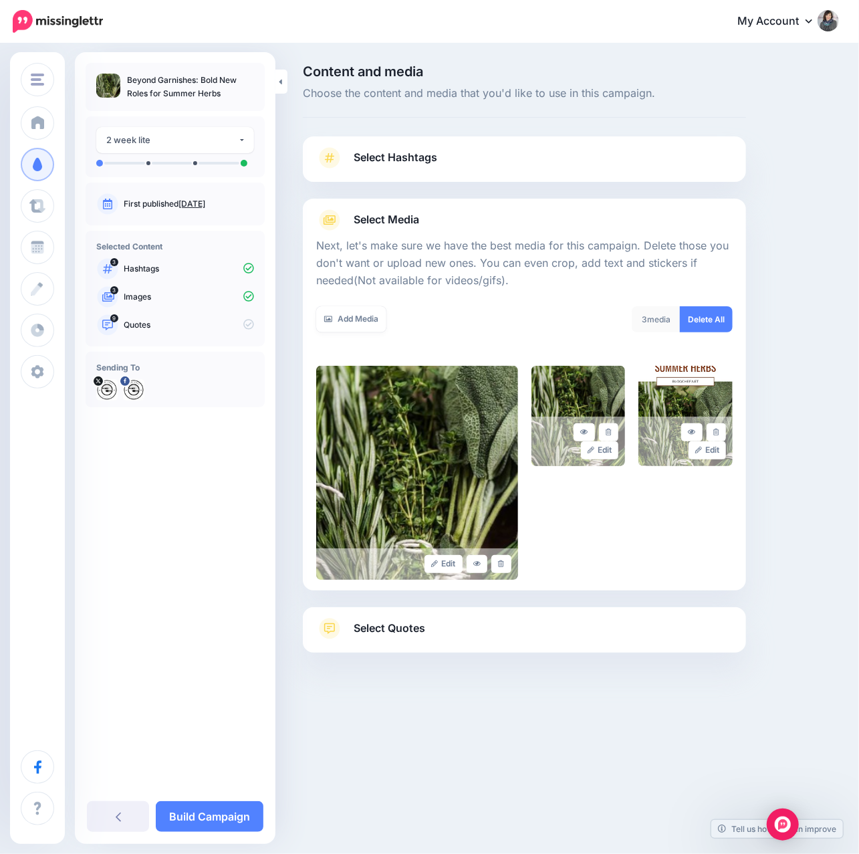
click at [403, 640] on link "Select Quotes" at bounding box center [524, 635] width 417 height 35
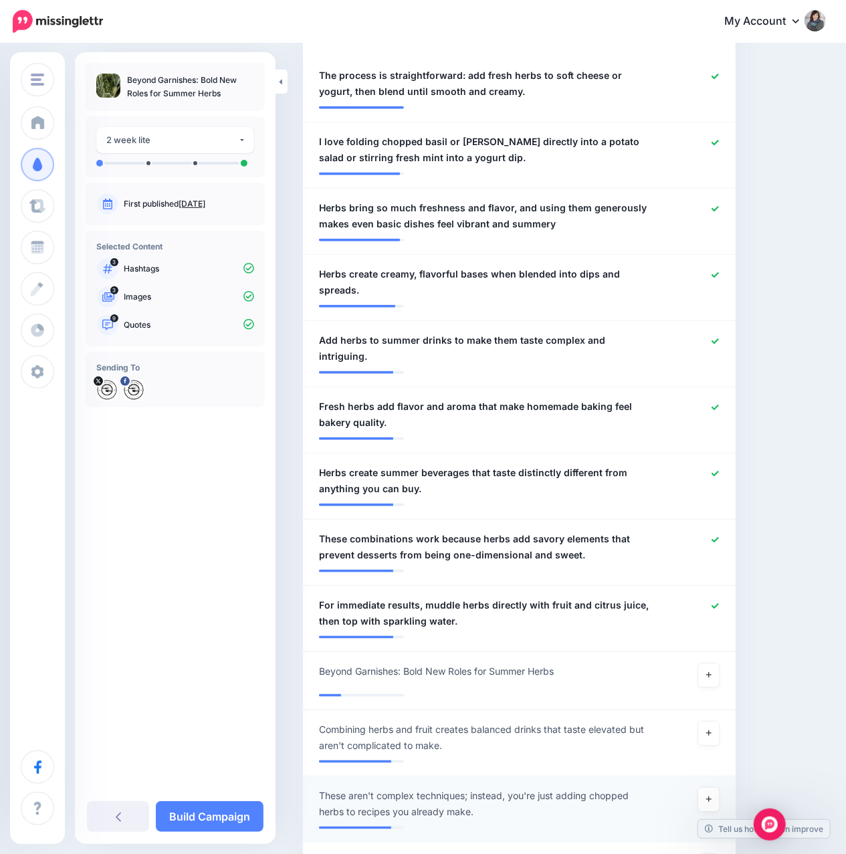
scroll to position [356, 0]
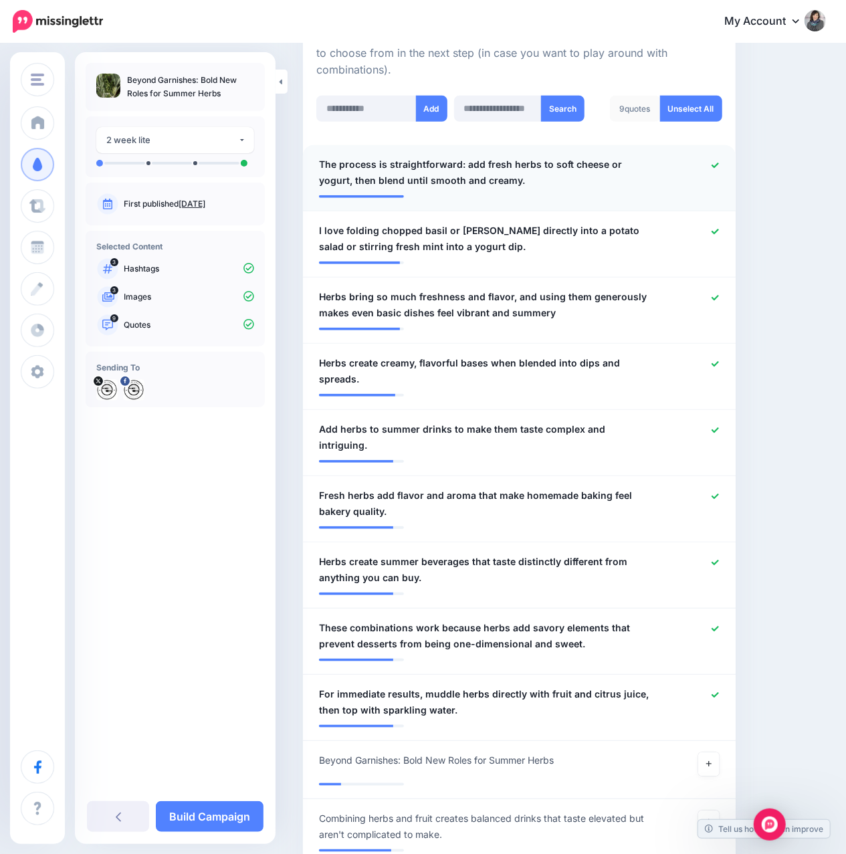
click at [719, 162] on icon at bounding box center [714, 165] width 7 height 7
click at [719, 692] on icon at bounding box center [714, 694] width 7 height 5
click at [719, 625] on icon at bounding box center [714, 628] width 7 height 7
click at [715, 624] on icon at bounding box center [710, 628] width 9 height 9
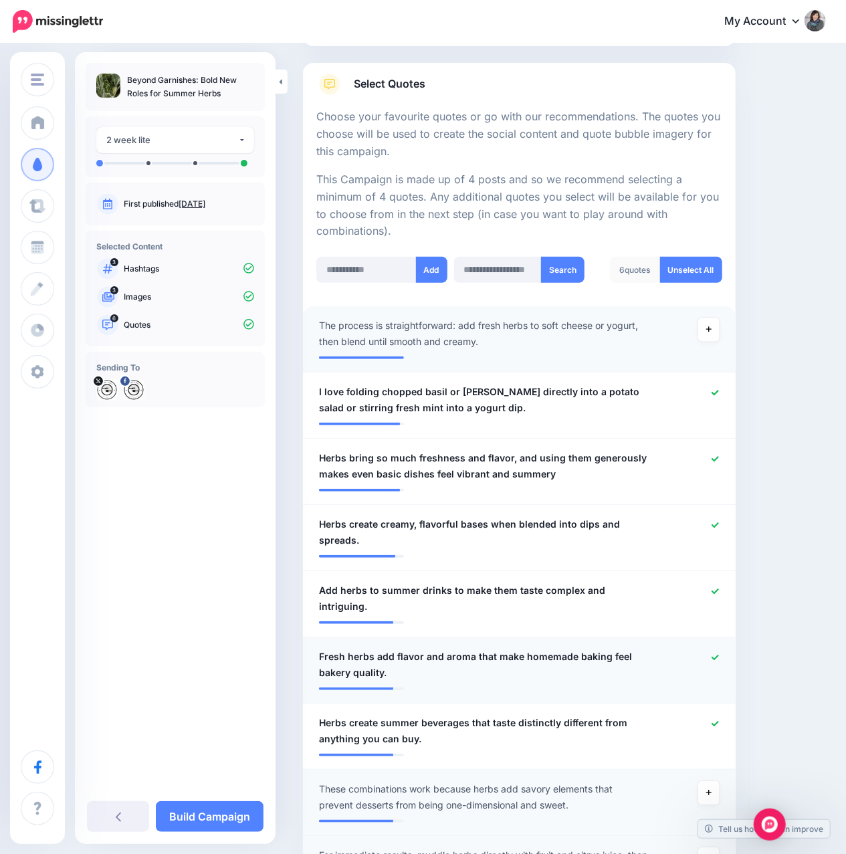
scroll to position [178, 0]
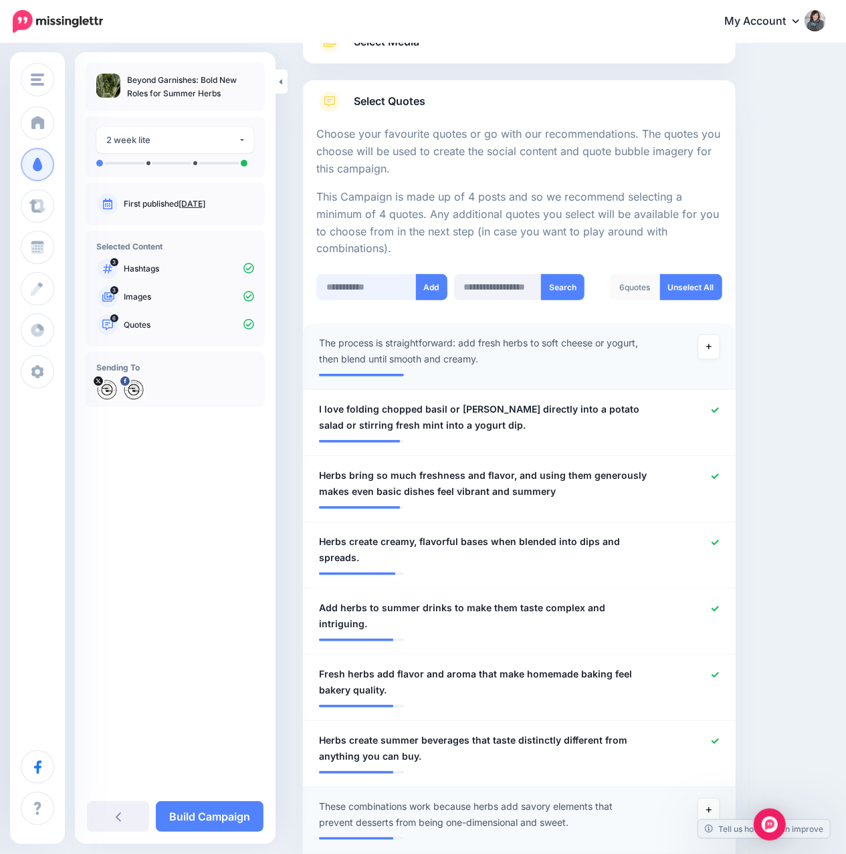
click at [382, 274] on input "text" at bounding box center [366, 287] width 100 height 26
paste input "**********"
type input "**********"
click at [431, 274] on button "Add" at bounding box center [434, 287] width 31 height 26
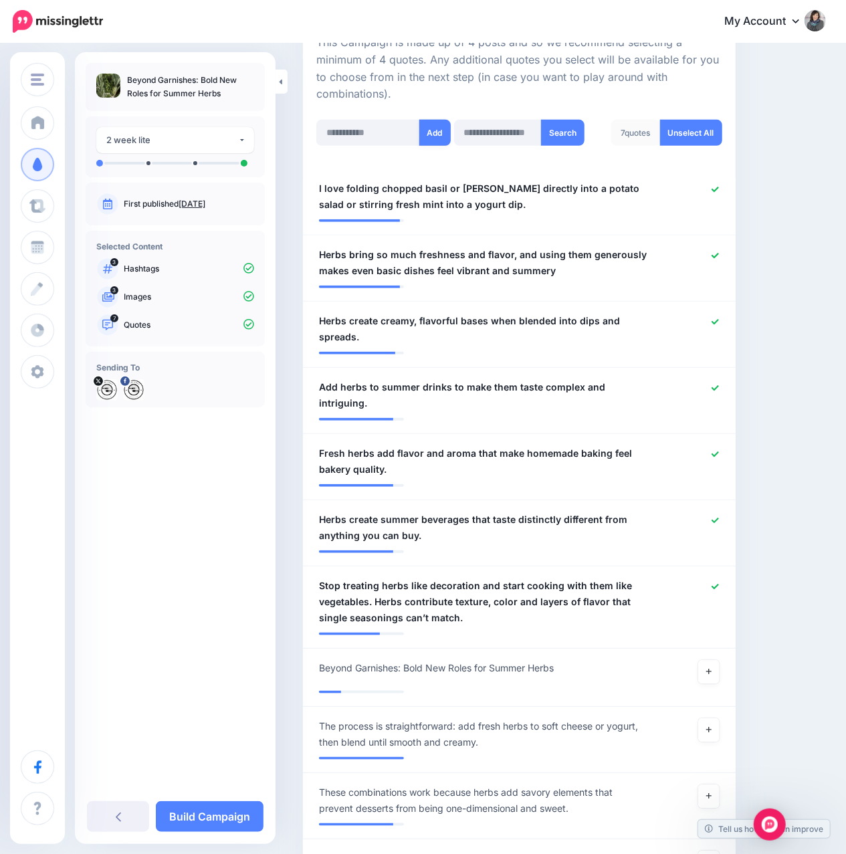
scroll to position [356, 0]
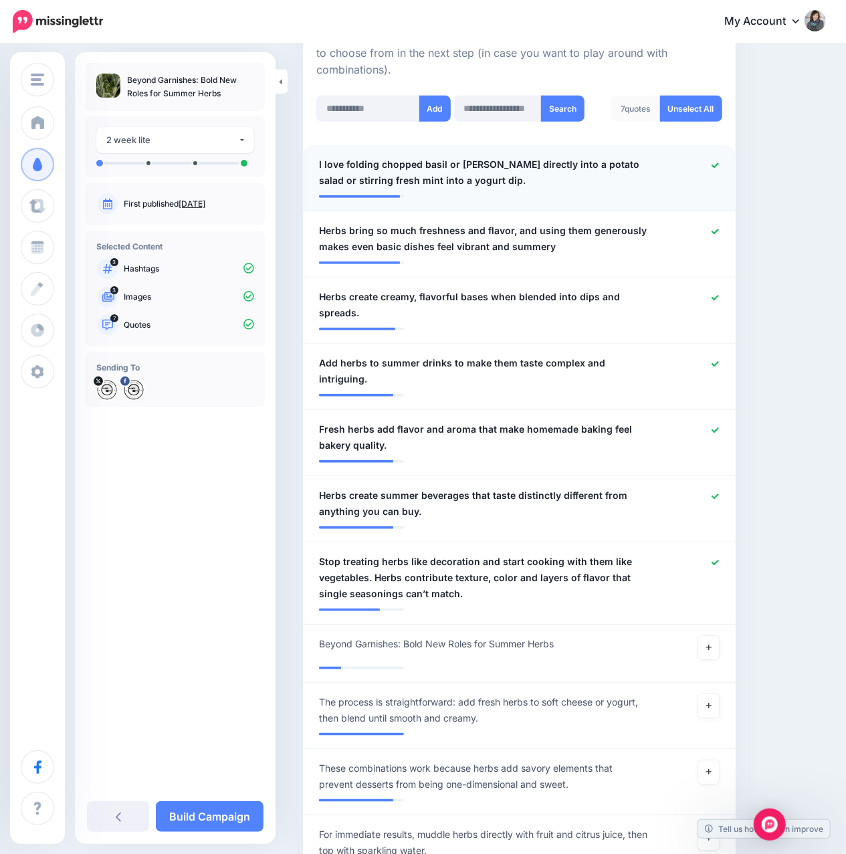
click at [719, 162] on icon at bounding box center [714, 165] width 7 height 7
click at [719, 493] on icon at bounding box center [714, 496] width 7 height 7
click at [719, 427] on icon at bounding box center [714, 430] width 7 height 7
click at [719, 360] on icon at bounding box center [714, 363] width 7 height 7
click at [719, 294] on icon at bounding box center [714, 297] width 7 height 7
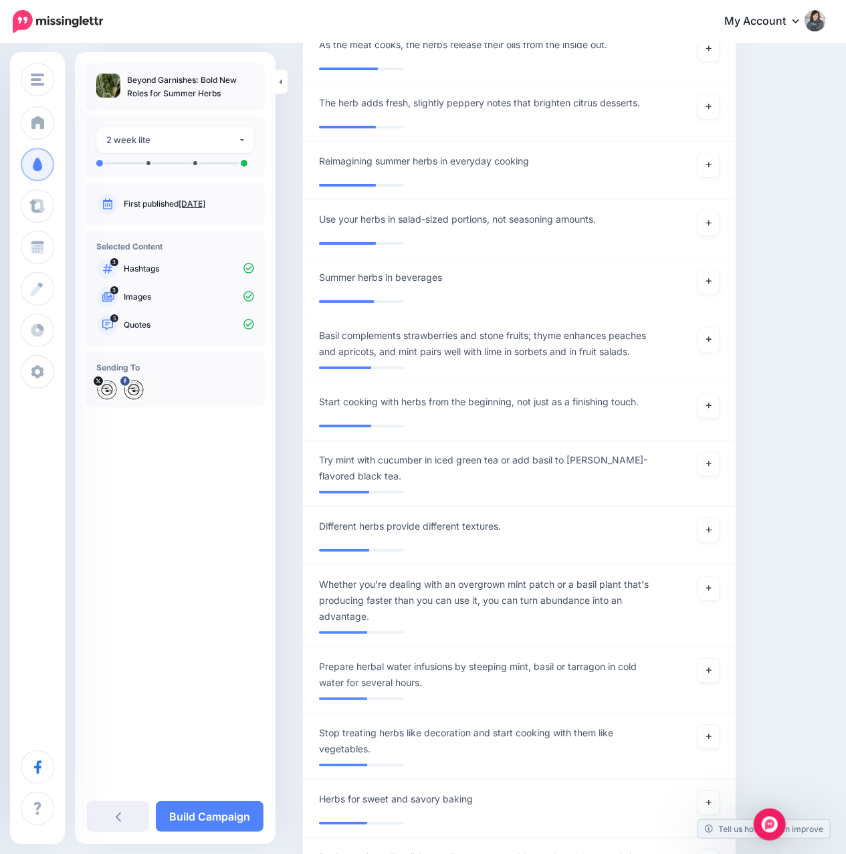
scroll to position [2407, 0]
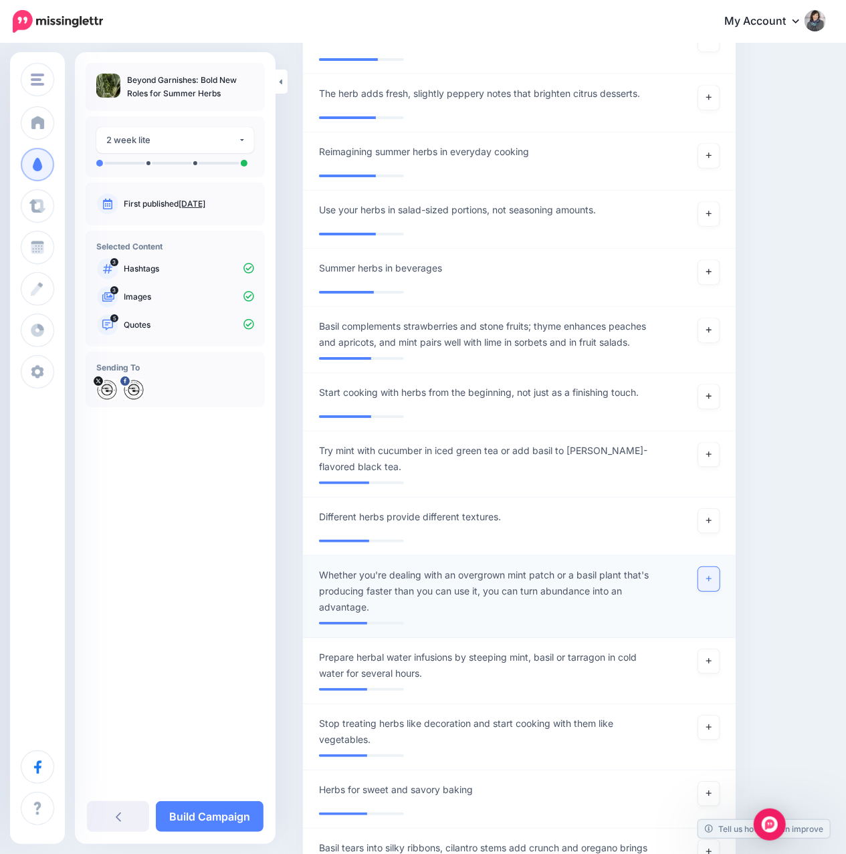
click at [719, 567] on link at bounding box center [708, 579] width 21 height 24
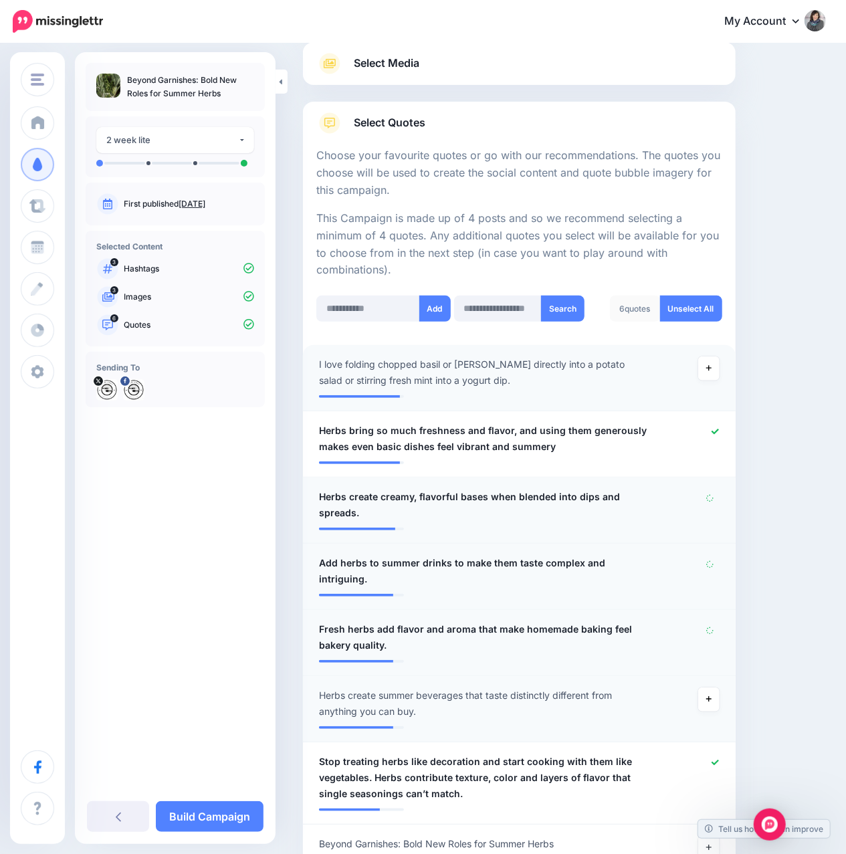
scroll to position [150, 0]
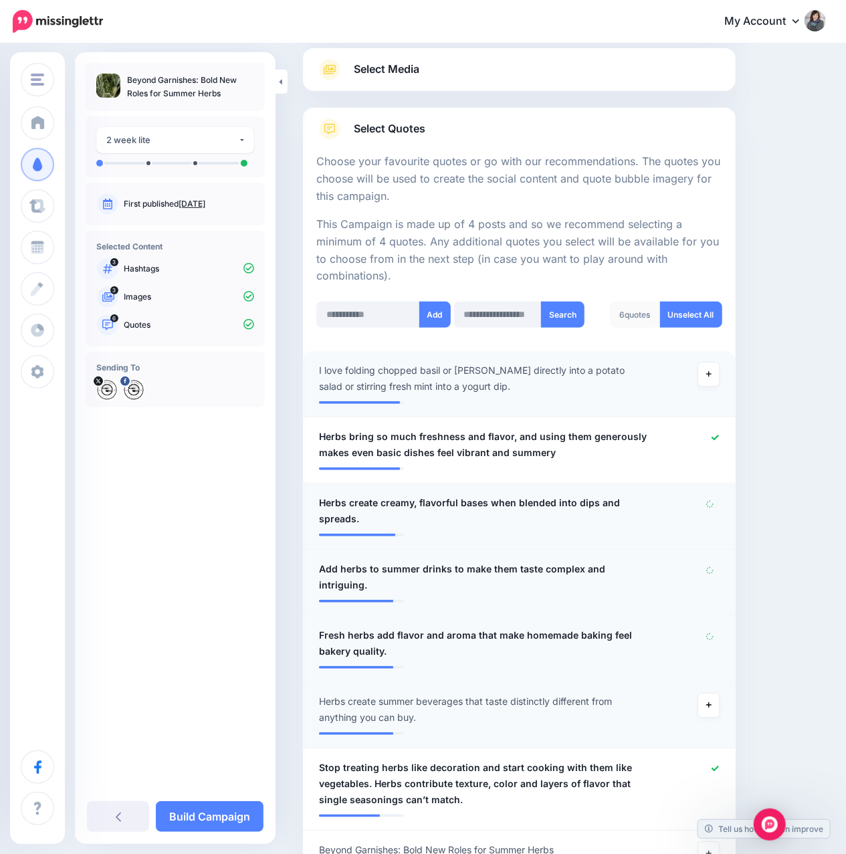
click at [368, 303] on input "text" at bounding box center [368, 315] width 104 height 26
paste input "**********"
type input "**********"
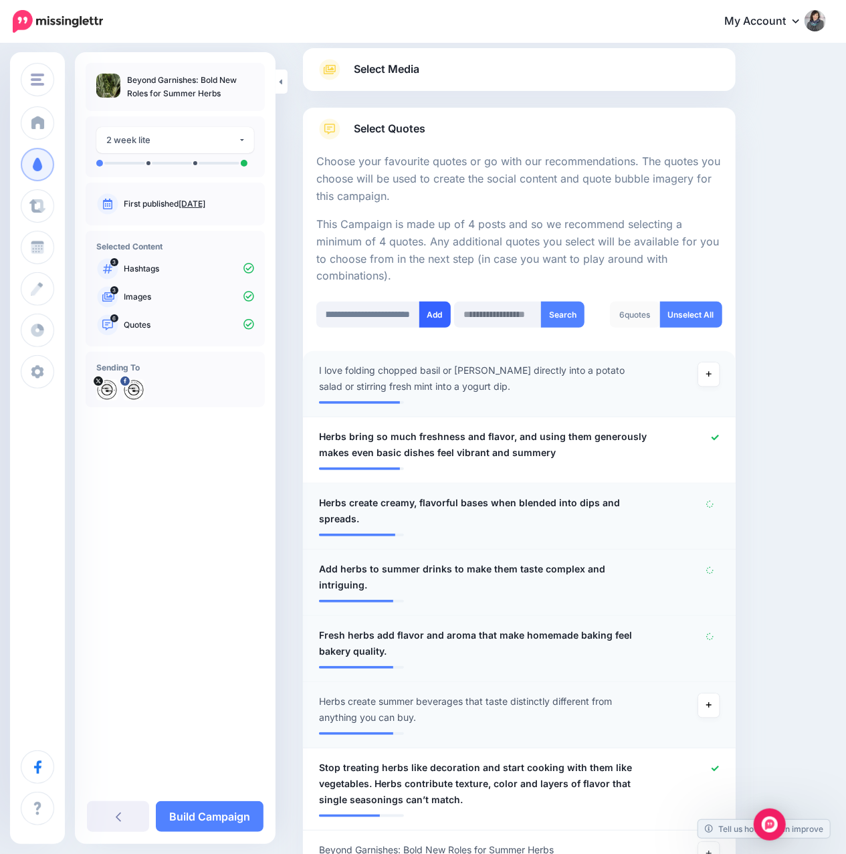
click at [428, 302] on button "Add" at bounding box center [434, 315] width 31 height 26
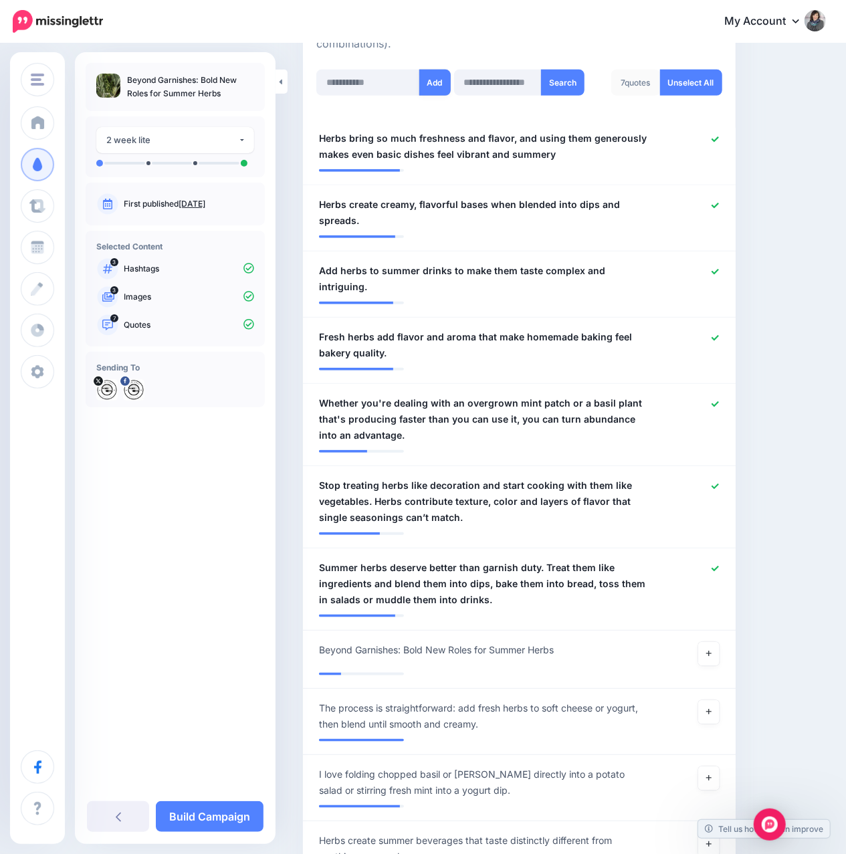
scroll to position [306, 0]
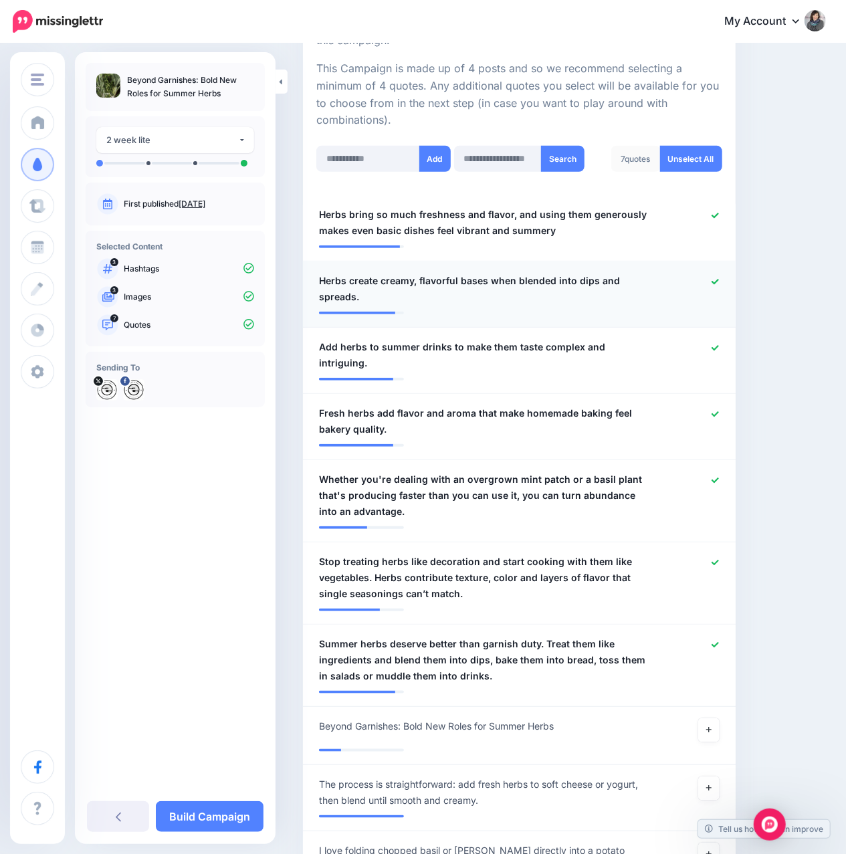
click at [719, 278] on icon at bounding box center [714, 281] width 7 height 7
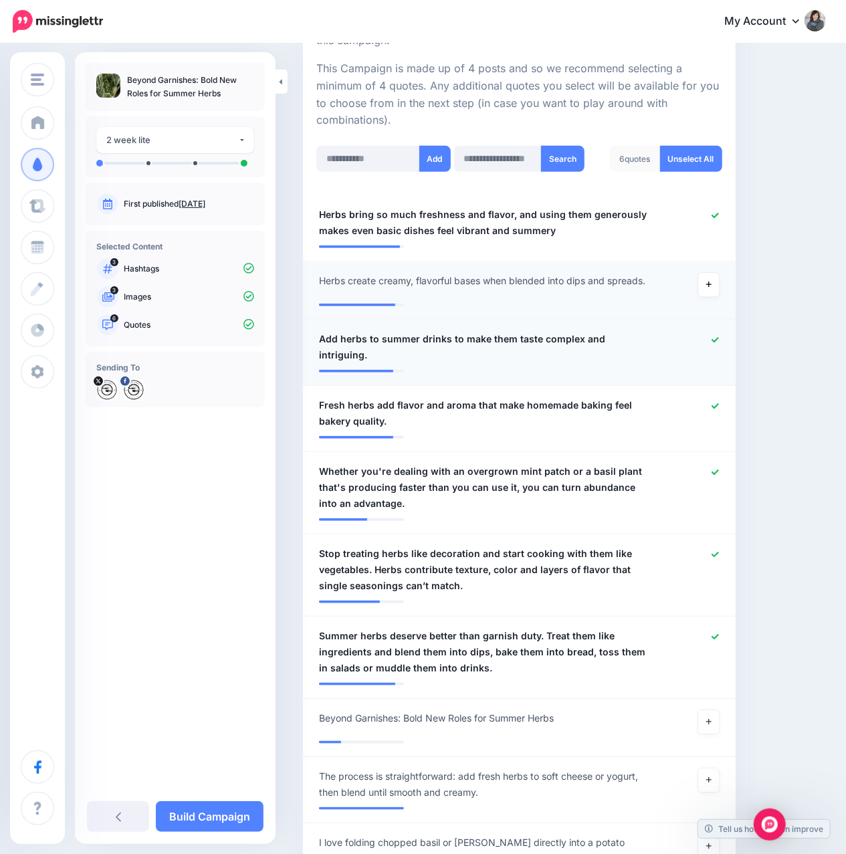
click at [719, 336] on icon at bounding box center [714, 339] width 7 height 7
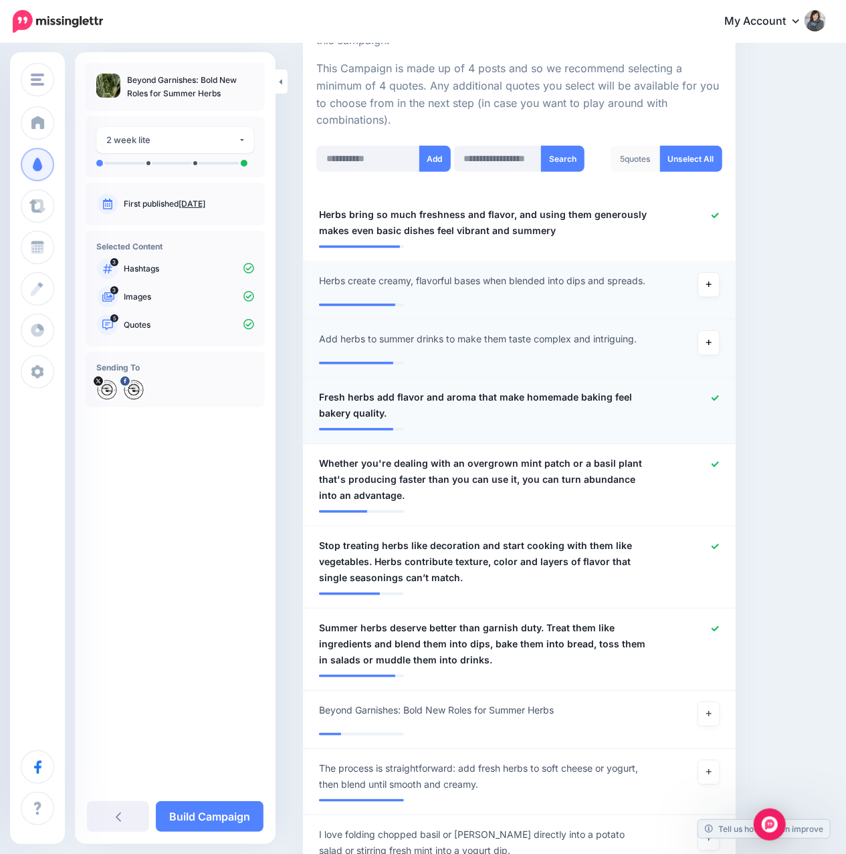
click at [719, 395] on icon at bounding box center [714, 397] width 7 height 5
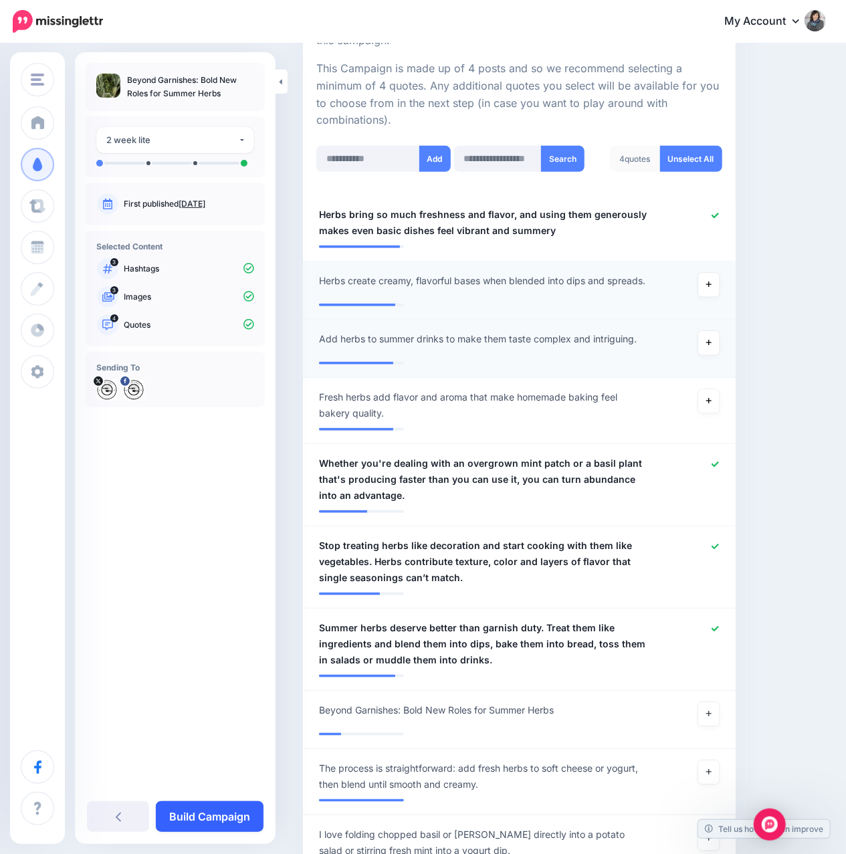
click at [236, 816] on link "Build Campaign" at bounding box center [210, 816] width 108 height 31
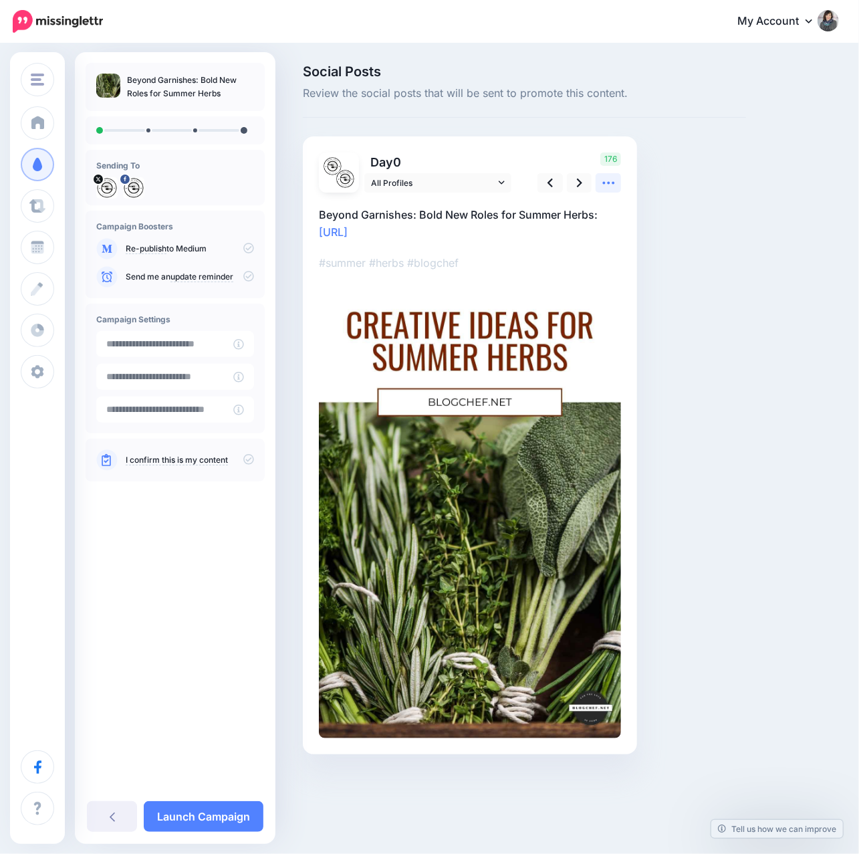
click at [610, 179] on icon at bounding box center [609, 183] width 14 height 14
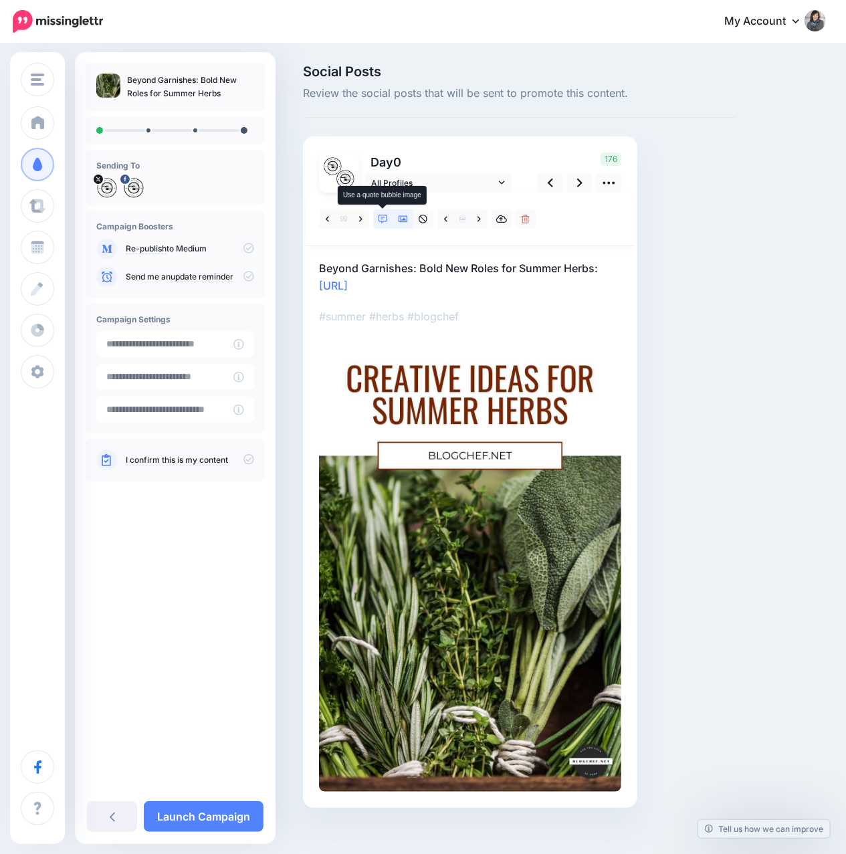
click at [381, 217] on icon at bounding box center [382, 219] width 9 height 9
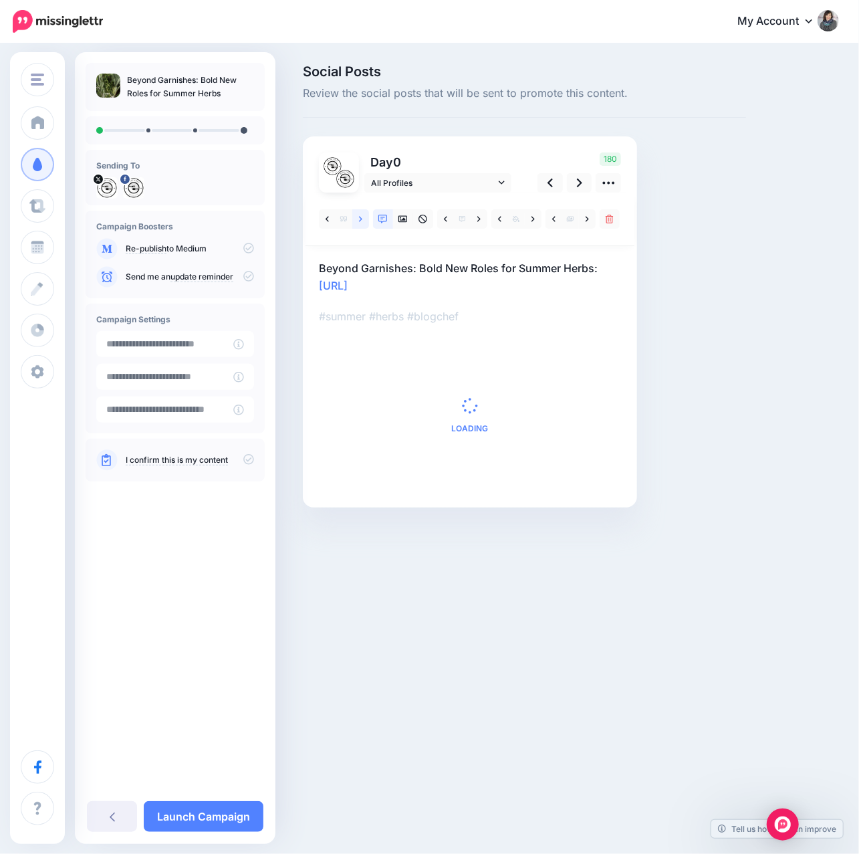
click at [359, 221] on icon at bounding box center [360, 219] width 3 height 9
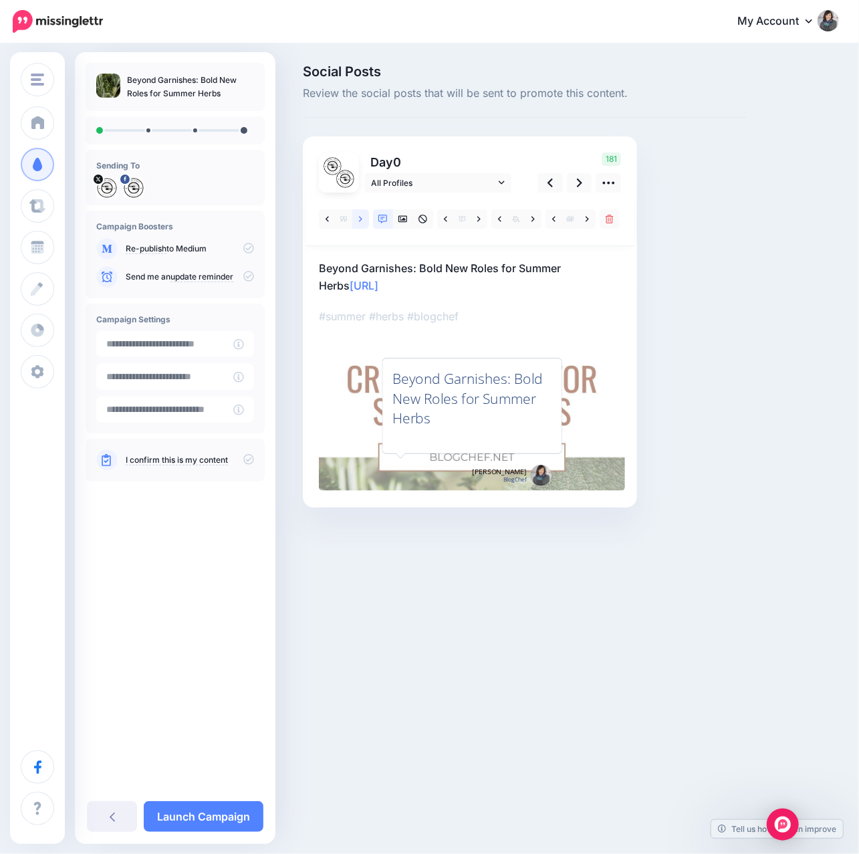
click at [360, 219] on icon at bounding box center [360, 219] width 3 height 9
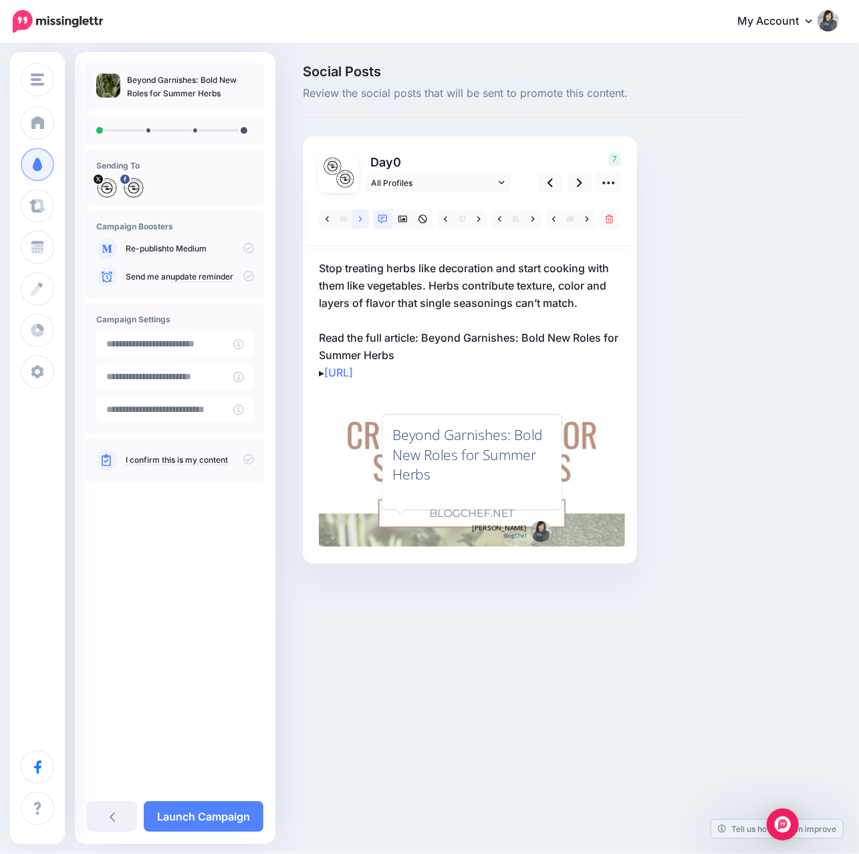
click at [362, 217] on link at bounding box center [360, 218] width 17 height 19
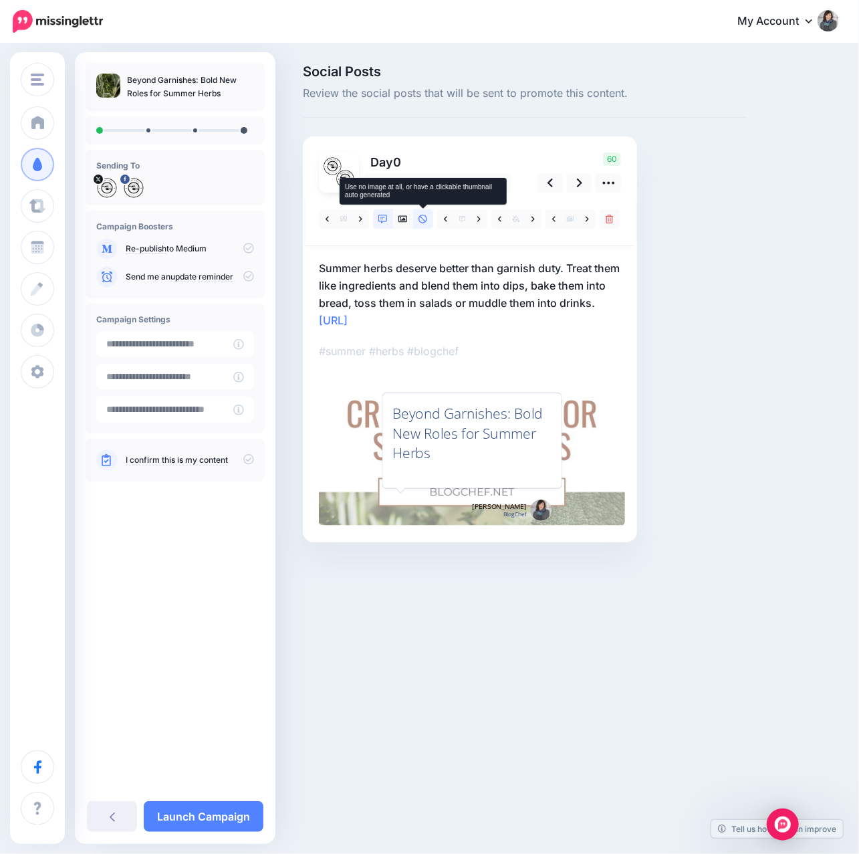
click at [426, 223] on icon at bounding box center [423, 219] width 9 height 9
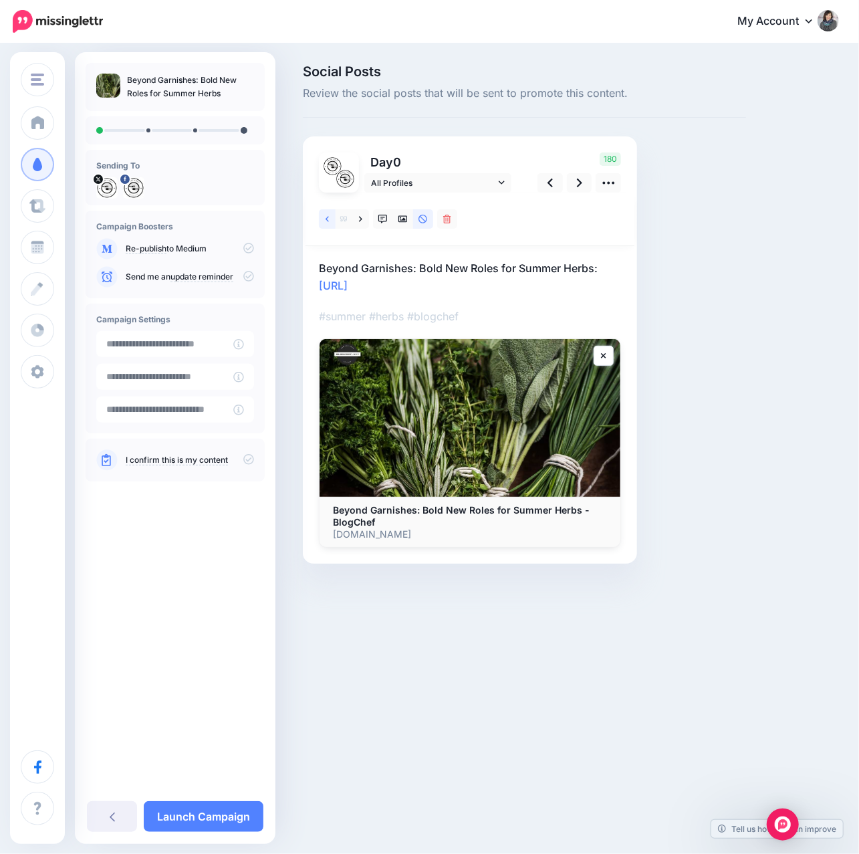
click at [327, 219] on icon at bounding box center [327, 219] width 3 height 9
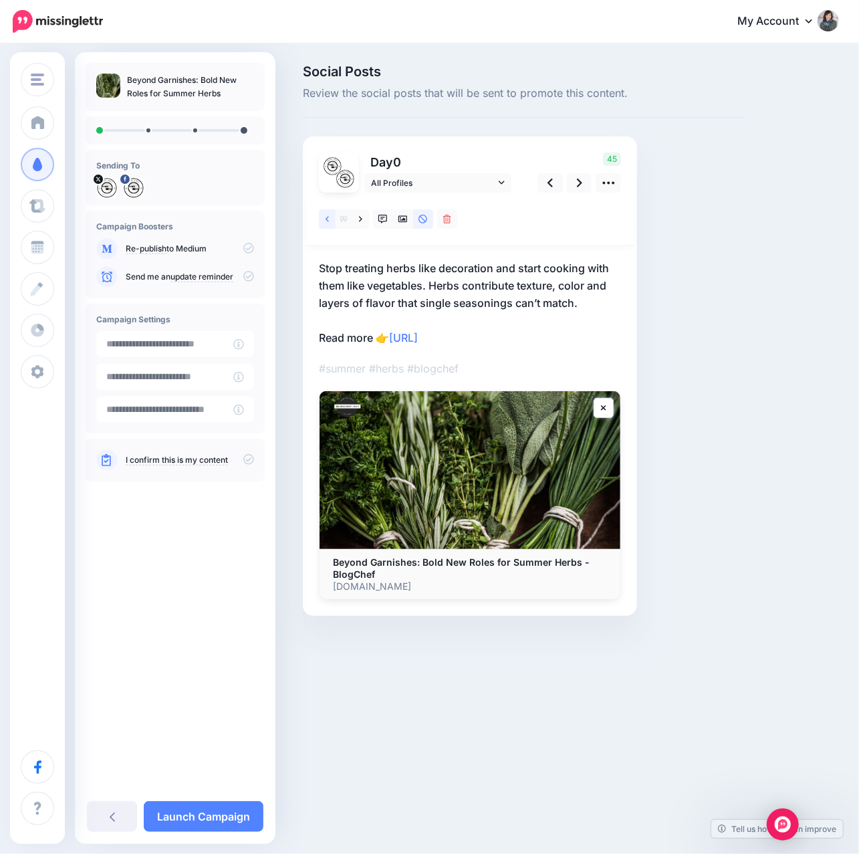
click at [327, 219] on icon at bounding box center [327, 219] width 3 height 9
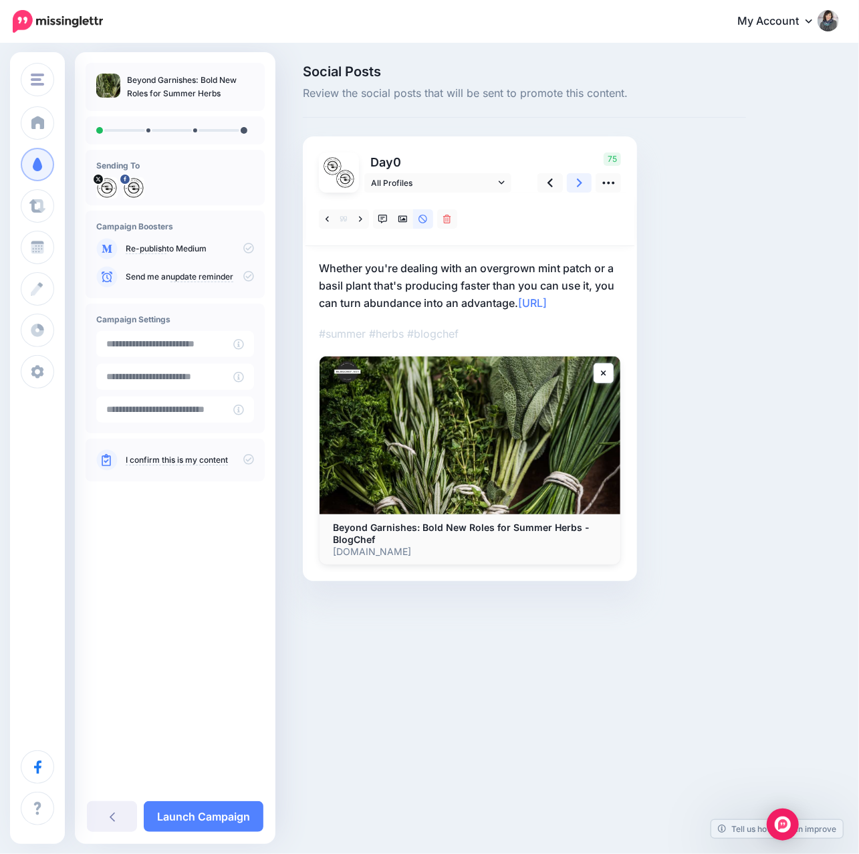
click at [576, 183] on link at bounding box center [579, 182] width 25 height 19
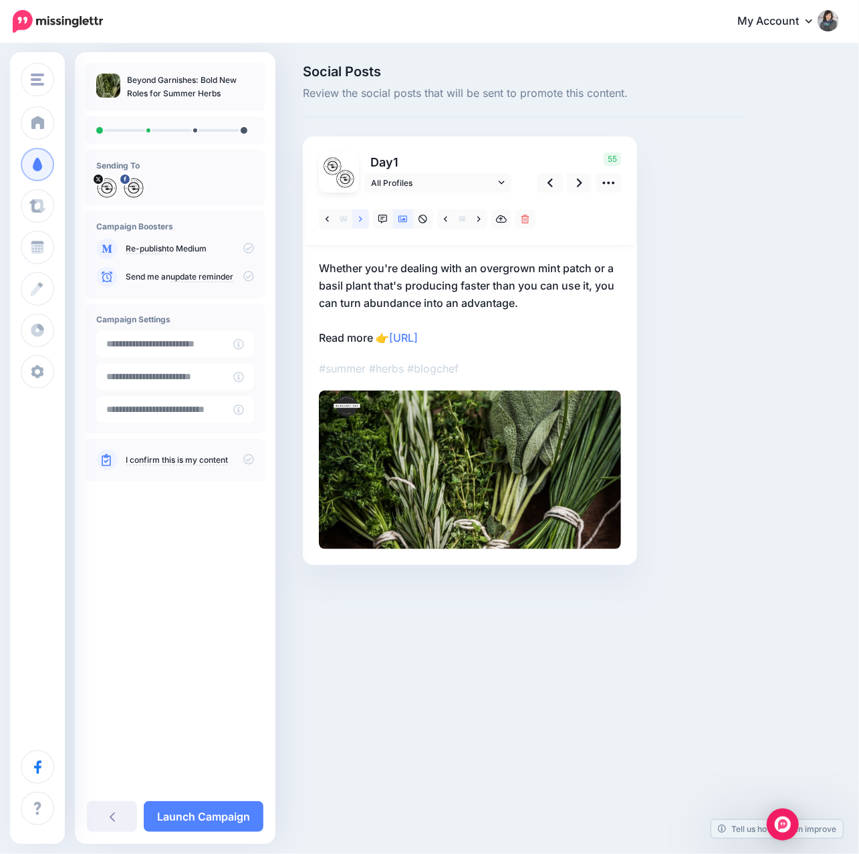
click at [361, 222] on icon at bounding box center [360, 219] width 3 height 9
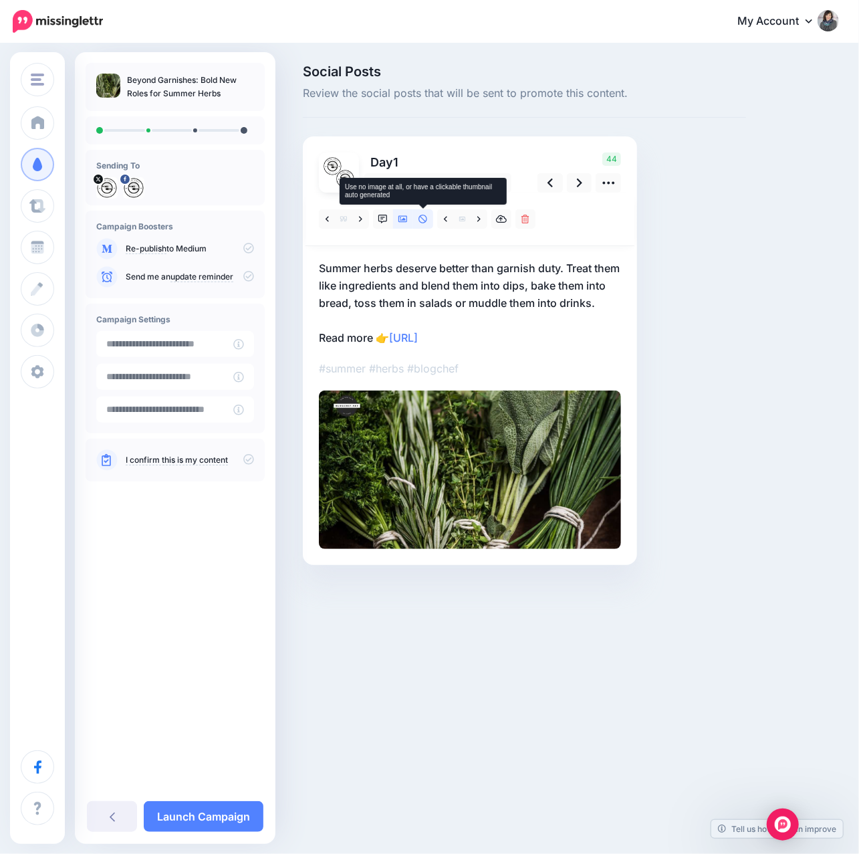
click at [429, 223] on link at bounding box center [423, 218] width 20 height 19
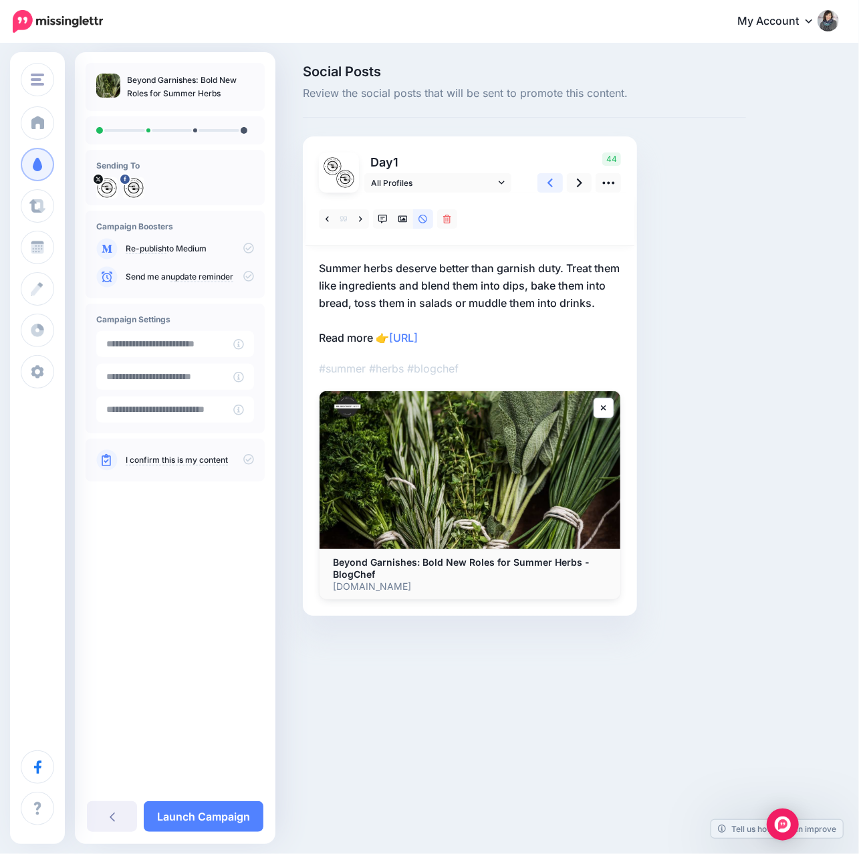
click at [554, 185] on link at bounding box center [550, 182] width 25 height 19
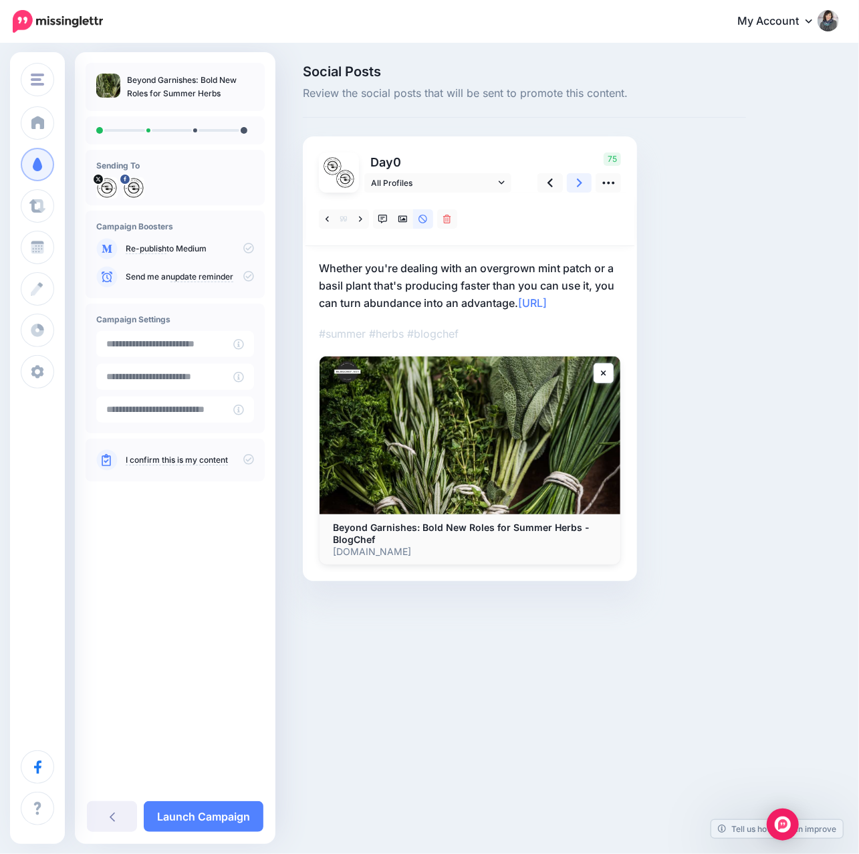
click at [577, 185] on icon at bounding box center [579, 183] width 5 height 14
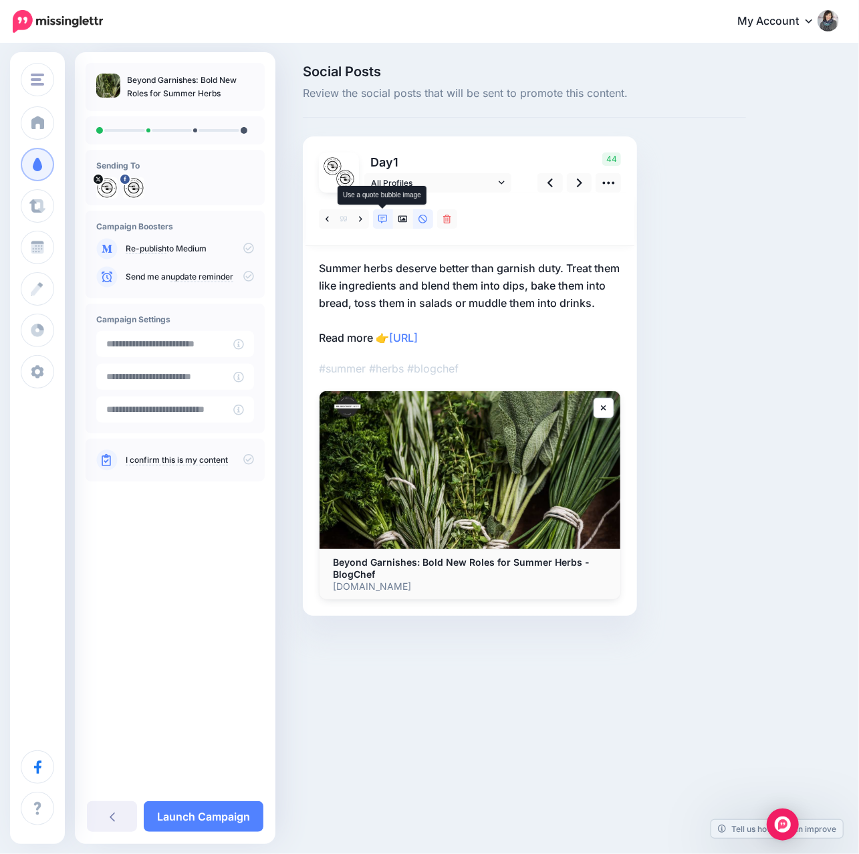
click at [386, 220] on icon at bounding box center [382, 219] width 9 height 9
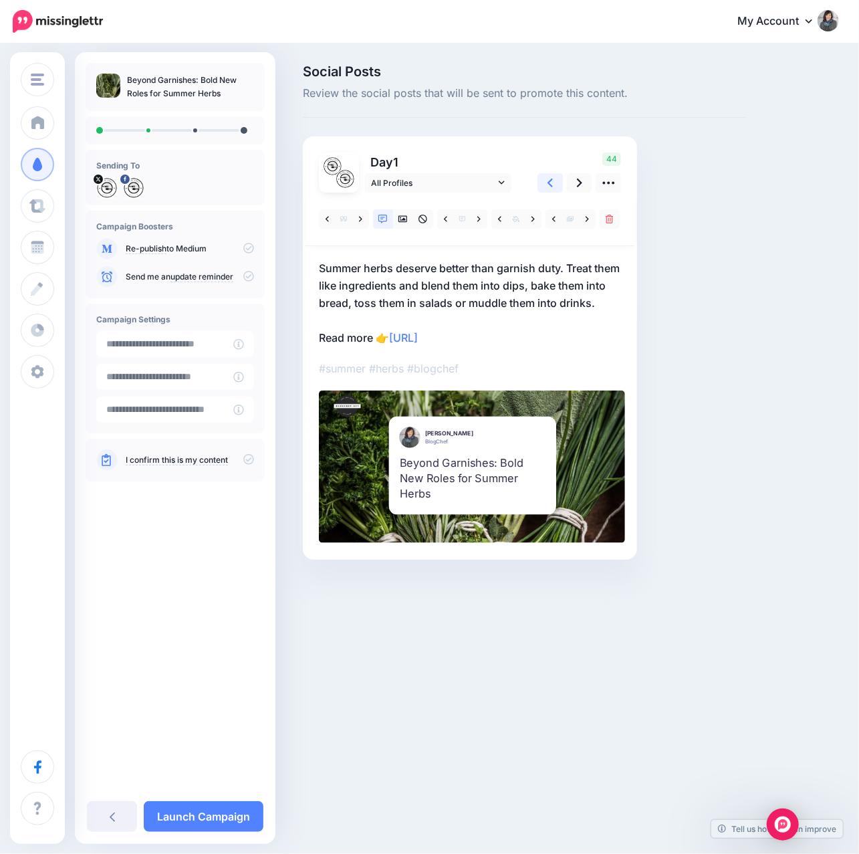
click at [551, 183] on icon at bounding box center [550, 183] width 5 height 14
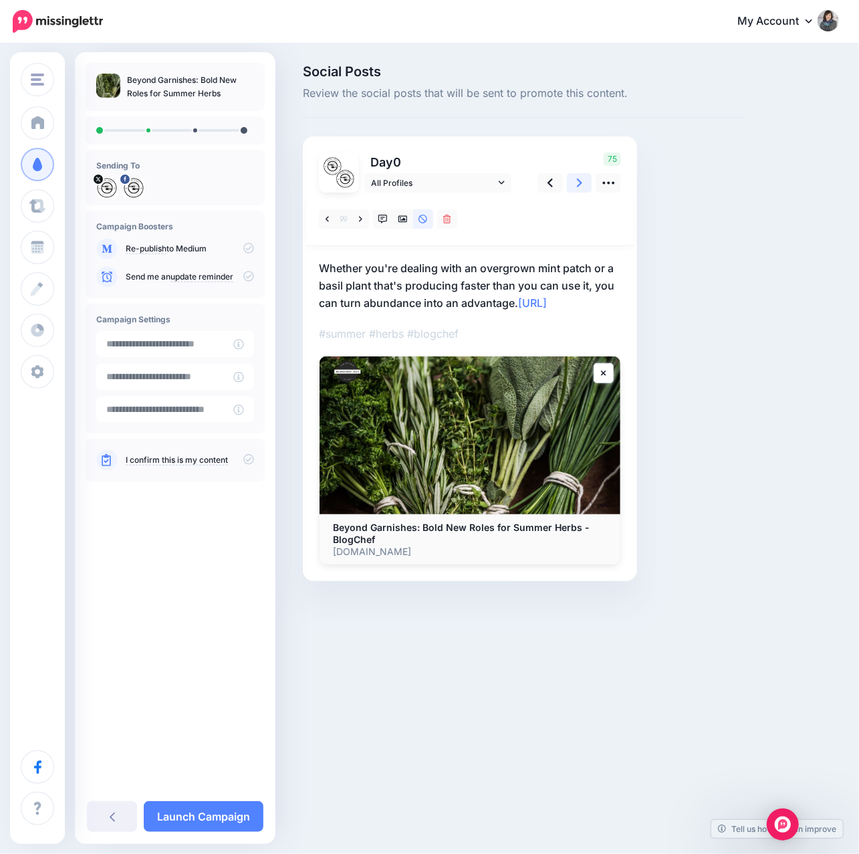
click at [578, 183] on icon at bounding box center [579, 183] width 5 height 14
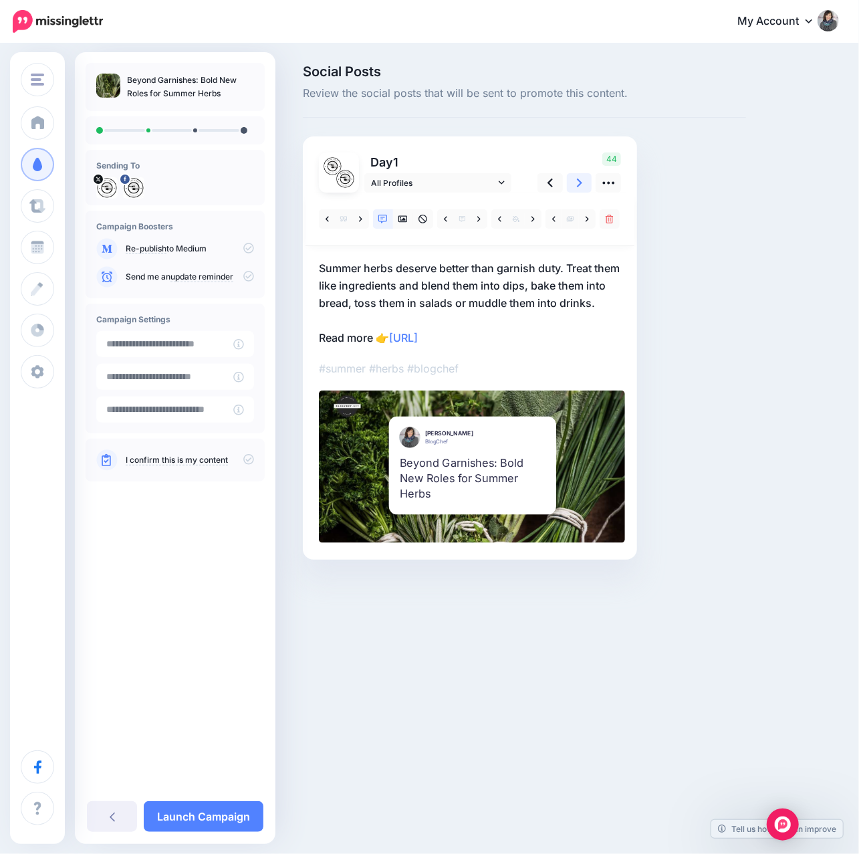
click at [578, 183] on icon at bounding box center [579, 183] width 5 height 14
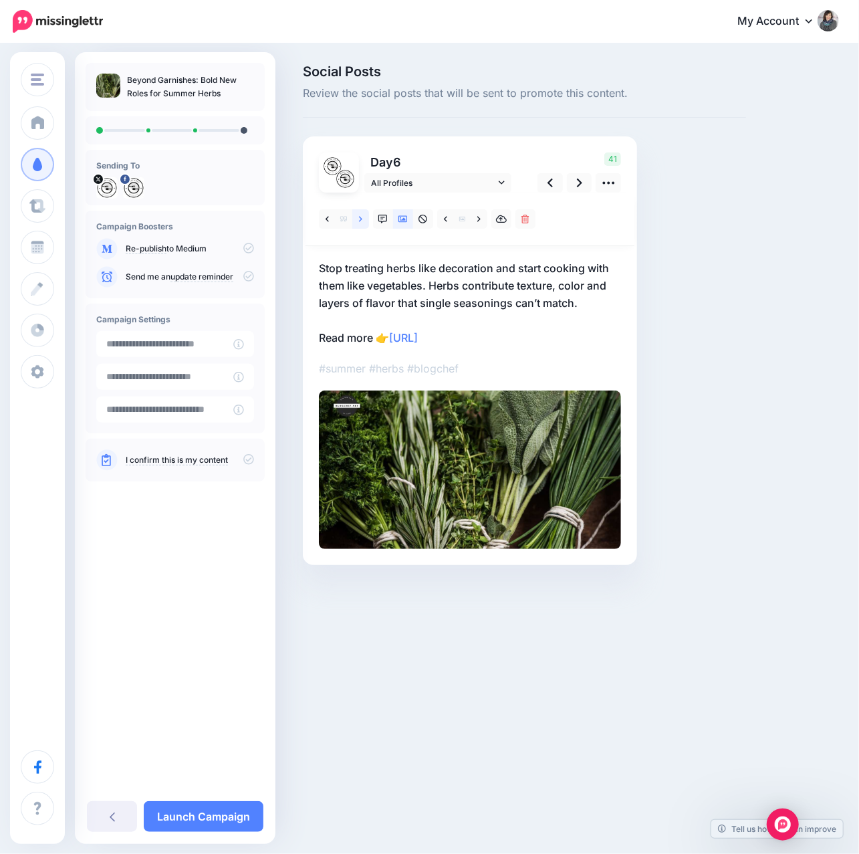
click at [362, 219] on icon at bounding box center [360, 218] width 3 height 5
click at [551, 185] on icon at bounding box center [550, 183] width 5 height 9
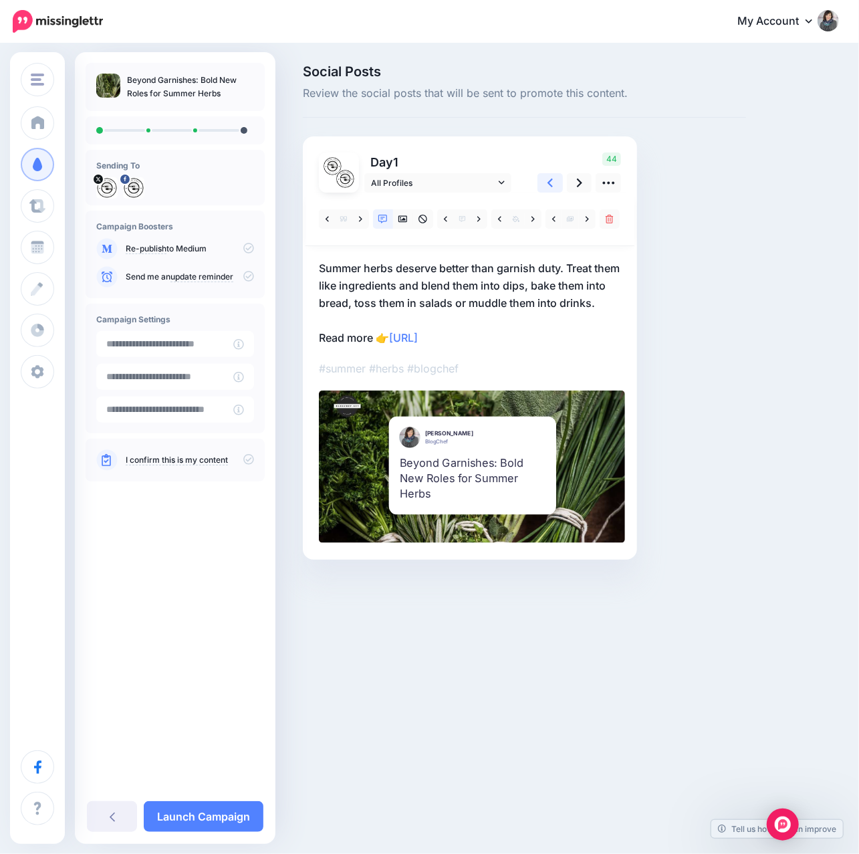
click at [551, 185] on icon at bounding box center [550, 183] width 5 height 9
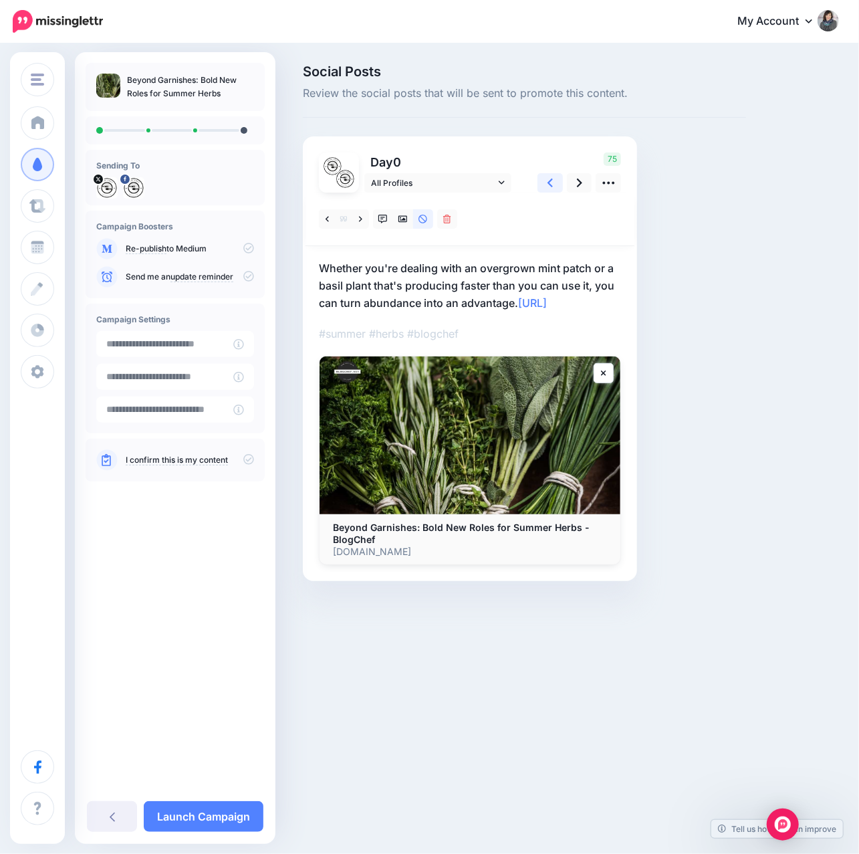
click at [552, 185] on link at bounding box center [550, 182] width 25 height 19
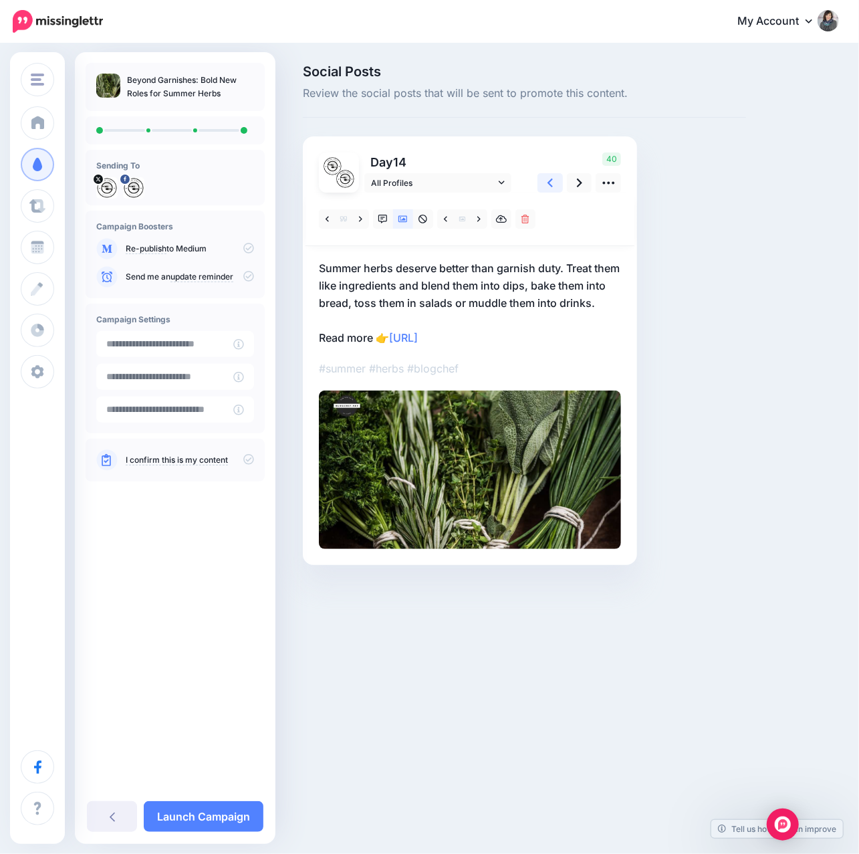
click at [552, 185] on icon at bounding box center [550, 183] width 5 height 14
click at [551, 183] on icon at bounding box center [550, 183] width 5 height 14
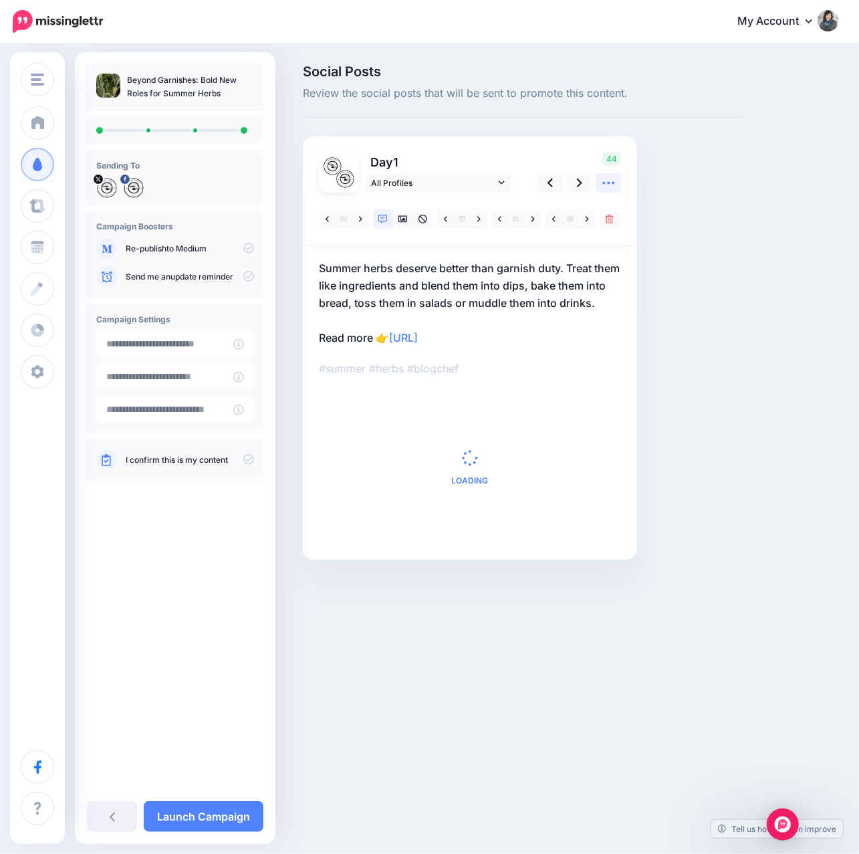
click at [598, 183] on link at bounding box center [608, 182] width 25 height 19
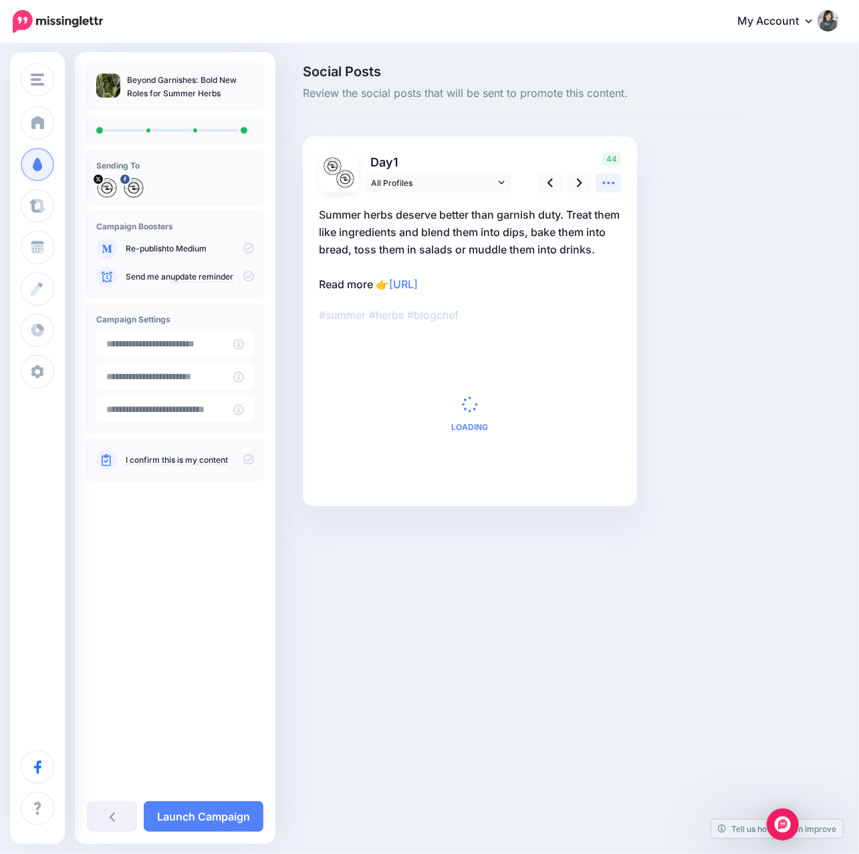
click at [602, 183] on icon at bounding box center [609, 183] width 14 height 14
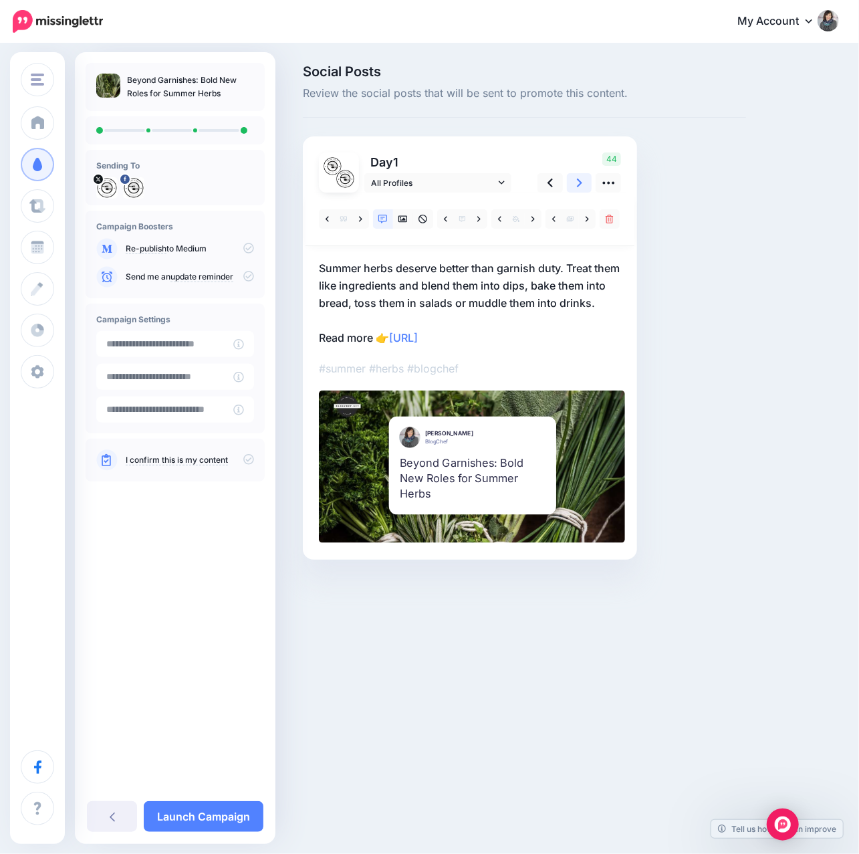
click at [586, 181] on link at bounding box center [579, 182] width 25 height 19
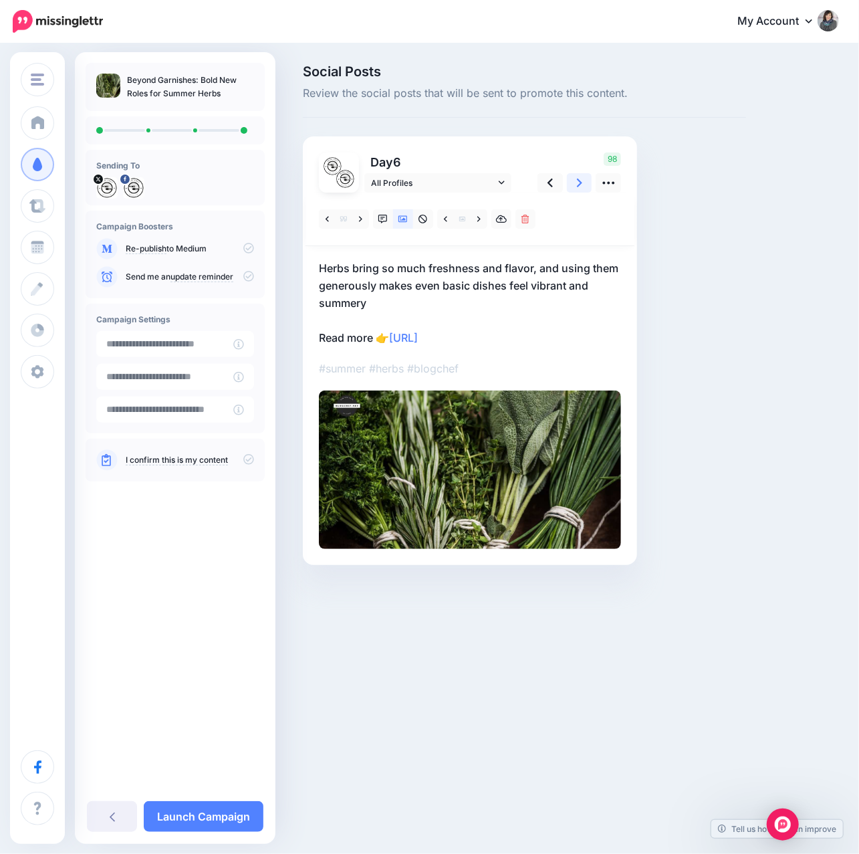
click at [586, 181] on link at bounding box center [579, 182] width 25 height 19
click at [362, 223] on icon at bounding box center [360, 219] width 3 height 9
click at [362, 218] on link at bounding box center [360, 218] width 17 height 19
click at [579, 185] on icon at bounding box center [579, 183] width 5 height 9
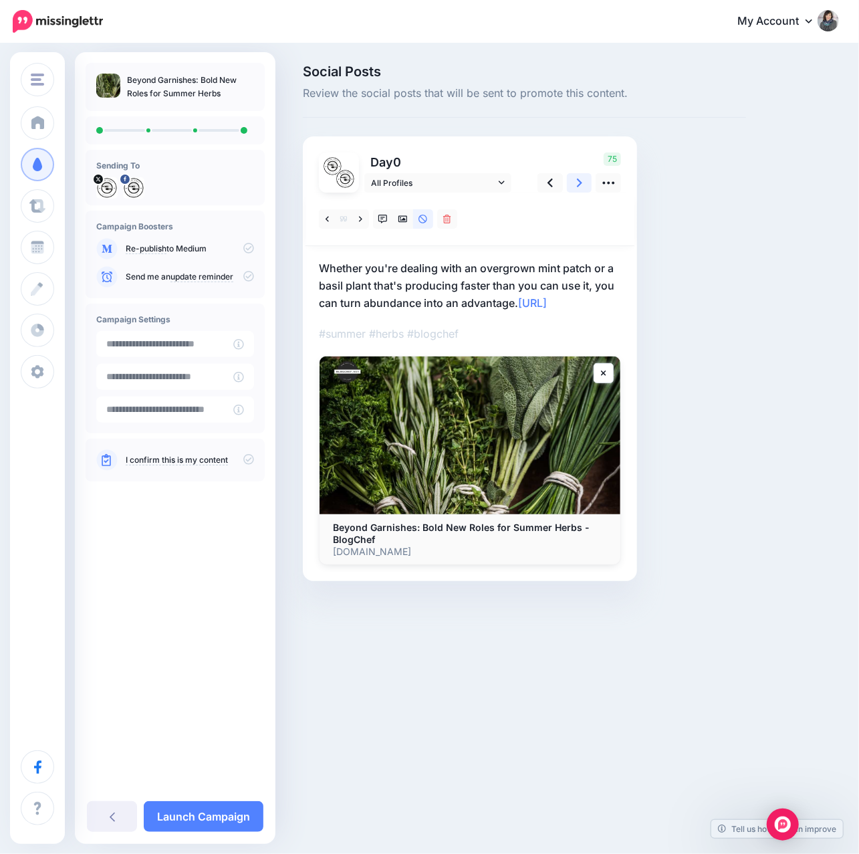
click at [578, 185] on icon at bounding box center [579, 183] width 5 height 9
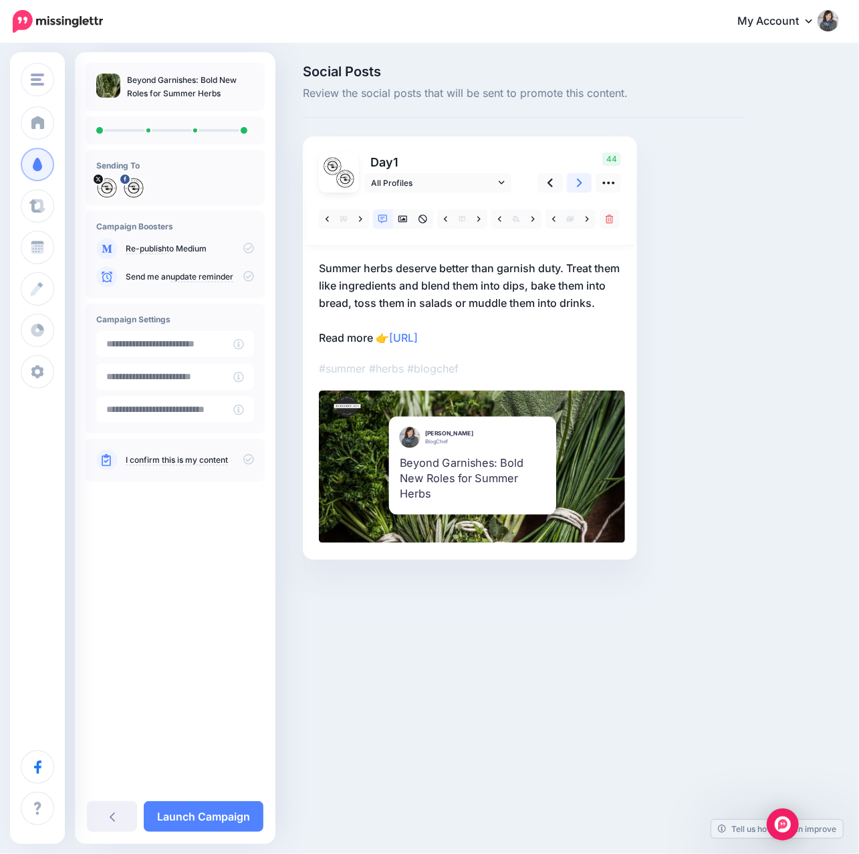
click at [578, 185] on icon at bounding box center [579, 183] width 5 height 9
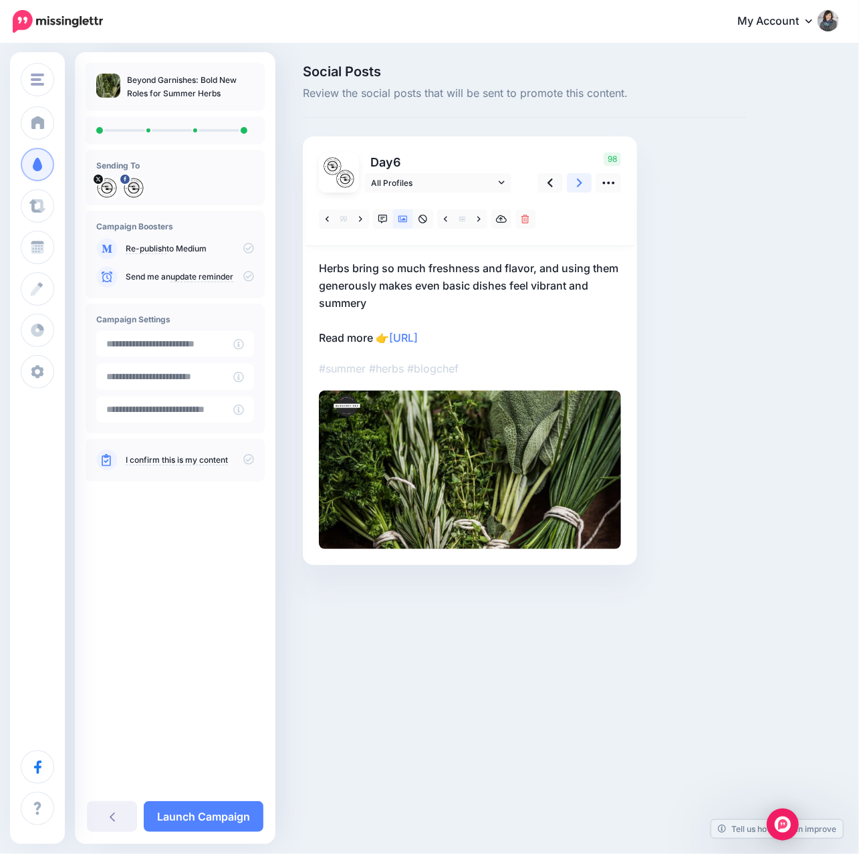
click at [578, 185] on icon at bounding box center [579, 183] width 5 height 9
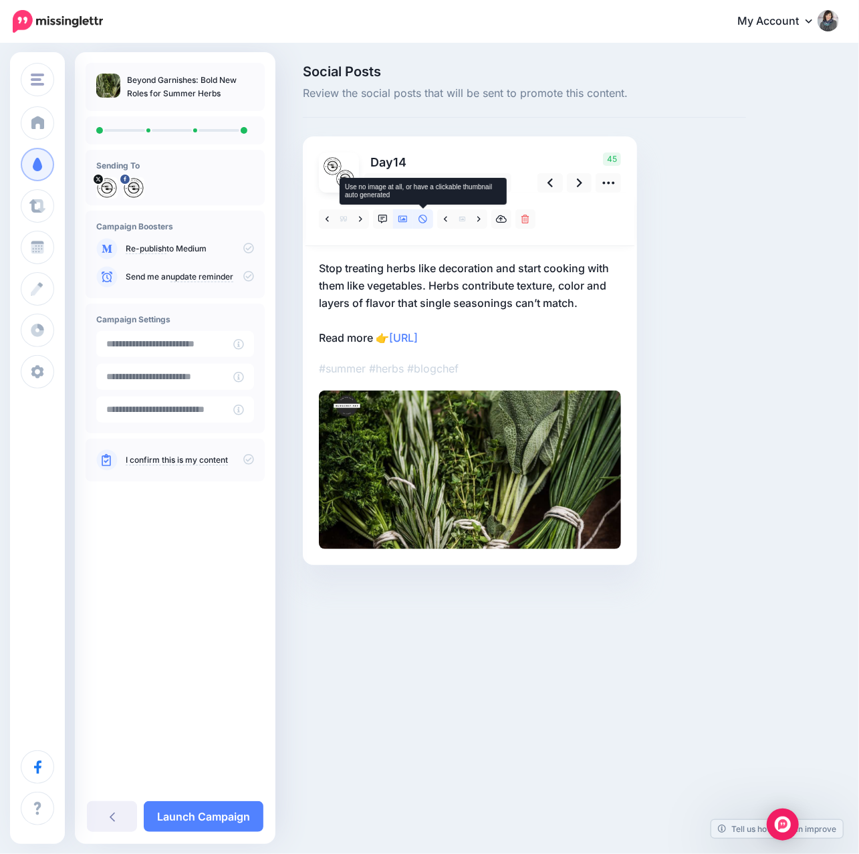
click at [419, 219] on icon at bounding box center [423, 219] width 9 height 9
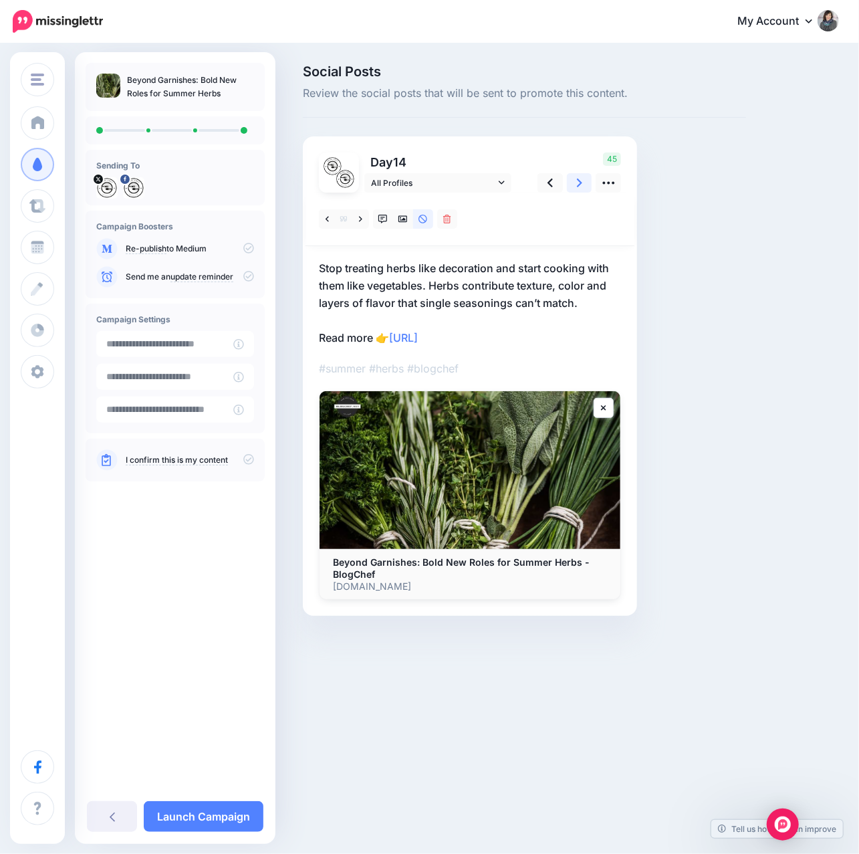
click at [586, 183] on link at bounding box center [579, 182] width 25 height 19
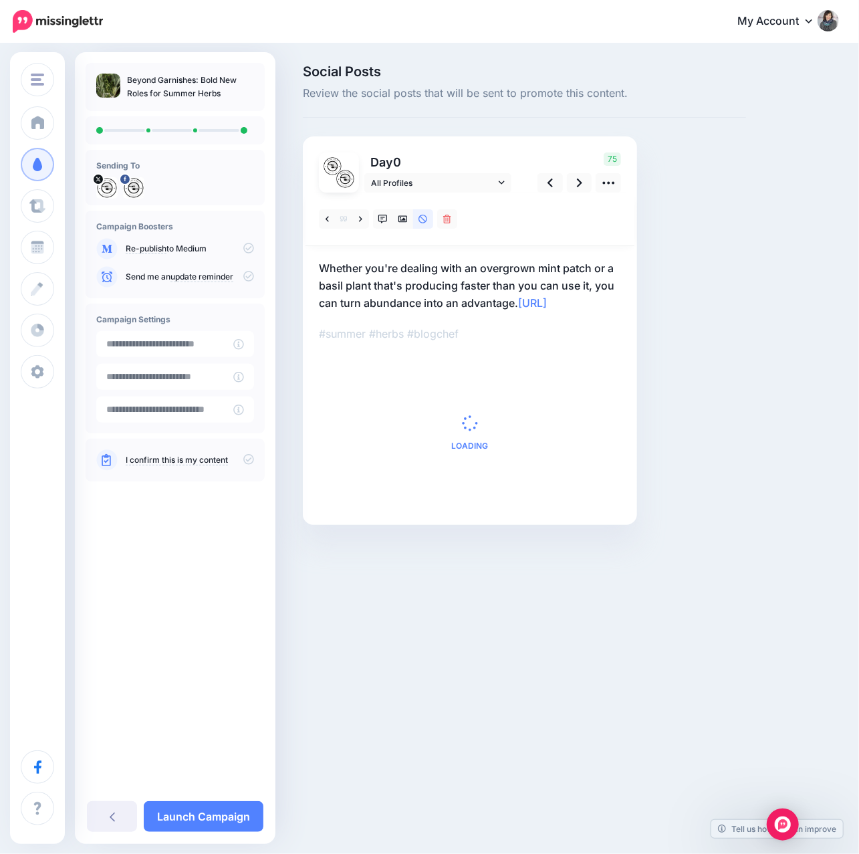
click at [246, 458] on icon at bounding box center [248, 459] width 11 height 11
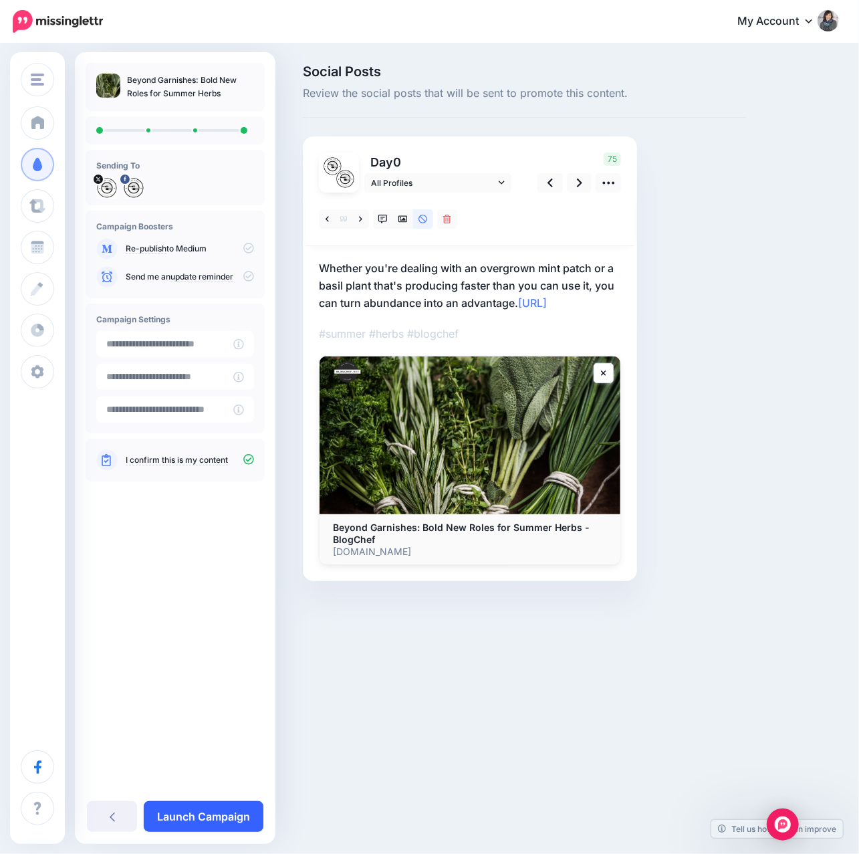
click at [221, 818] on link "Launch Campaign" at bounding box center [204, 816] width 120 height 31
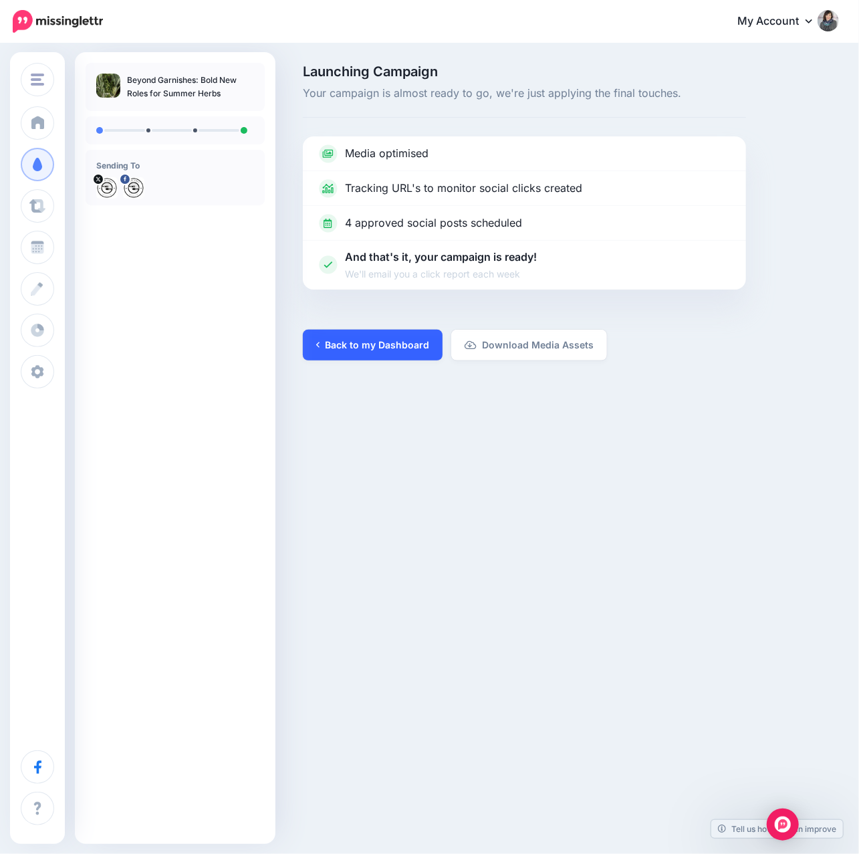
drag, startPoint x: 401, startPoint y: 345, endPoint x: 378, endPoint y: 348, distance: 23.6
click at [401, 345] on link "Back to my Dashboard" at bounding box center [373, 345] width 140 height 31
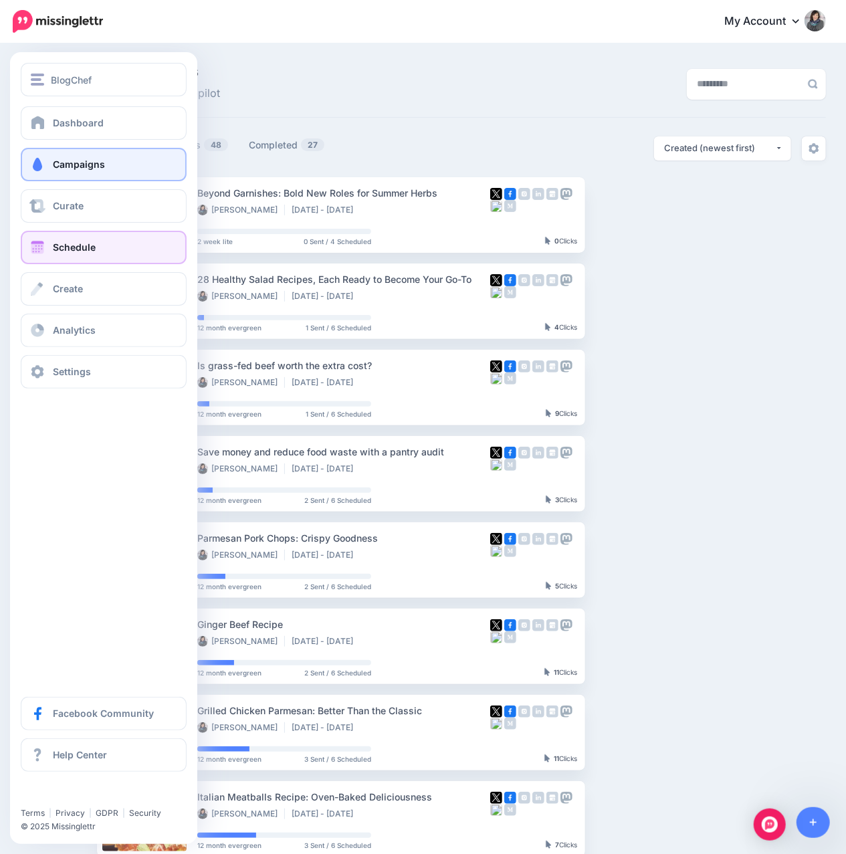
click at [37, 242] on span at bounding box center [37, 247] width 17 height 13
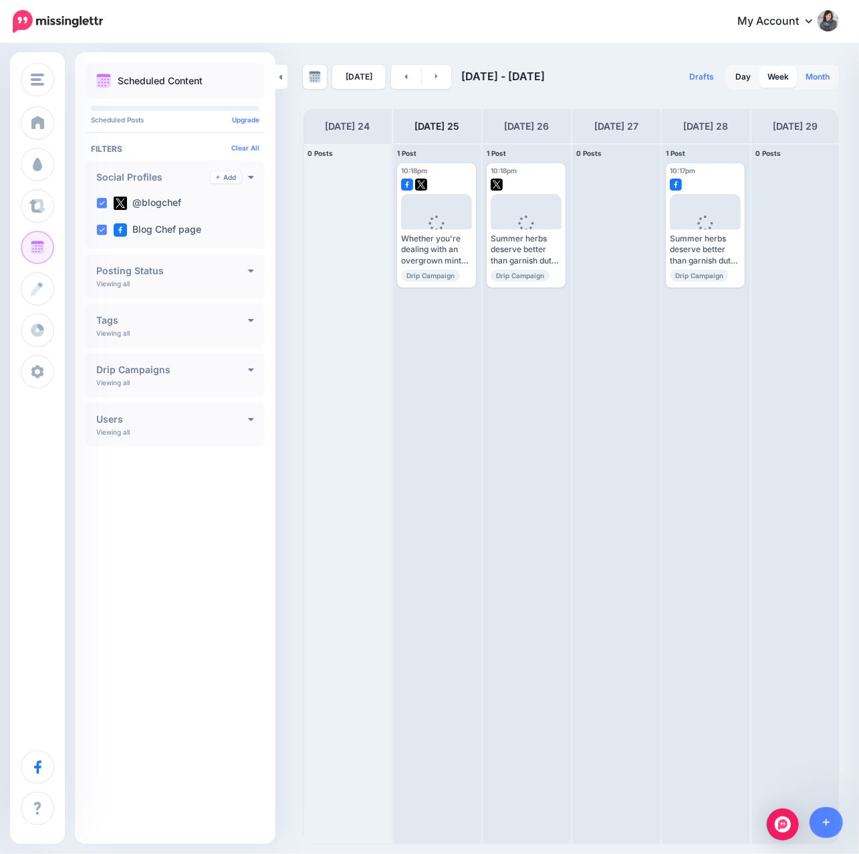
click at [816, 71] on link "Month" at bounding box center [818, 76] width 40 height 21
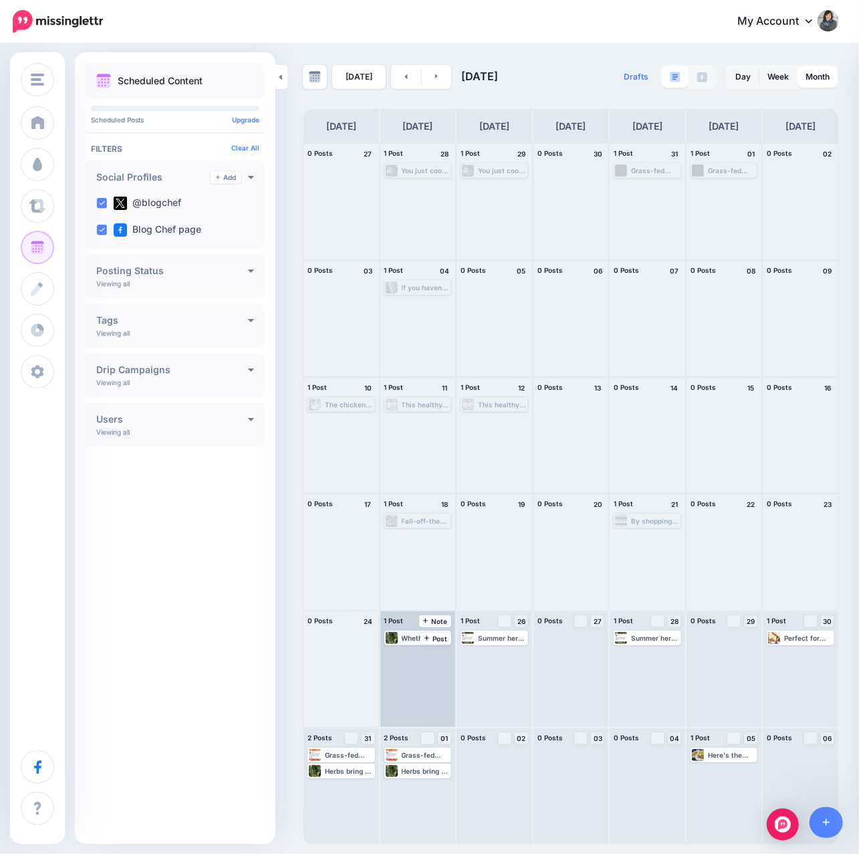
click at [402, 643] on div "Whether you're dealing with an overgrown mint patch or a basil plant that's pro…" at bounding box center [418, 638] width 65 height 12
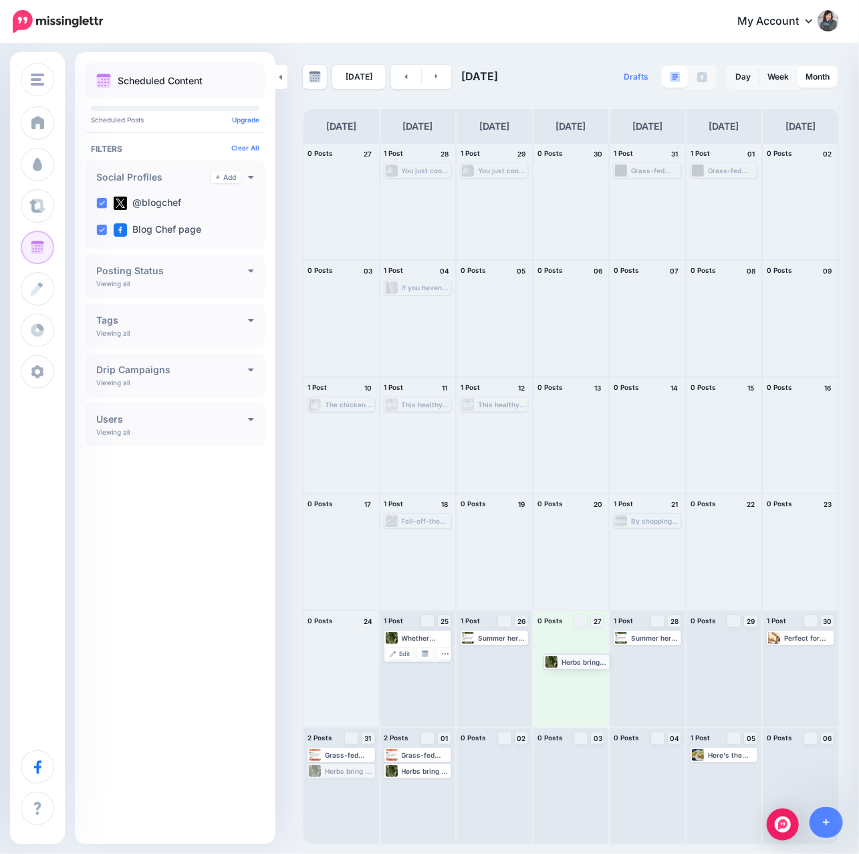
drag, startPoint x: 346, startPoint y: 774, endPoint x: 582, endPoint y: 664, distance: 260.5
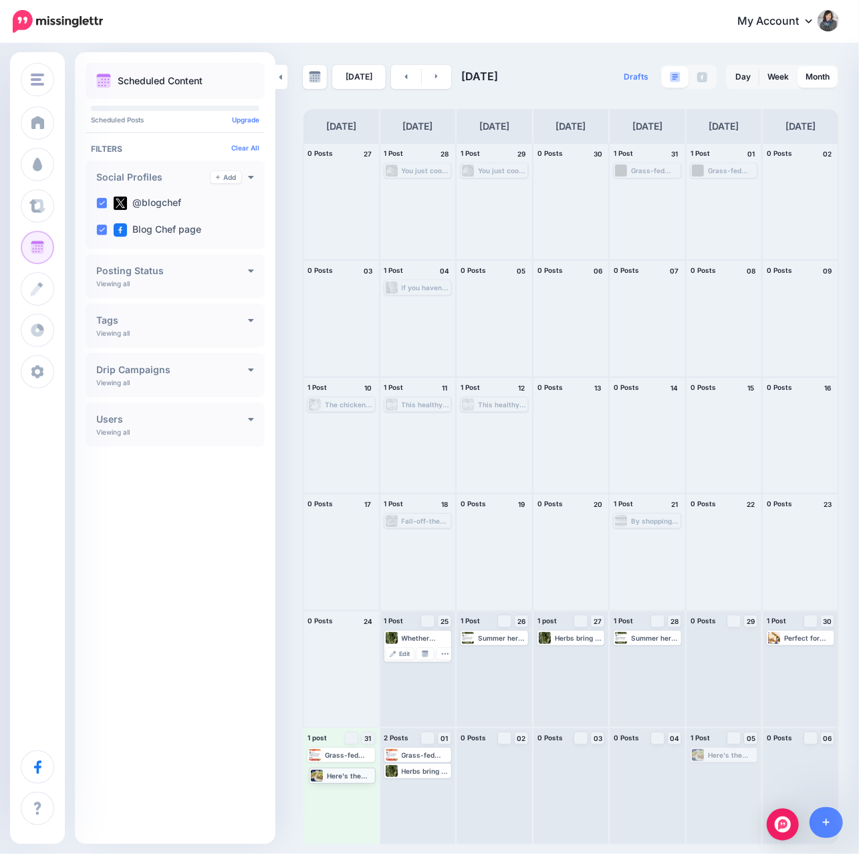
drag, startPoint x: 709, startPoint y: 757, endPoint x: 327, endPoint y: 776, distance: 382.3
click at [332, 755] on div "Here's the turkey tacos recipe along with some helpful tips to make it perfect.…" at bounding box center [349, 755] width 49 height 8
click at [328, 772] on span "Edit" at bounding box center [328, 771] width 11 height 7
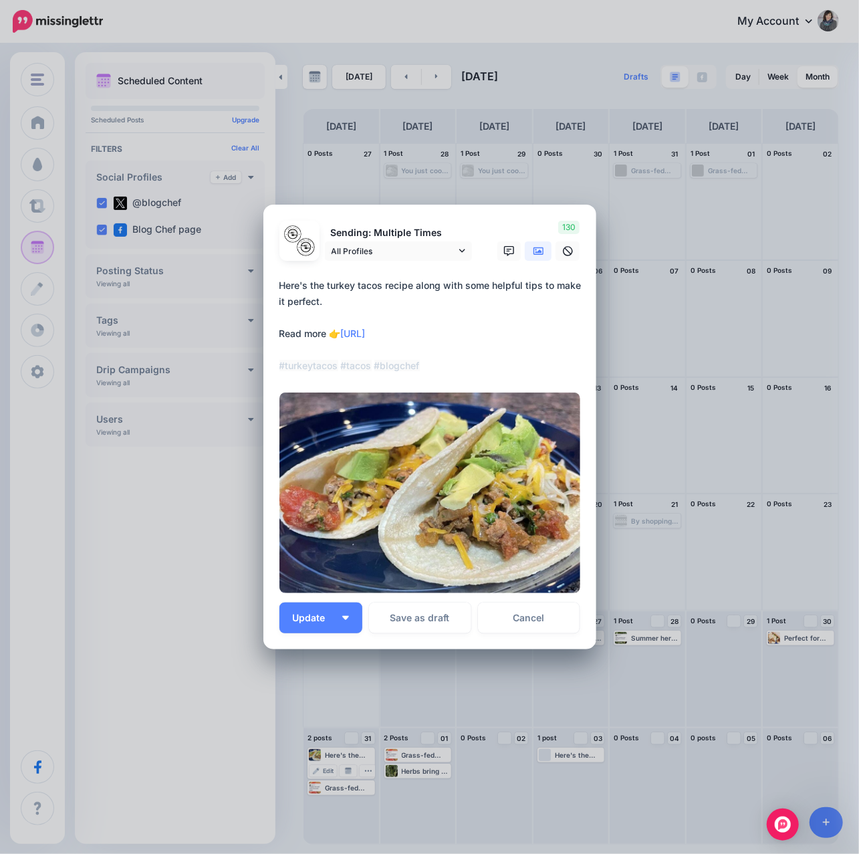
click at [241, 599] on div "Edit Post Loading Sending: Multiple Times All Profiles" at bounding box center [429, 427] width 859 height 854
click at [532, 626] on link "Cancel" at bounding box center [529, 617] width 102 height 31
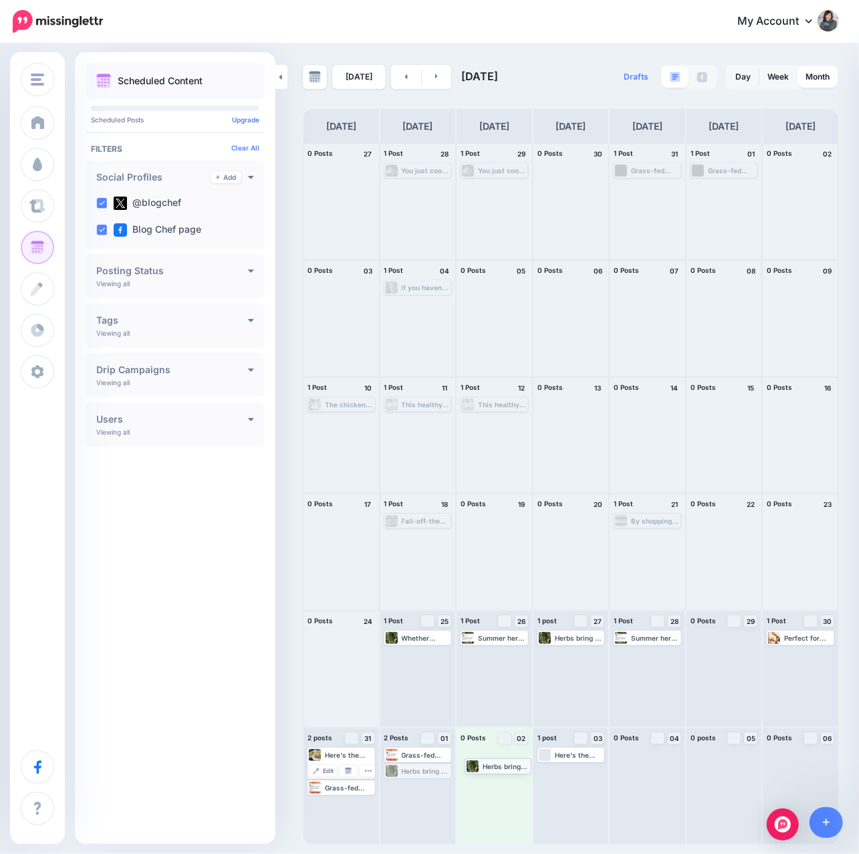
drag, startPoint x: 407, startPoint y: 774, endPoint x: 487, endPoint y: 768, distance: 80.5
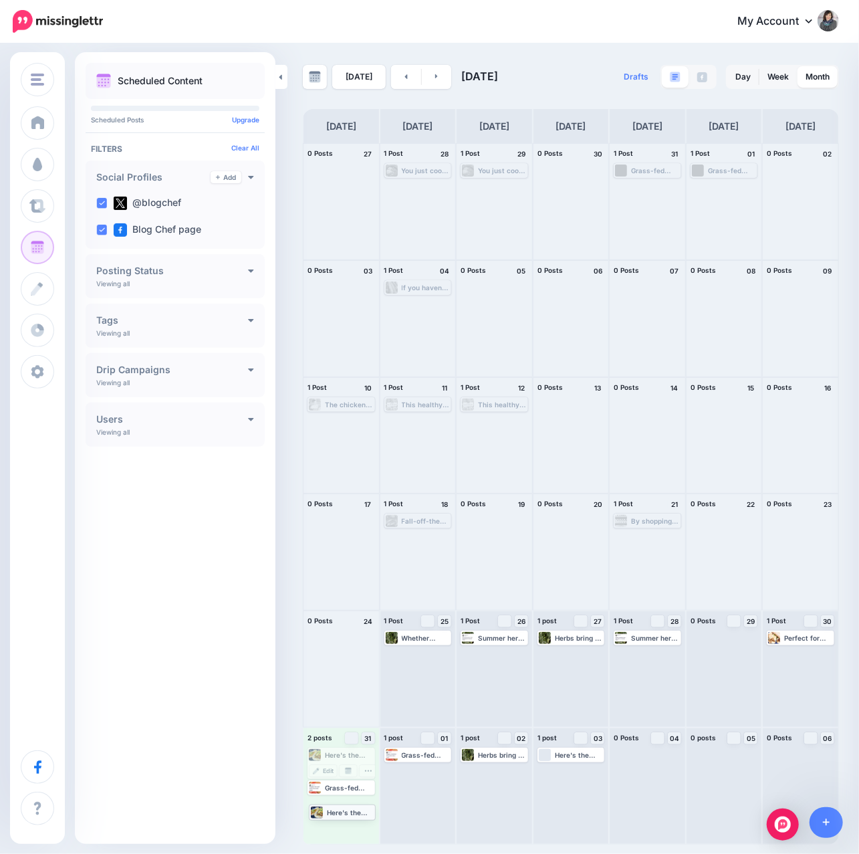
drag, startPoint x: 332, startPoint y: 757, endPoint x: 333, endPoint y: 813, distance: 56.2
click at [358, 810] on div "Here's the turkey tacos recipe along with some helpful tips to make it perfect.…" at bounding box center [342, 786] width 76 height 116
click at [330, 758] on div "Here's the turkey tacos recipe along with some helpful tips to make it perfect.…" at bounding box center [349, 755] width 49 height 8
drag, startPoint x: 330, startPoint y: 766, endPoint x: 330, endPoint y: 744, distance: 22.1
drag, startPoint x: 330, startPoint y: 757, endPoint x: 333, endPoint y: 790, distance: 32.9
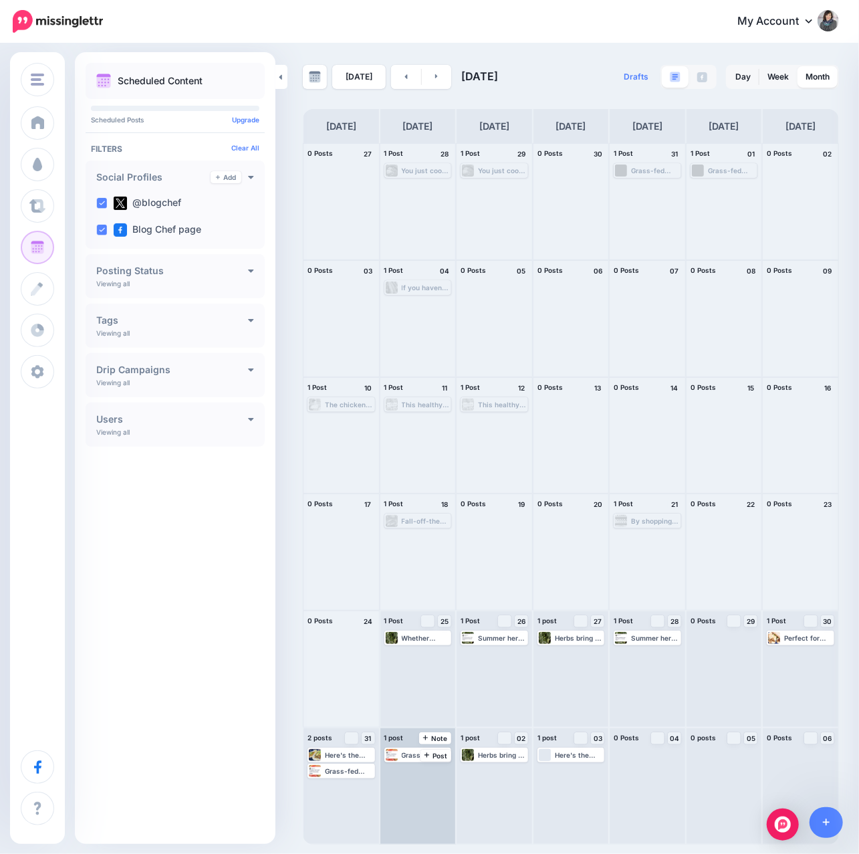
click at [400, 784] on div "Grass-fed beef does have some nutritional differences, but whether they’re mean…" at bounding box center [418, 786] width 76 height 116
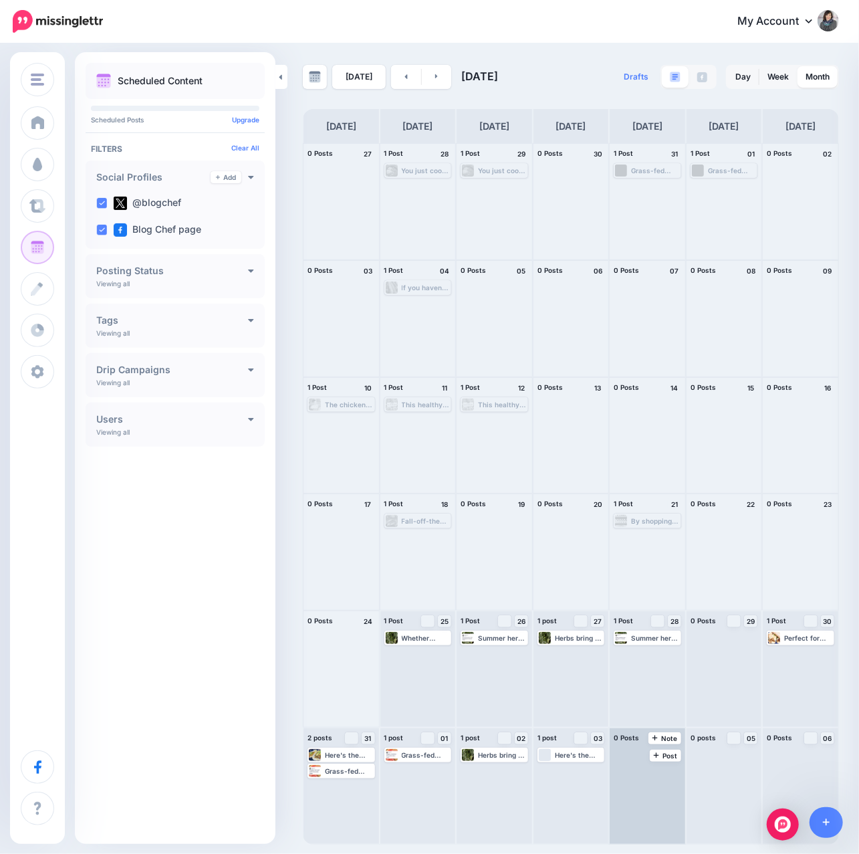
click at [645, 788] on div at bounding box center [648, 786] width 76 height 116
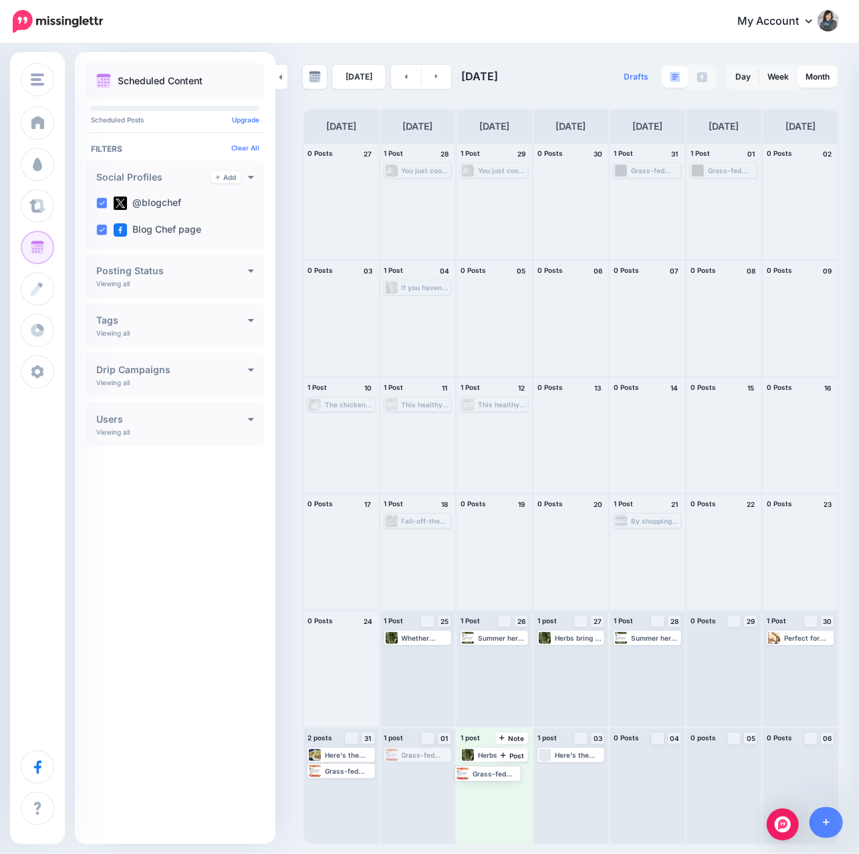
drag, startPoint x: 410, startPoint y: 757, endPoint x: 480, endPoint y: 776, distance: 72.7
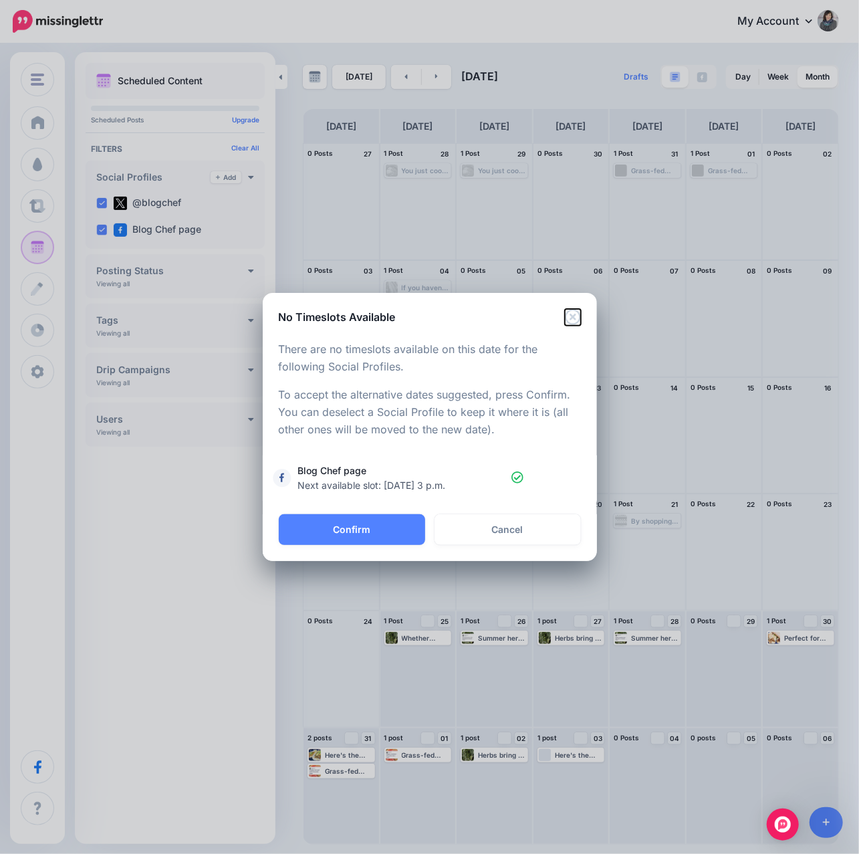
click at [570, 312] on icon "Close" at bounding box center [573, 317] width 16 height 16
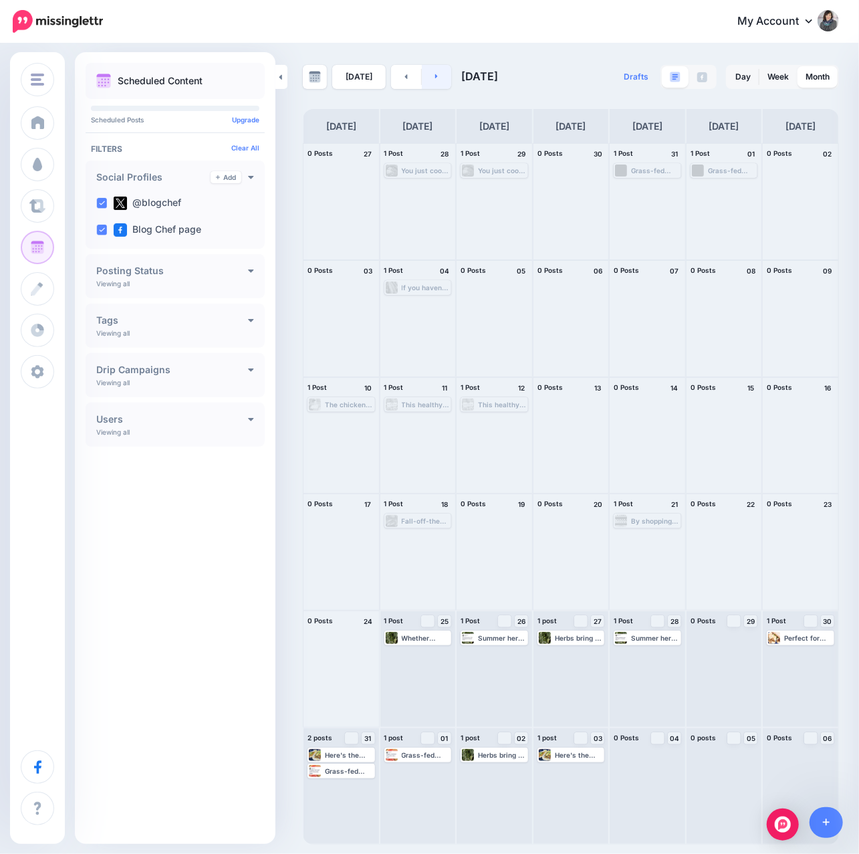
click at [444, 72] on link at bounding box center [437, 77] width 30 height 24
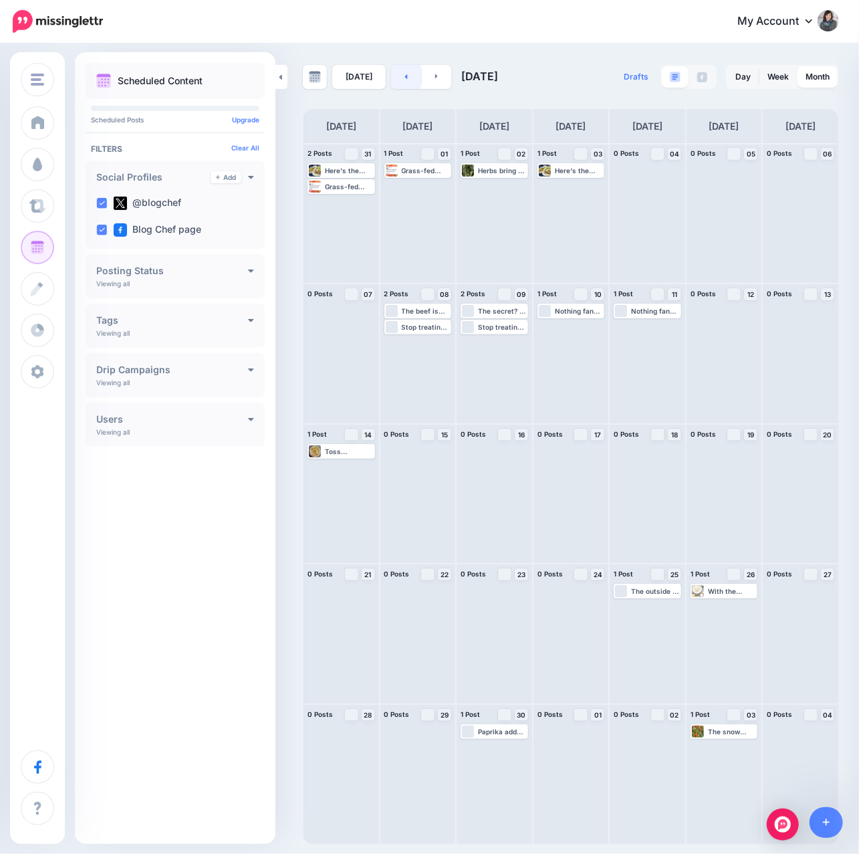
click at [396, 78] on link at bounding box center [406, 77] width 30 height 24
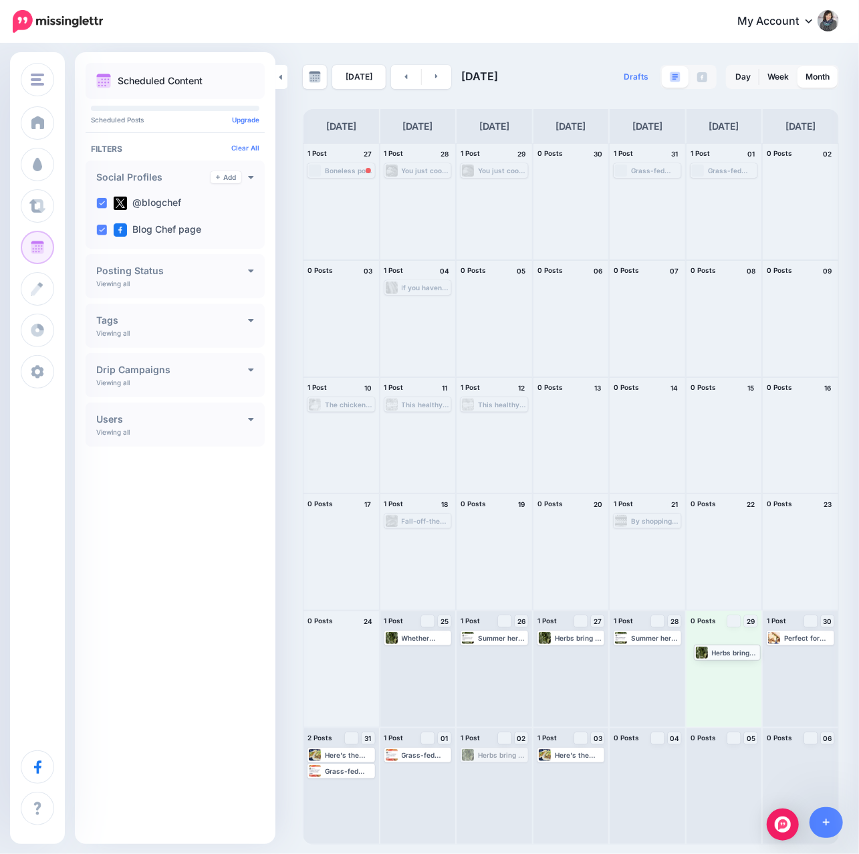
drag, startPoint x: 490, startPoint y: 757, endPoint x: 723, endPoint y: 653, distance: 255.3
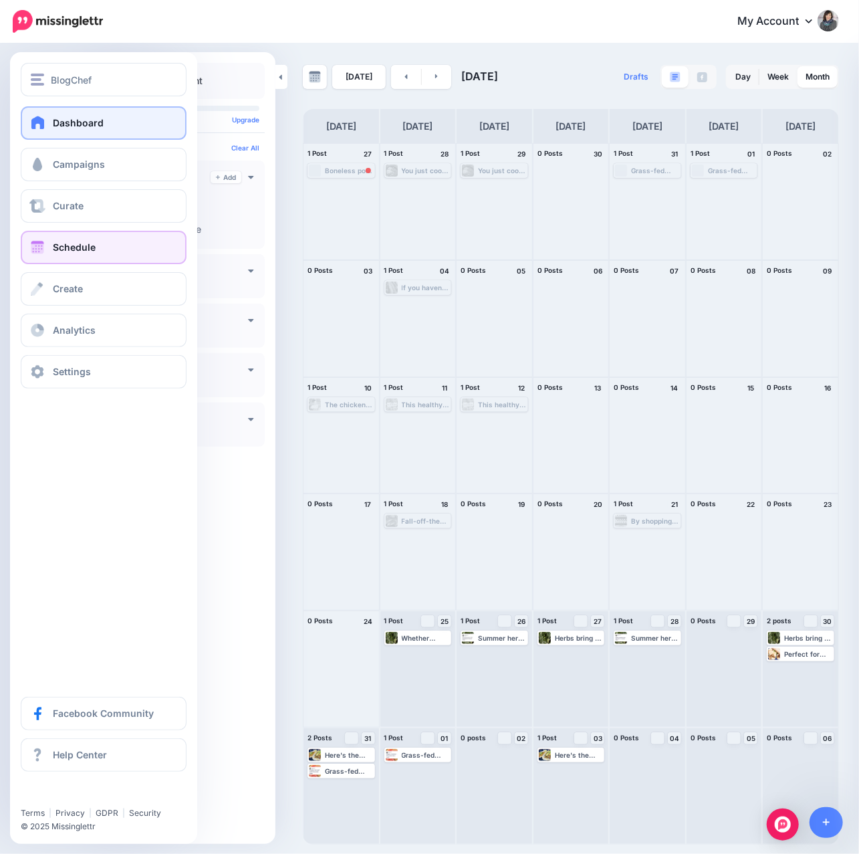
click at [47, 124] on link "Dashboard" at bounding box center [104, 122] width 166 height 33
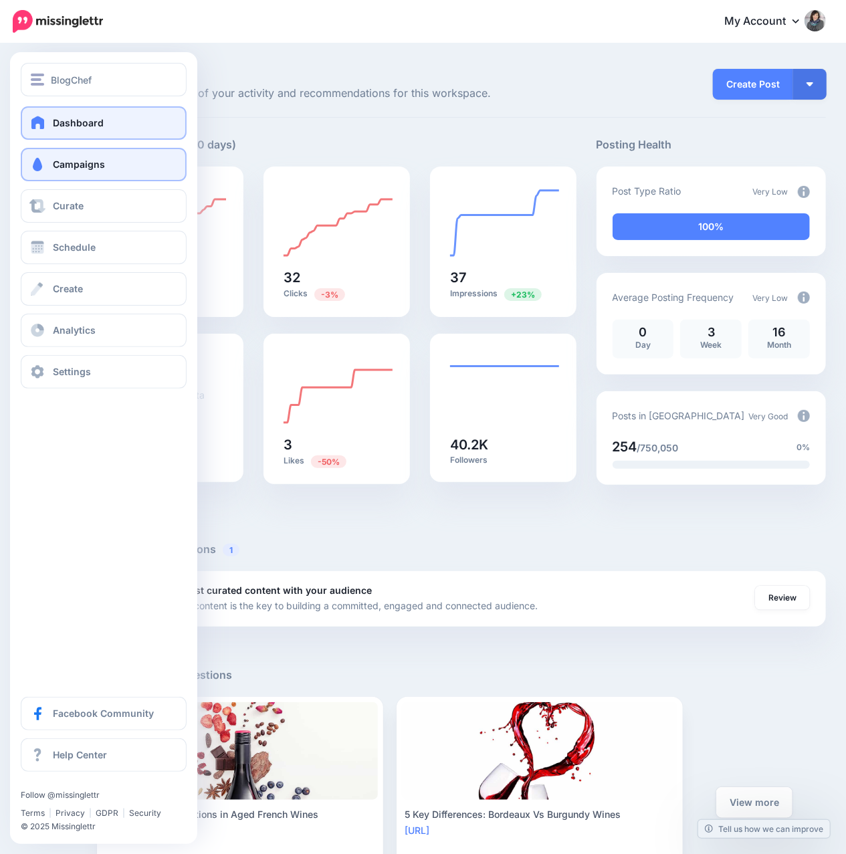
click at [60, 175] on link "Campaigns" at bounding box center [104, 164] width 166 height 33
